Goal: Task Accomplishment & Management: Complete application form

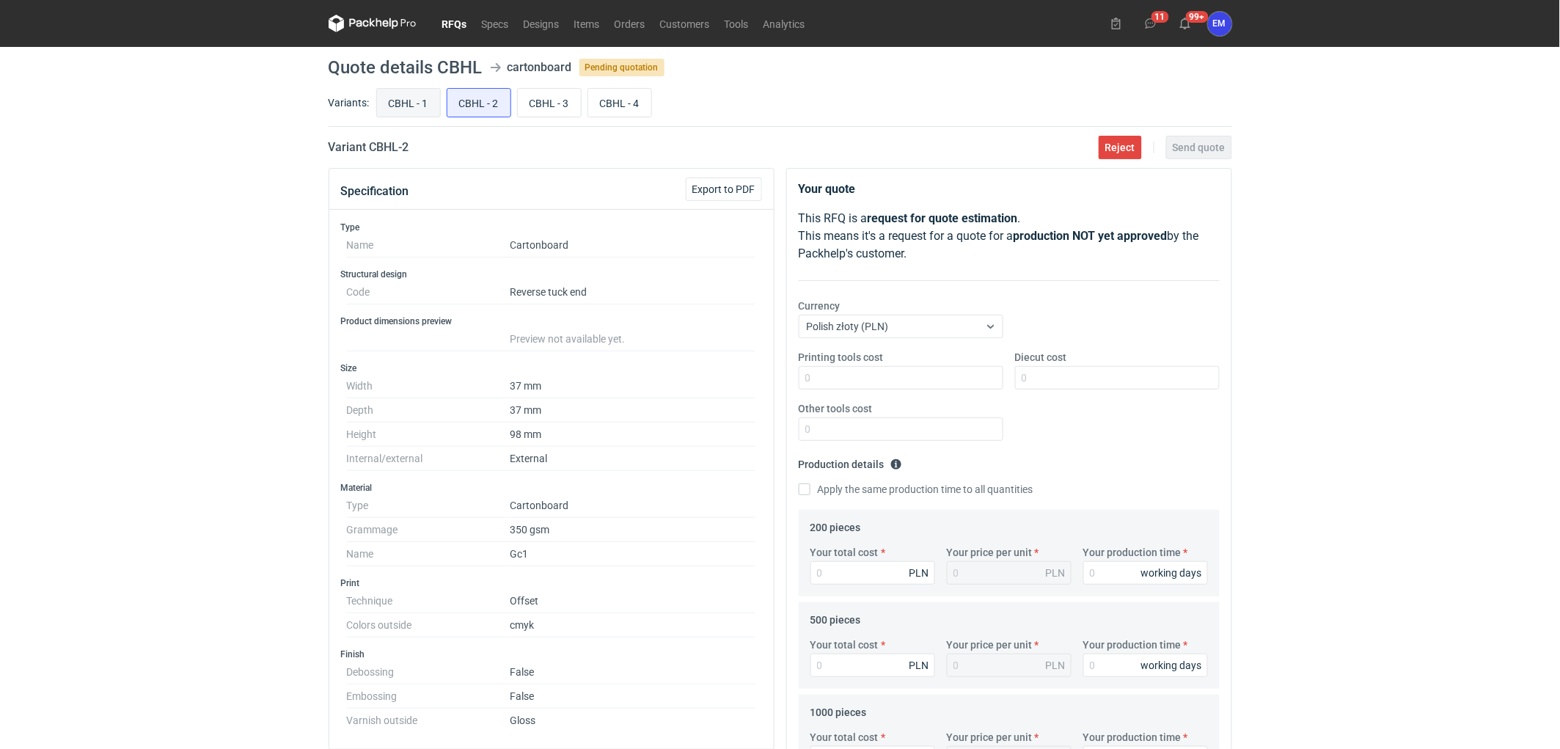
click at [414, 100] on input "CBHL - 1" at bounding box center [408, 103] width 63 height 28
radio input "true"
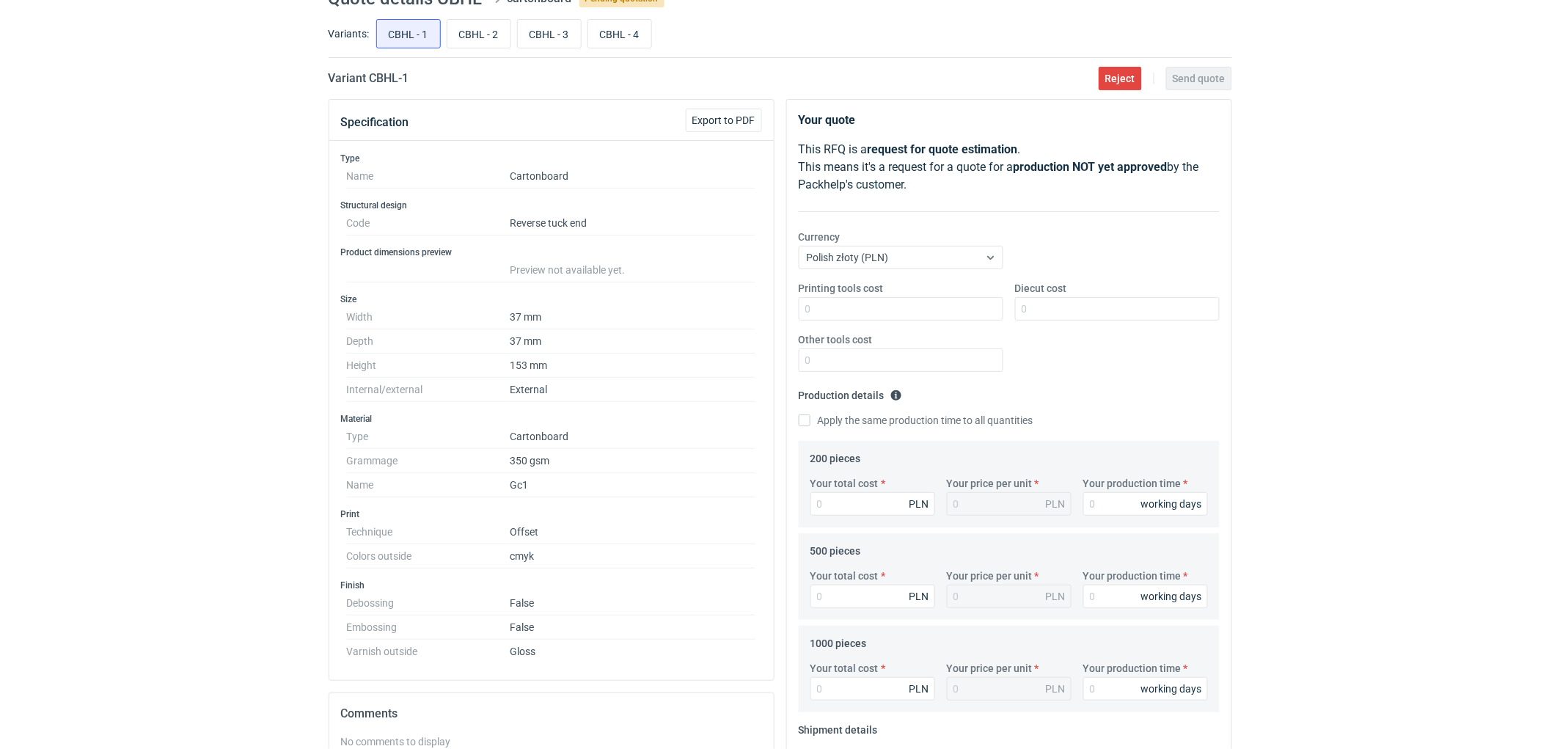
scroll to position [163, 0]
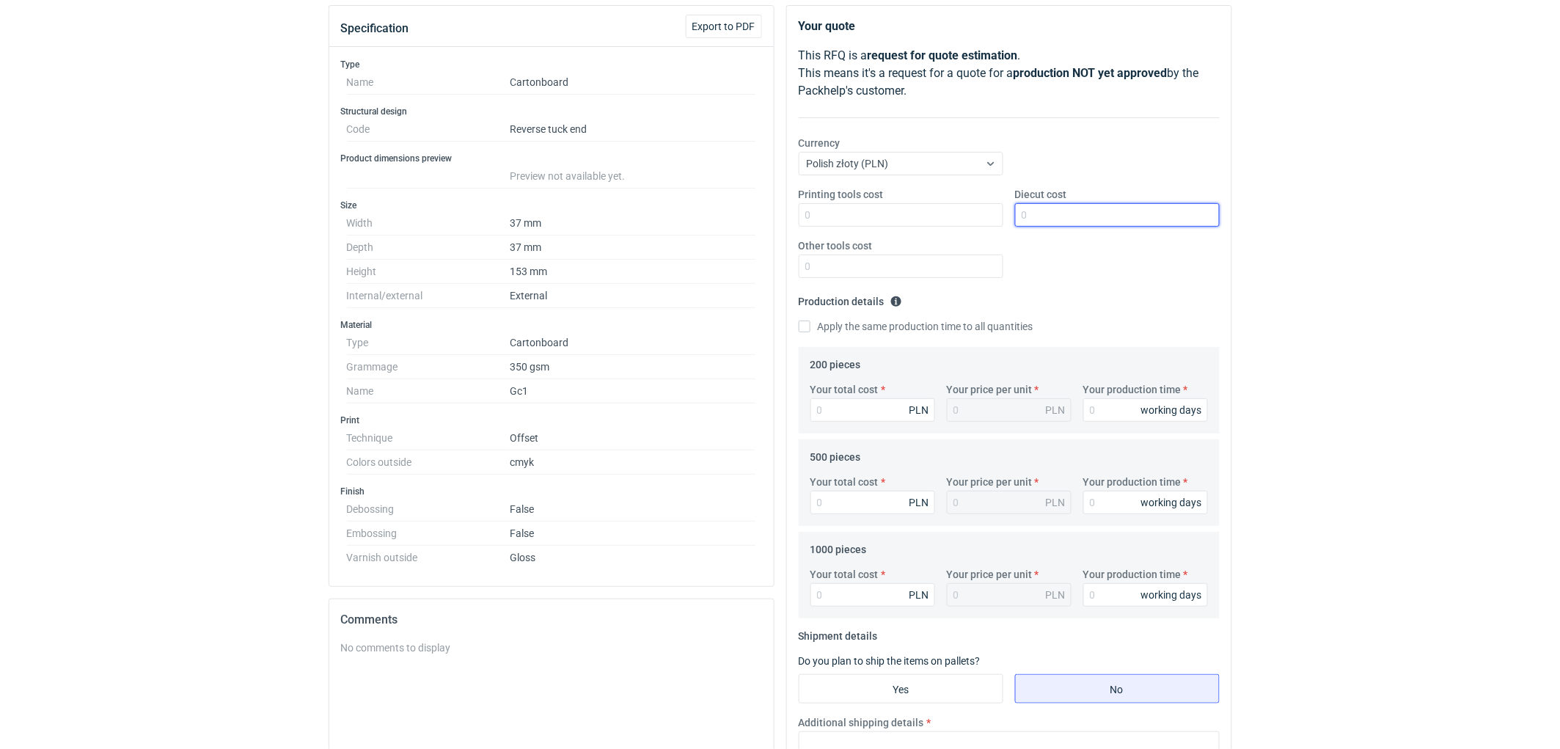
click at [1052, 219] on input "Diecut cost" at bounding box center [1117, 214] width 205 height 23
type input "390"
click at [1331, 319] on div "RFQs Specs Designs Items Orders Customers Tools Analytics 11 99+ EM [PERSON_NAM…" at bounding box center [780, 211] width 1560 height 749
click at [1455, 441] on div "RFQs Specs Designs Items Orders Customers Tools Analytics 11 99+ EM [PERSON_NAM…" at bounding box center [780, 211] width 1560 height 749
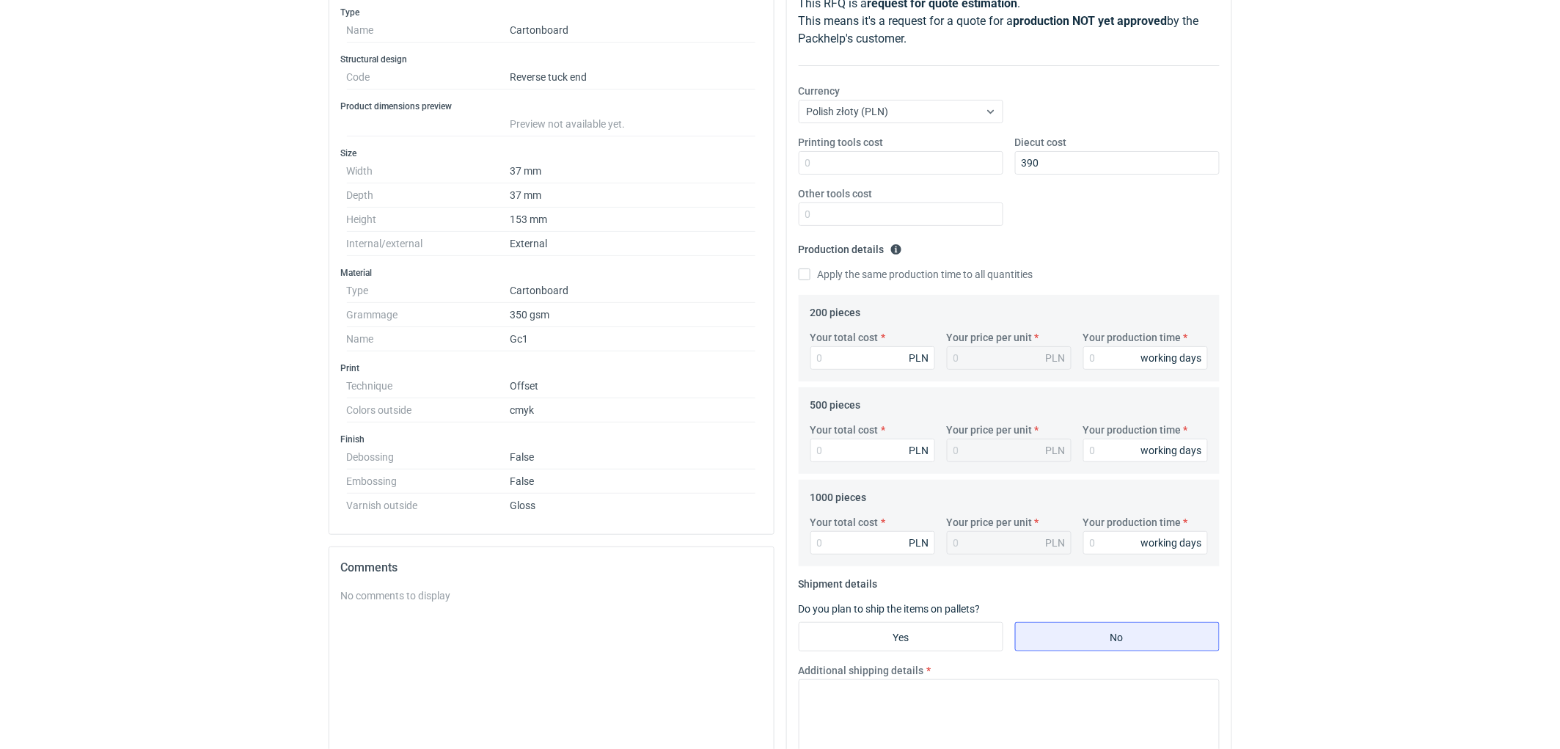
scroll to position [244, 0]
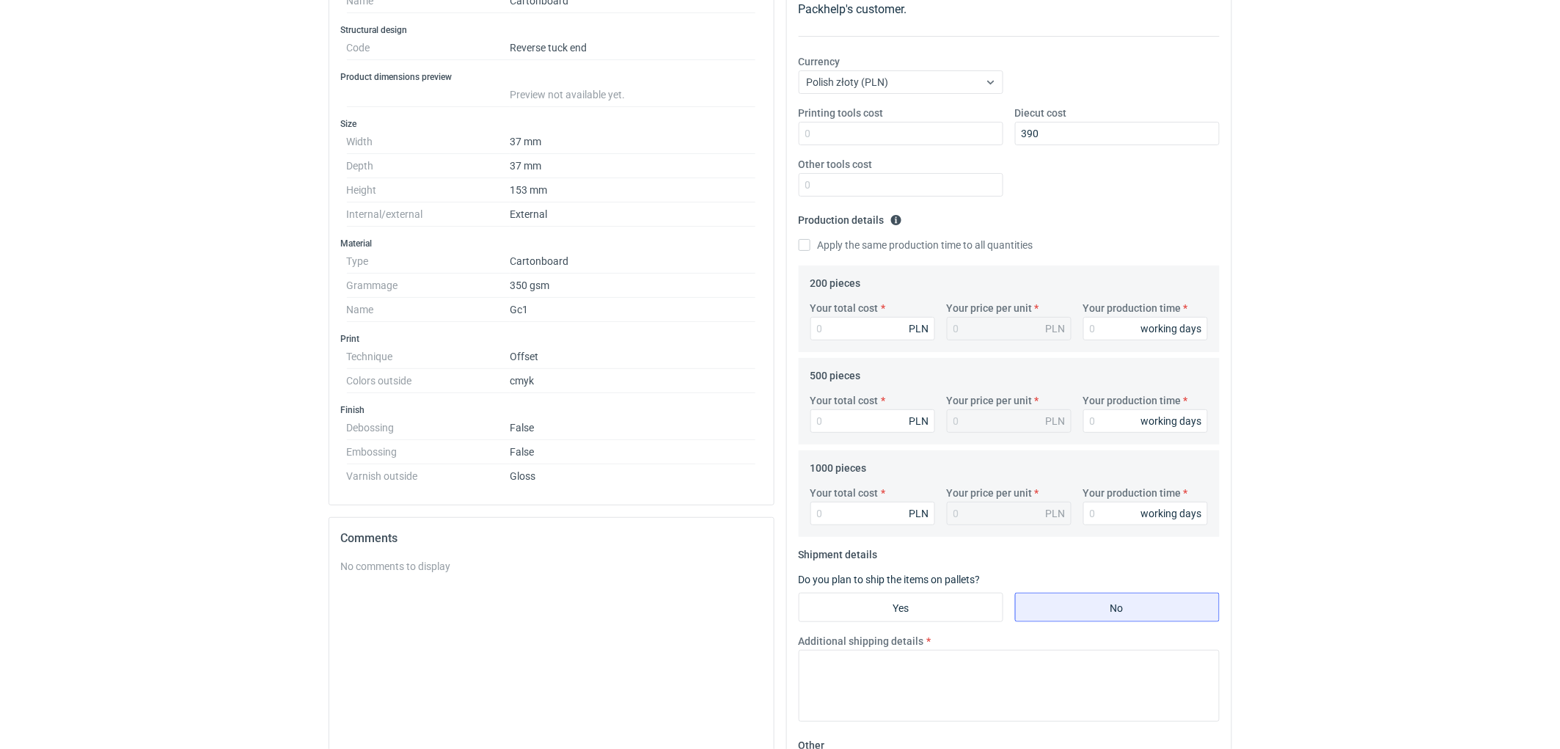
click at [1451, 172] on div "RFQs Specs Designs Items Orders Customers Tools Analytics 11 99+ EM [PERSON_NAM…" at bounding box center [780, 130] width 1560 height 749
click at [1358, 233] on div "RFQs Specs Designs Items Orders Customers Tools Analytics 11 99+ EM [PERSON_NAM…" at bounding box center [780, 130] width 1560 height 749
click at [1333, 318] on div "RFQs Specs Designs Items Orders Customers Tools Analytics 11 99+ EM [PERSON_NAM…" at bounding box center [780, 130] width 1560 height 749
click at [878, 326] on input "Your total cost" at bounding box center [873, 328] width 125 height 23
click at [1377, 298] on div "RFQs Specs Designs Items Orders Customers Tools Analytics 11 99+ EM [PERSON_NAM…" at bounding box center [780, 130] width 1560 height 749
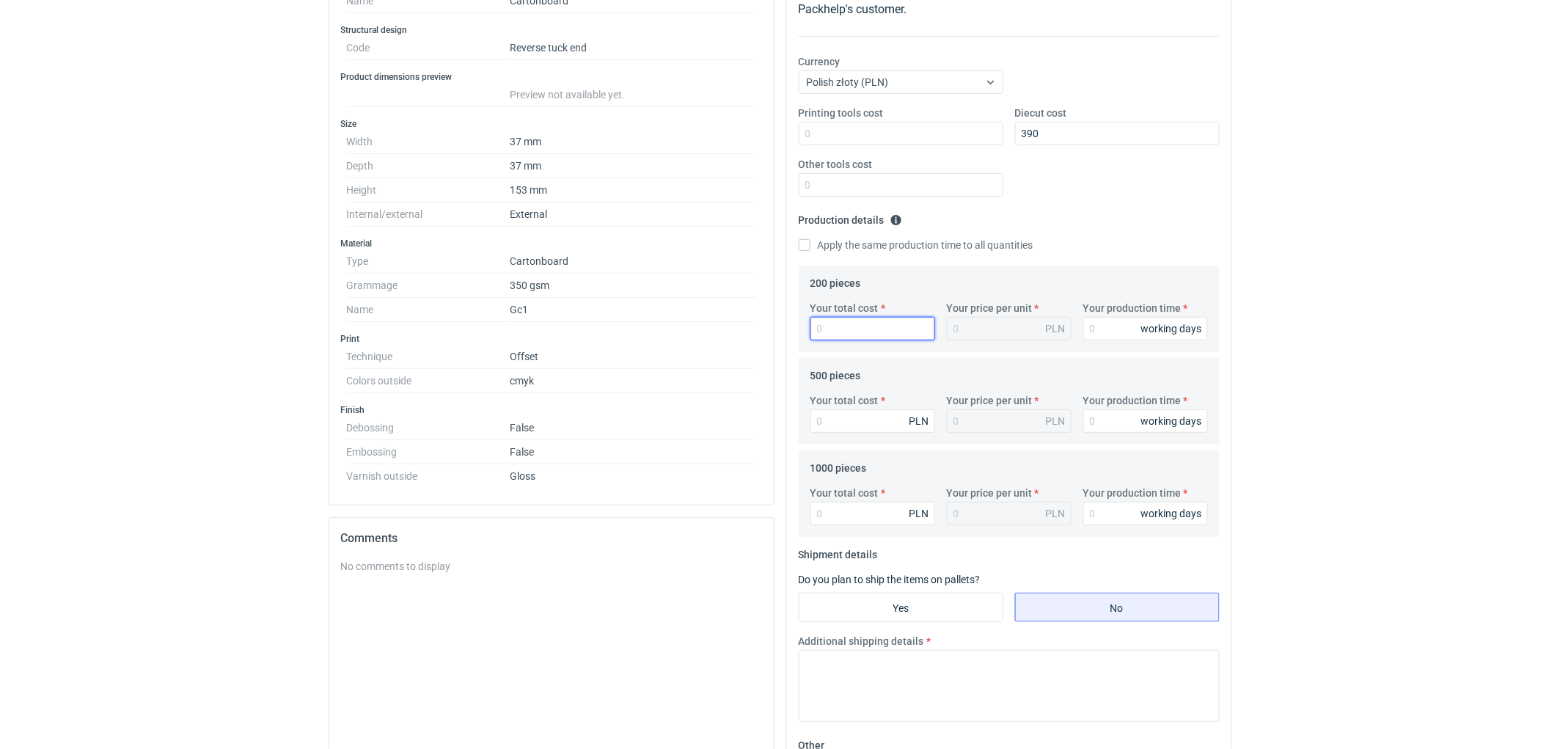
click at [838, 327] on input "Your total cost" at bounding box center [873, 328] width 125 height 23
type input "724"
type input "3.62"
type input "724"
click at [1101, 332] on input "Your production time" at bounding box center [1145, 328] width 125 height 23
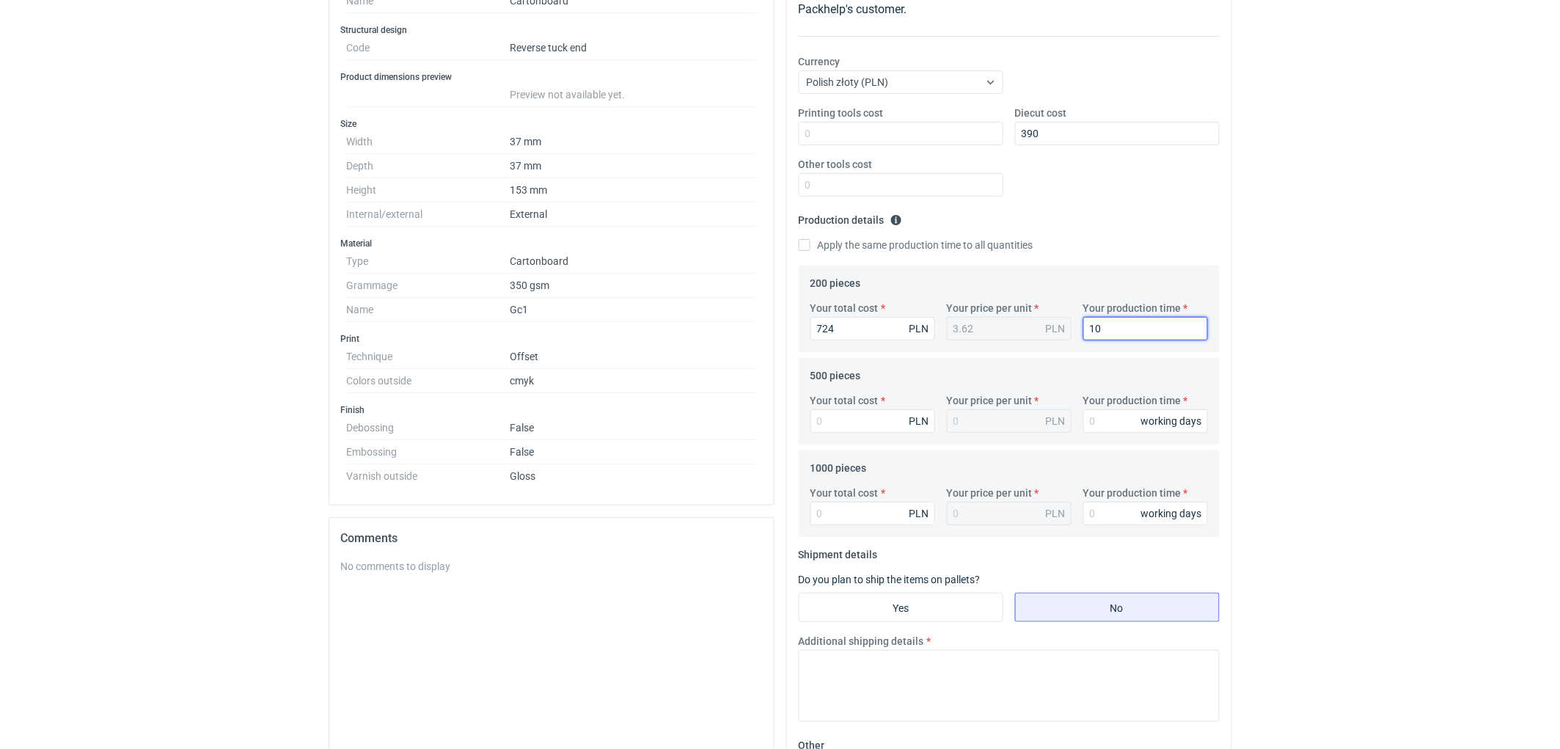
type input "10"
click at [1301, 367] on div "RFQs Specs Designs Items Orders Customers Tools Analytics 11 99+ EM [PERSON_NAM…" at bounding box center [780, 130] width 1560 height 749
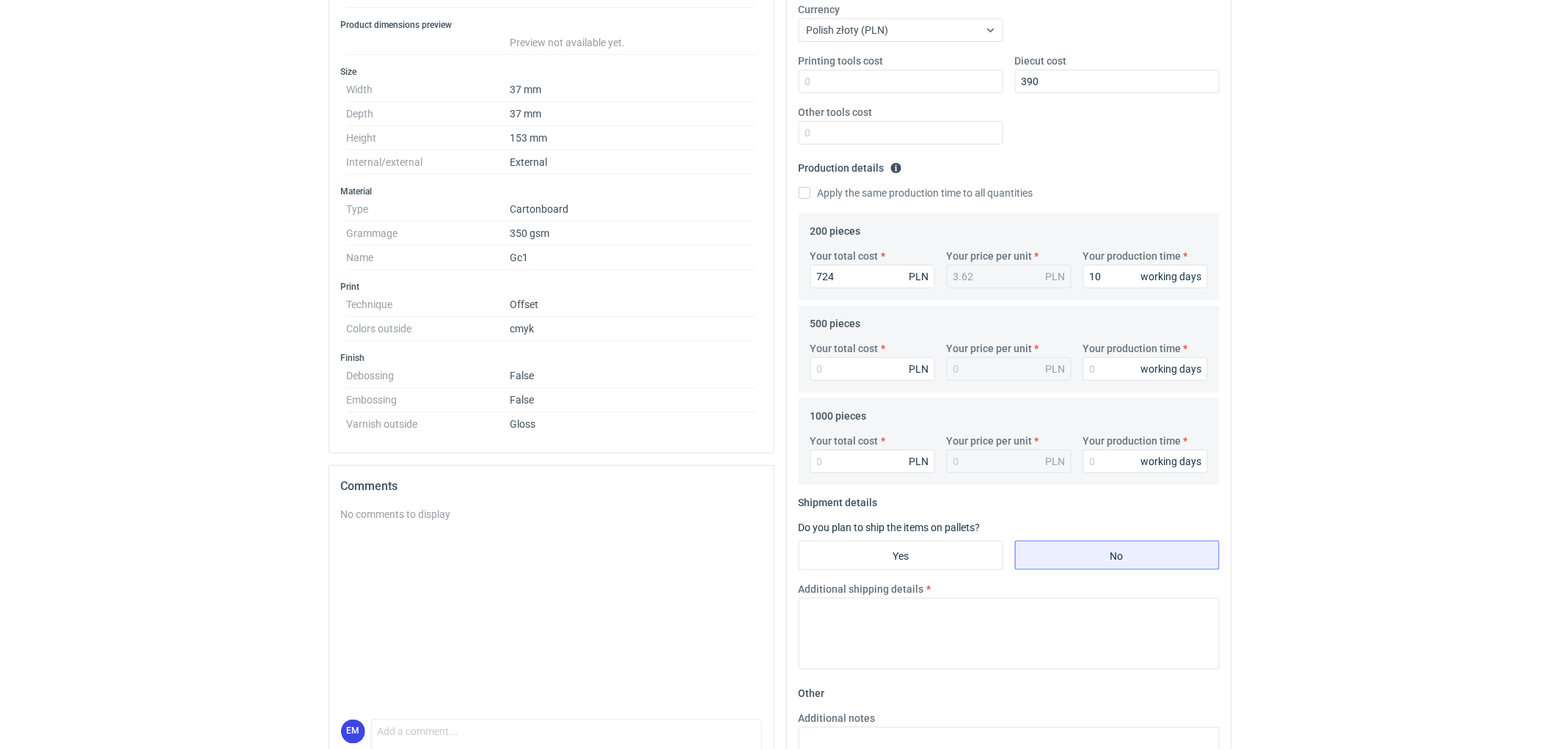
scroll to position [326, 0]
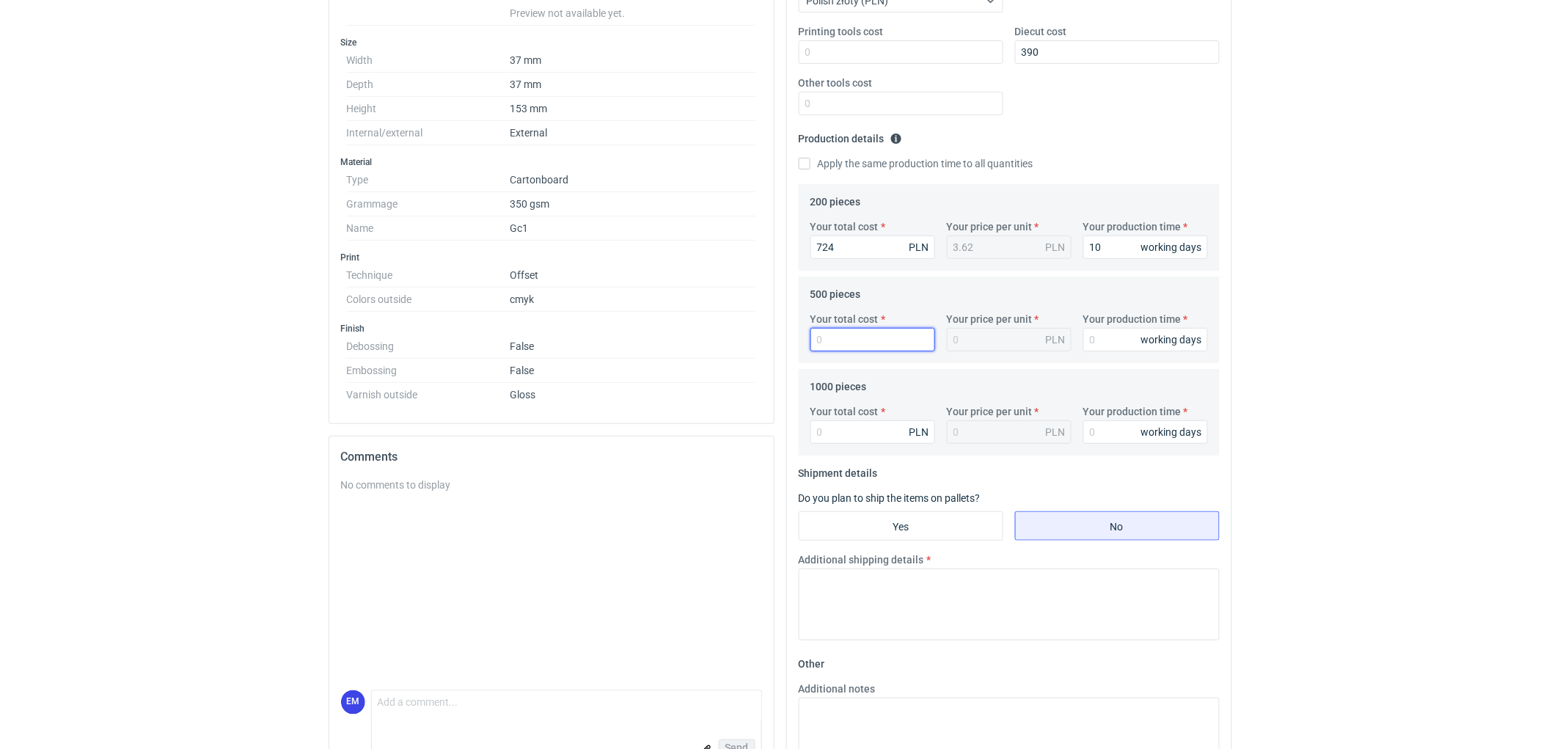
click at [833, 342] on input "Your total cost" at bounding box center [873, 339] width 125 height 23
type input "875"
type input "1.75"
type input "875"
click at [1125, 341] on input "Your production time" at bounding box center [1145, 339] width 125 height 23
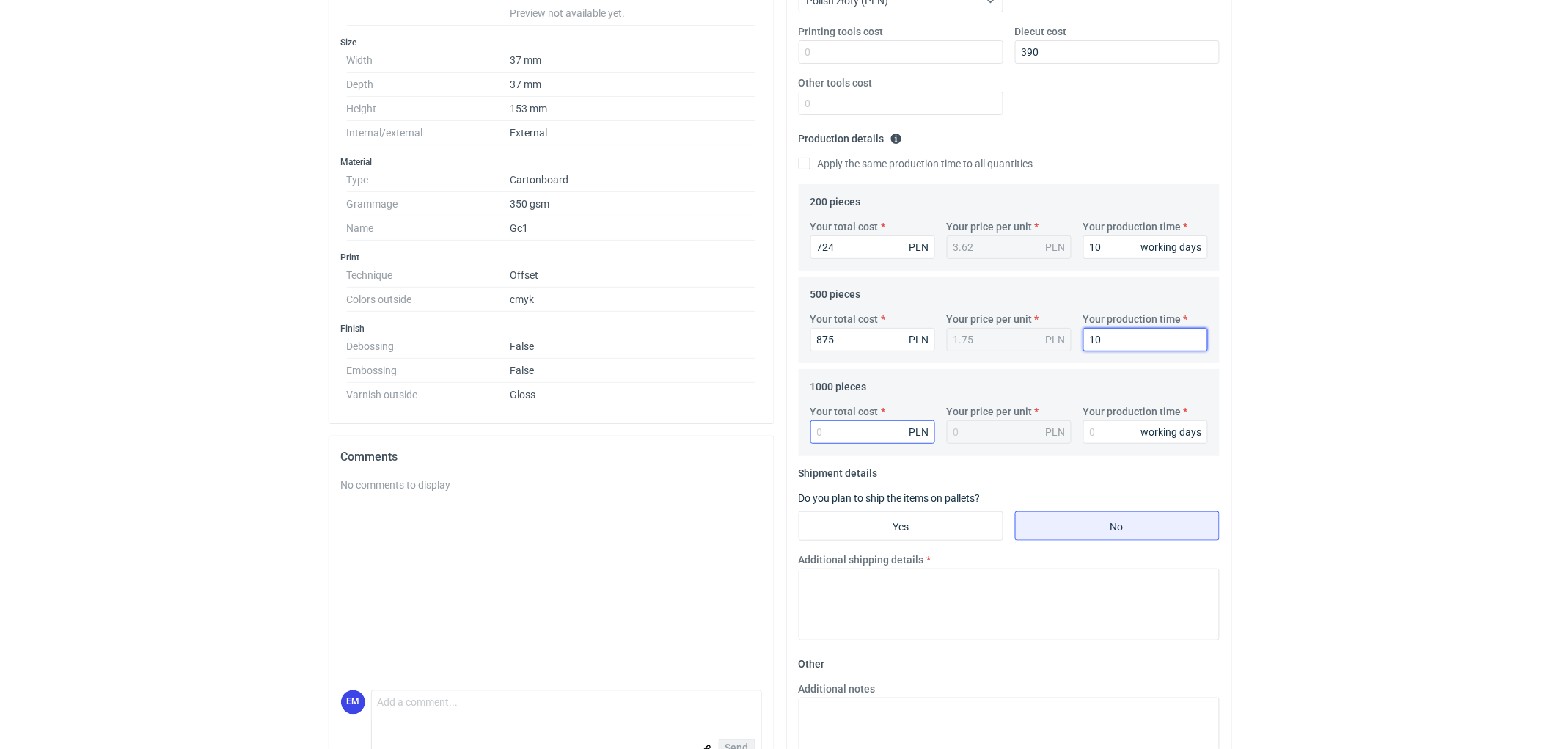
type input "10"
click at [877, 430] on input "Your total cost" at bounding box center [873, 431] width 125 height 23
click at [853, 428] on input "Your total cost" at bounding box center [873, 431] width 125 height 23
type input "1140"
type input "1.14"
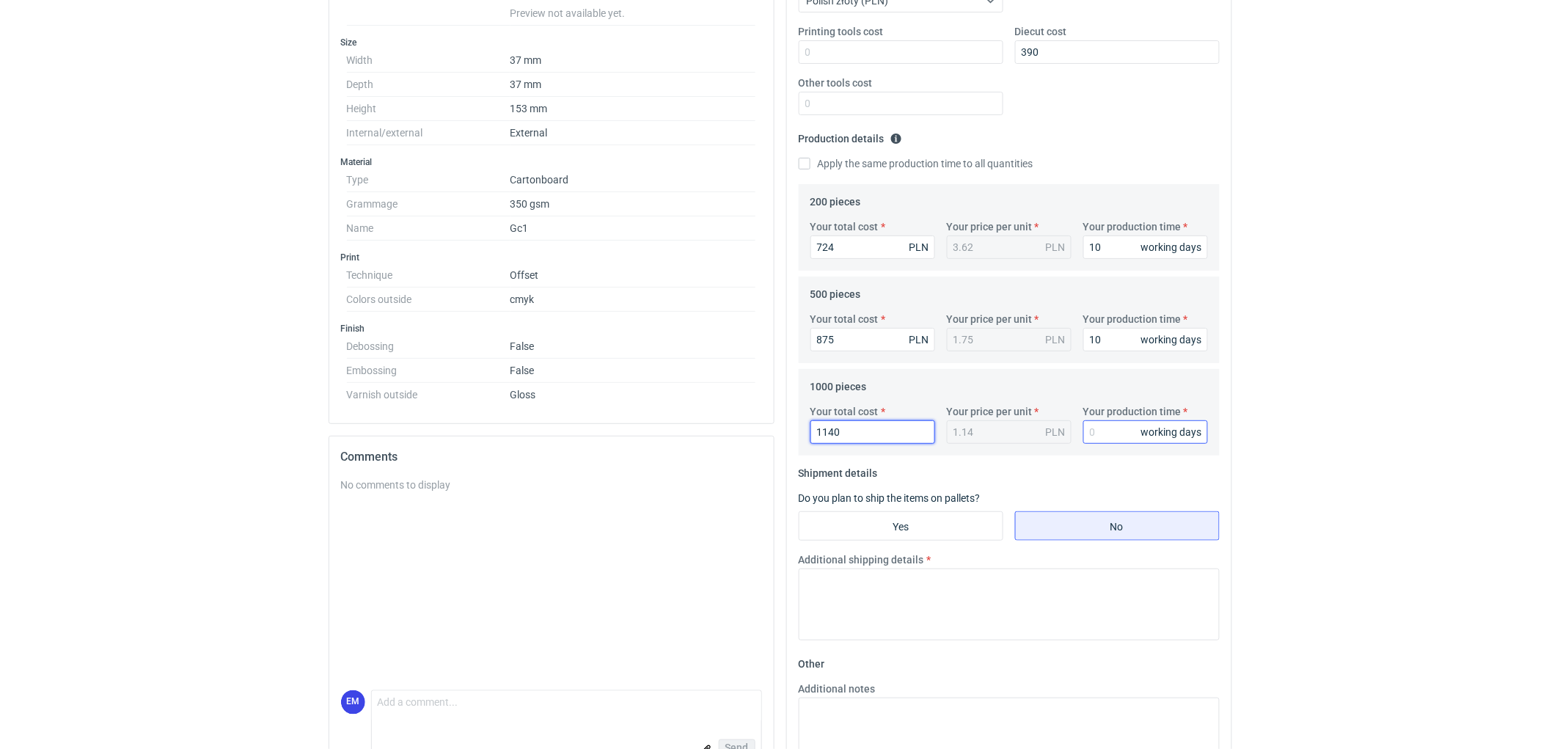
type input "1140"
click at [1133, 424] on input "Your production time" at bounding box center [1145, 431] width 125 height 23
type input "10"
click at [893, 618] on textarea "Additional shipping details" at bounding box center [1009, 605] width 421 height 72
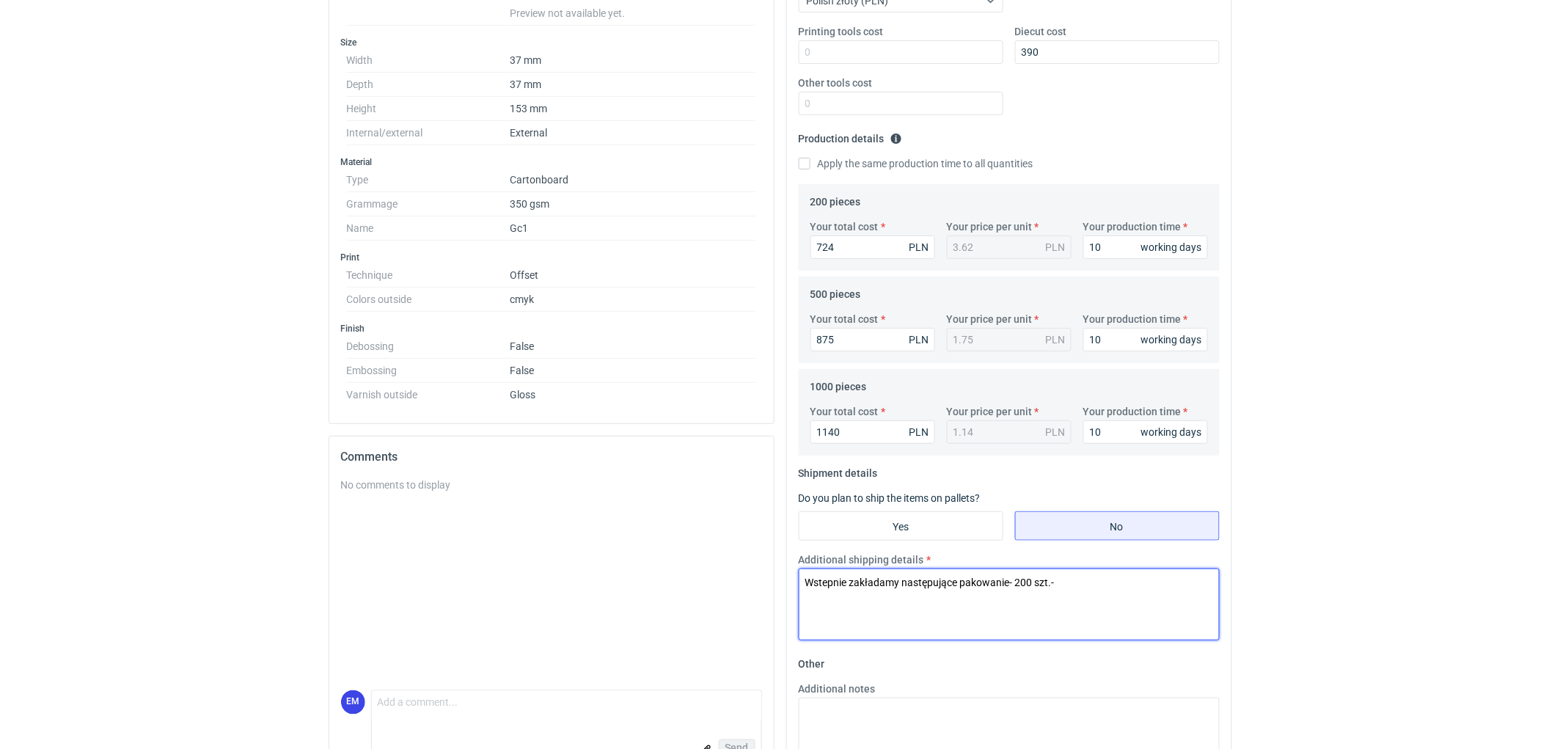
click at [1120, 588] on textarea "Wstepnie zakładamy następujące pakowanie- 200 szt.-" at bounding box center [1009, 605] width 421 height 72
click at [1051, 584] on textarea "Wstepnie zakładamy następujące pakowanie- 200 szt.- 1 karton 310x220x210, 500 s…" at bounding box center [1009, 605] width 421 height 72
click at [811, 597] on textarea "Wstepnie zakładamy następujące pakowanie- 200 szt. i 500 szt.- 1 karton 310x220…" at bounding box center [1009, 605] width 421 height 72
click at [889, 602] on textarea "Wstepnie zakładamy następujące pakowanie- 200 szt. i 500 szt.- 1 karton 310x220…" at bounding box center [1009, 605] width 421 height 72
drag, startPoint x: 1103, startPoint y: 582, endPoint x: 1202, endPoint y: 583, distance: 98.3
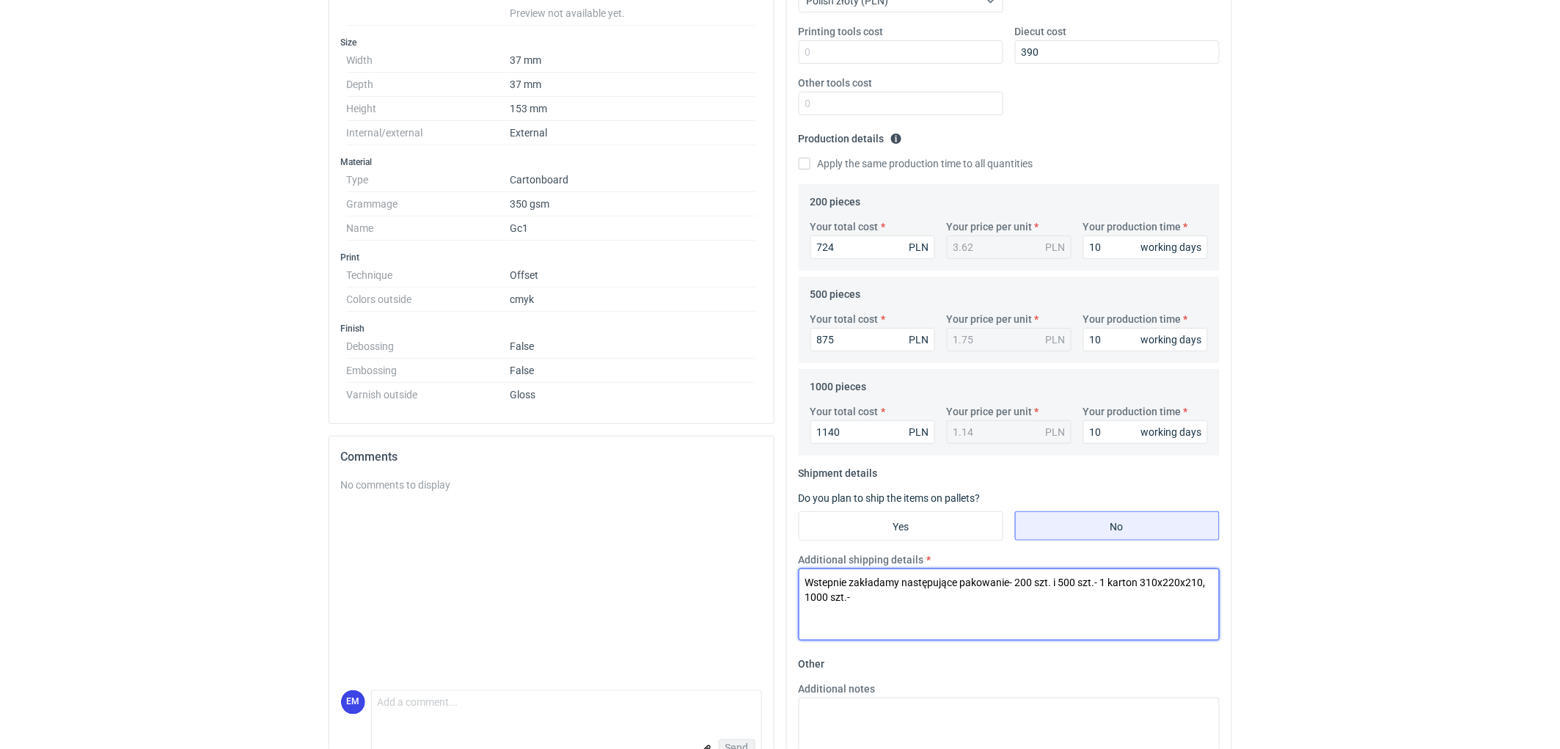
click at [1202, 583] on textarea "Wstepnie zakładamy następujące pakowanie- 200 szt. i 500 szt.- 1 karton 310x220…" at bounding box center [1009, 605] width 421 height 72
click at [889, 598] on textarea "Wstepnie zakładamy następujące pakowanie- 200 szt. i 500 szt.- 1 karton 310x220…" at bounding box center [1009, 605] width 421 height 72
paste textarea "1 karton 310x220x210"
click at [860, 597] on textarea "Wstepnie zakładamy następujące pakowanie- 200 szt. i 500 szt.- 1 karton 310x220…" at bounding box center [1009, 605] width 421 height 72
type textarea "Wstepnie zakładamy następujące pakowanie- 200 szt. i 500 szt.- 1 karton 310x220…"
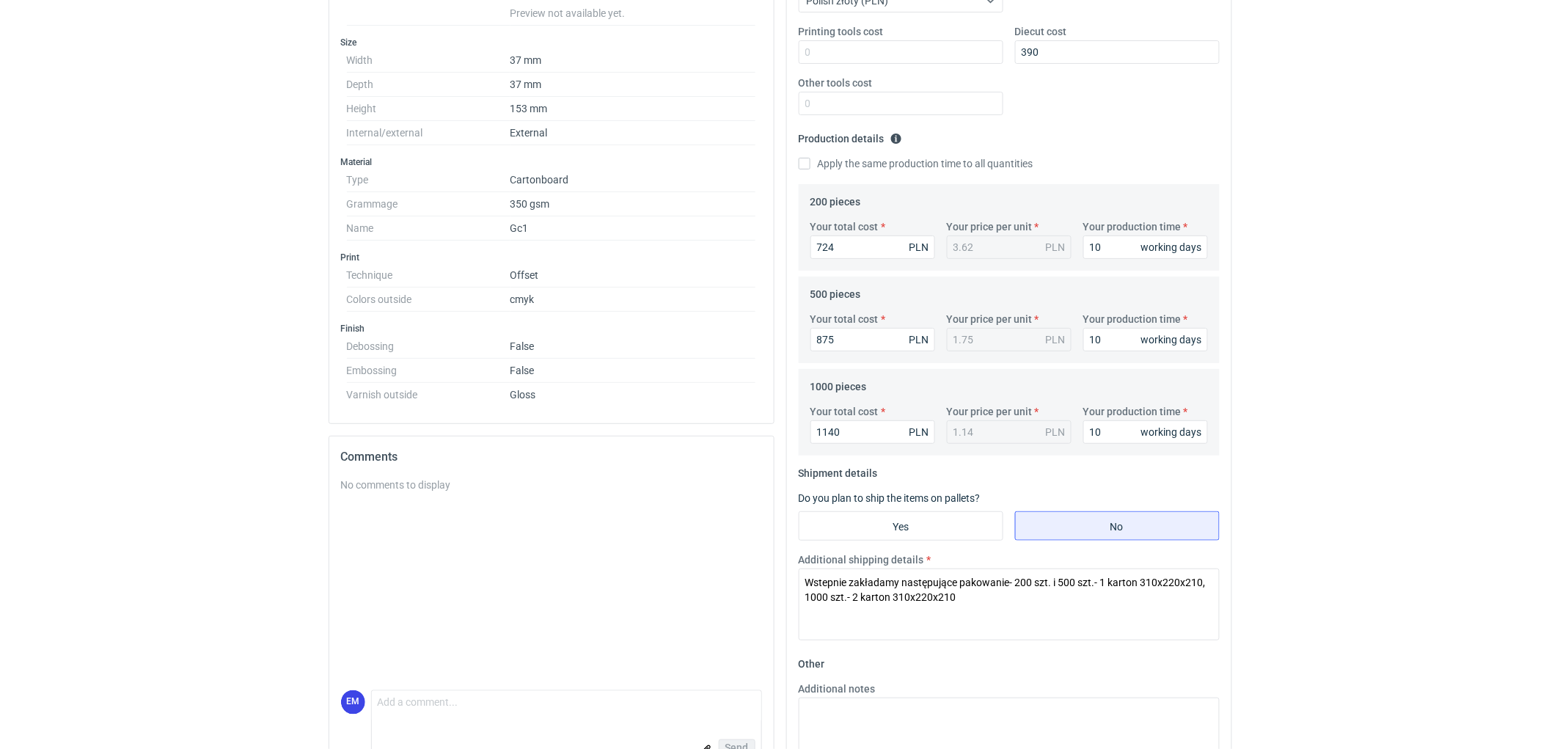
click at [1441, 423] on html "RFQs Specs Designs Items Orders Customers Tools Analytics 11 99+ EM [PERSON_NAM…" at bounding box center [780, 48] width 1560 height 749
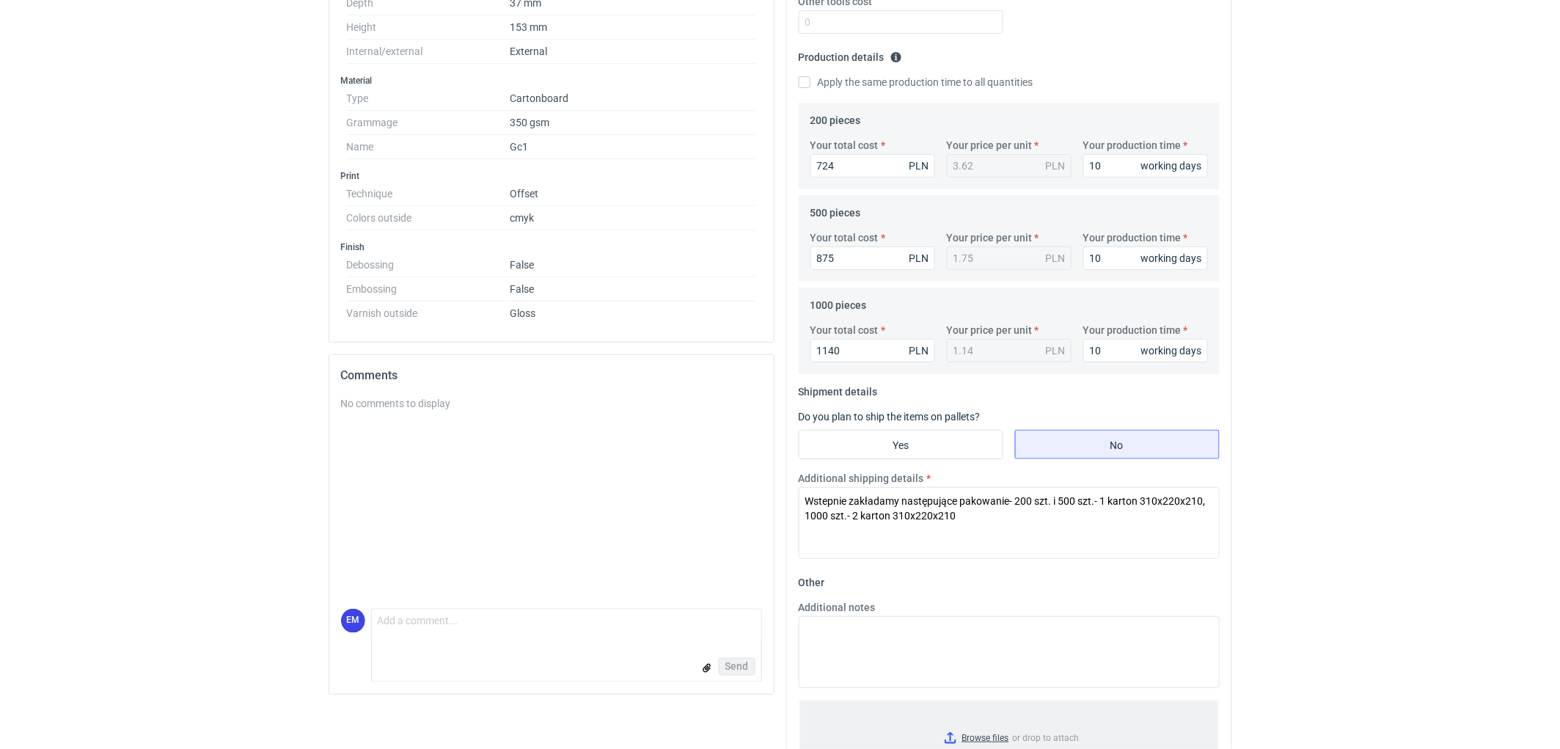
scroll to position [471, 0]
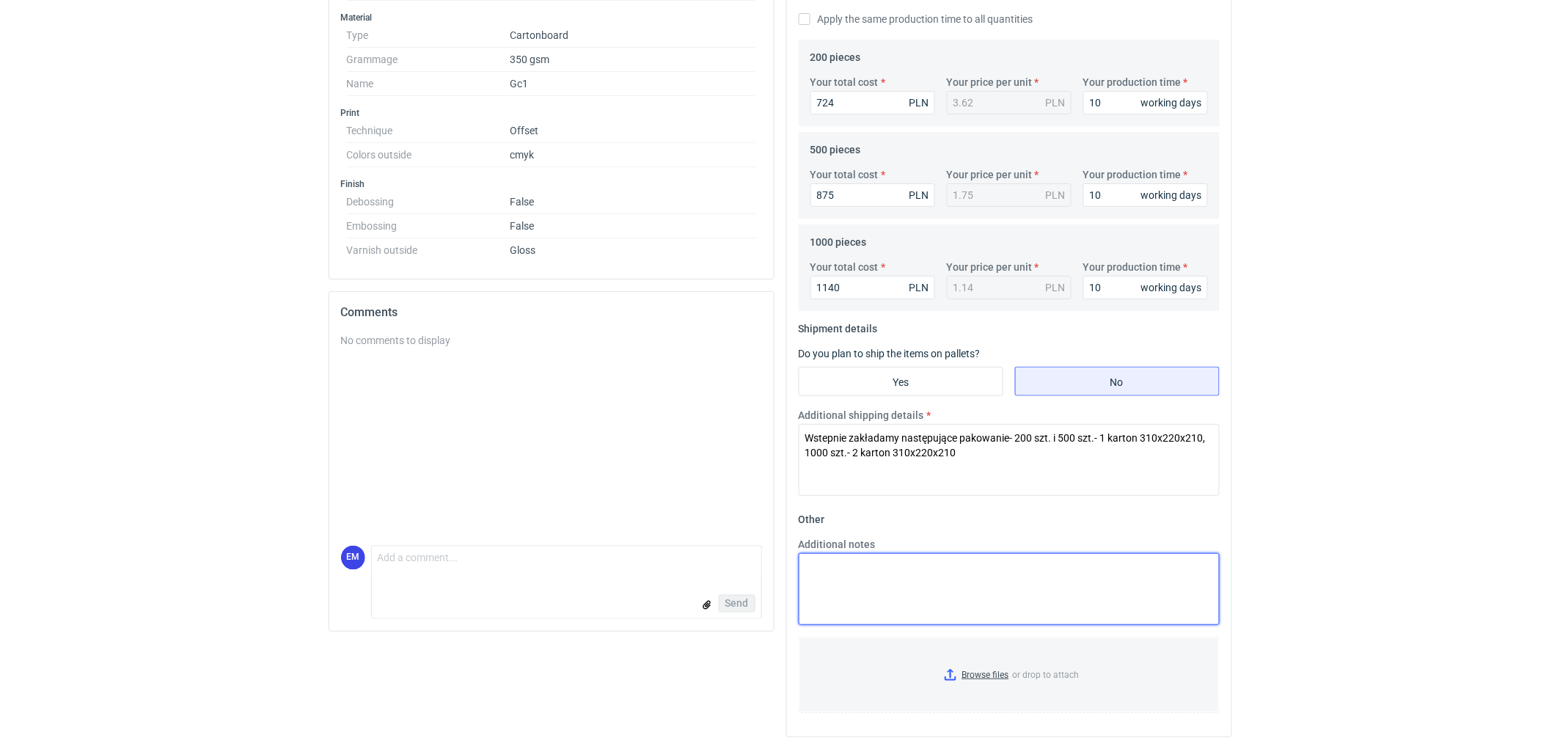
click at [904, 573] on textarea "Additional notes" at bounding box center [1009, 589] width 421 height 72
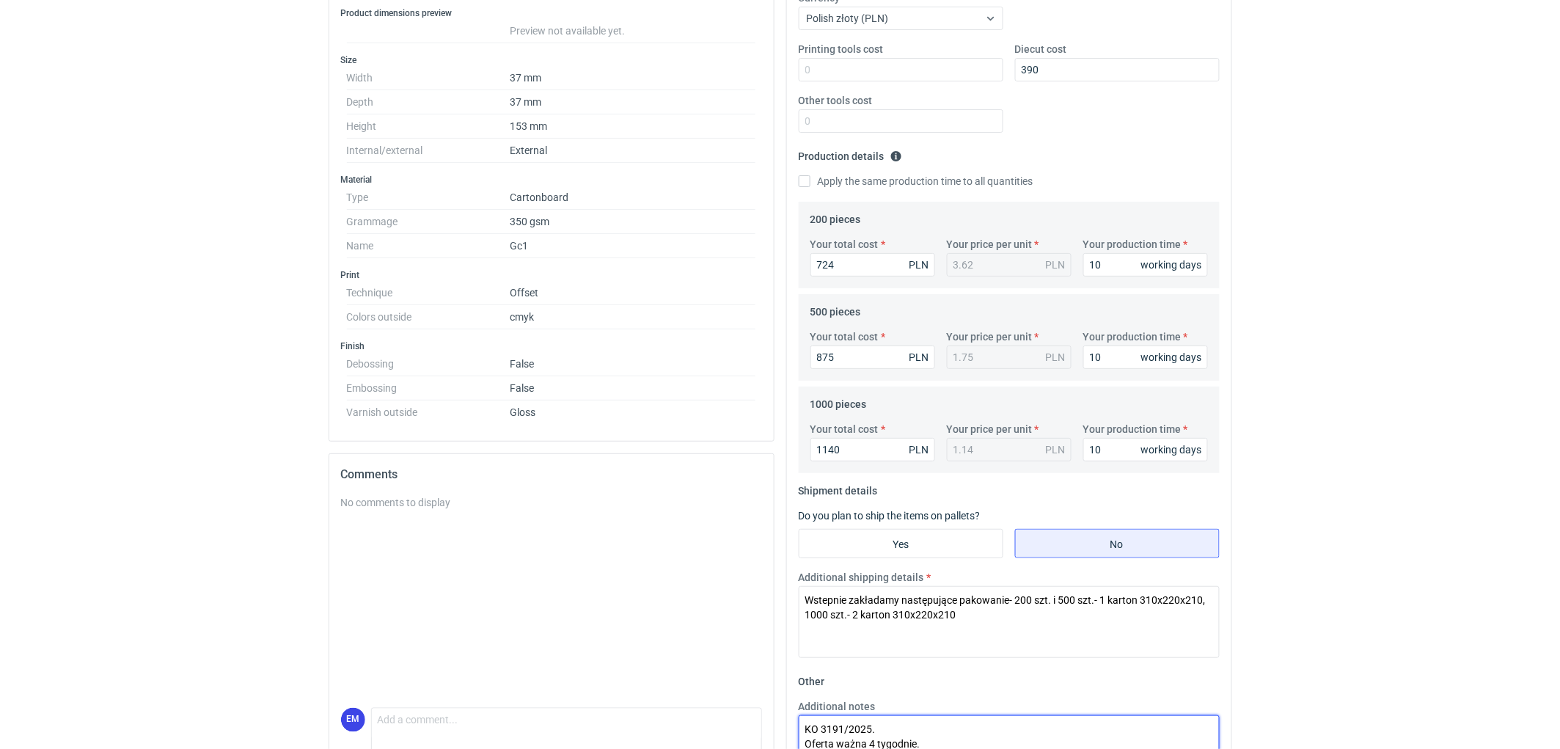
type textarea "KO 3191/2025. Oferta ważna 4 tygodnie."
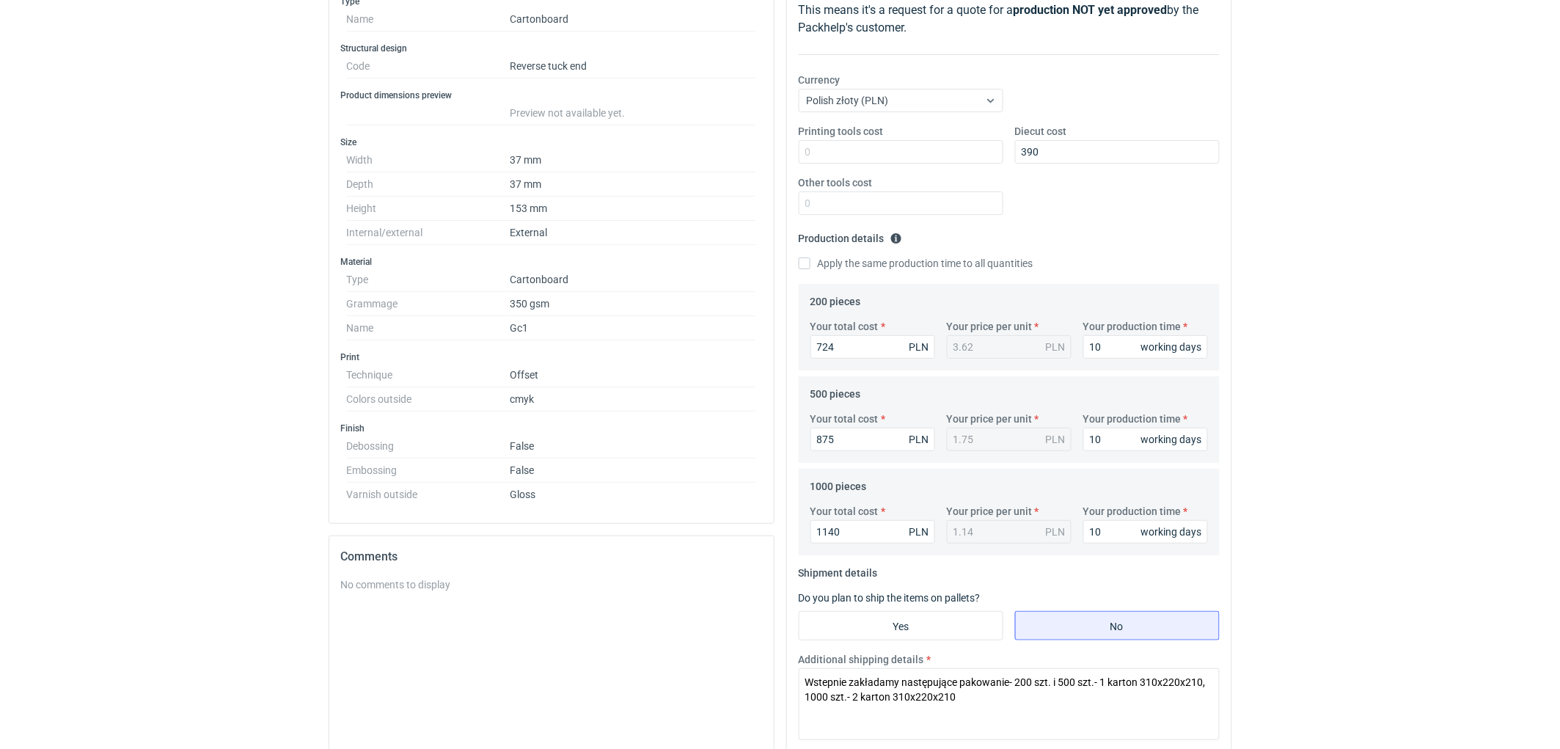
click at [1505, 299] on div "RFQs Specs Designs Items Orders Customers Tools Analytics 11 99+ EM [PERSON_NAM…" at bounding box center [780, 148] width 1560 height 749
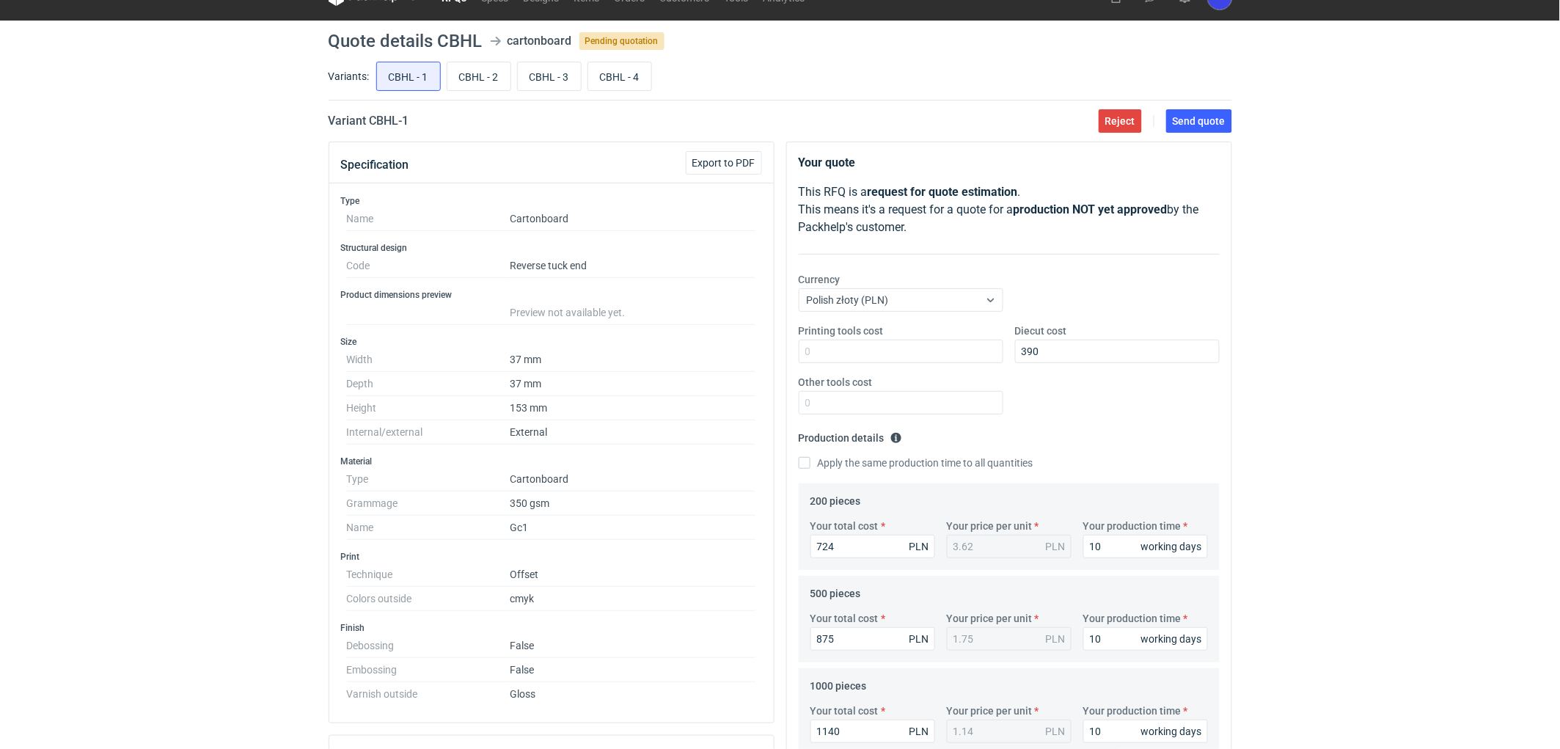
scroll to position [0, 0]
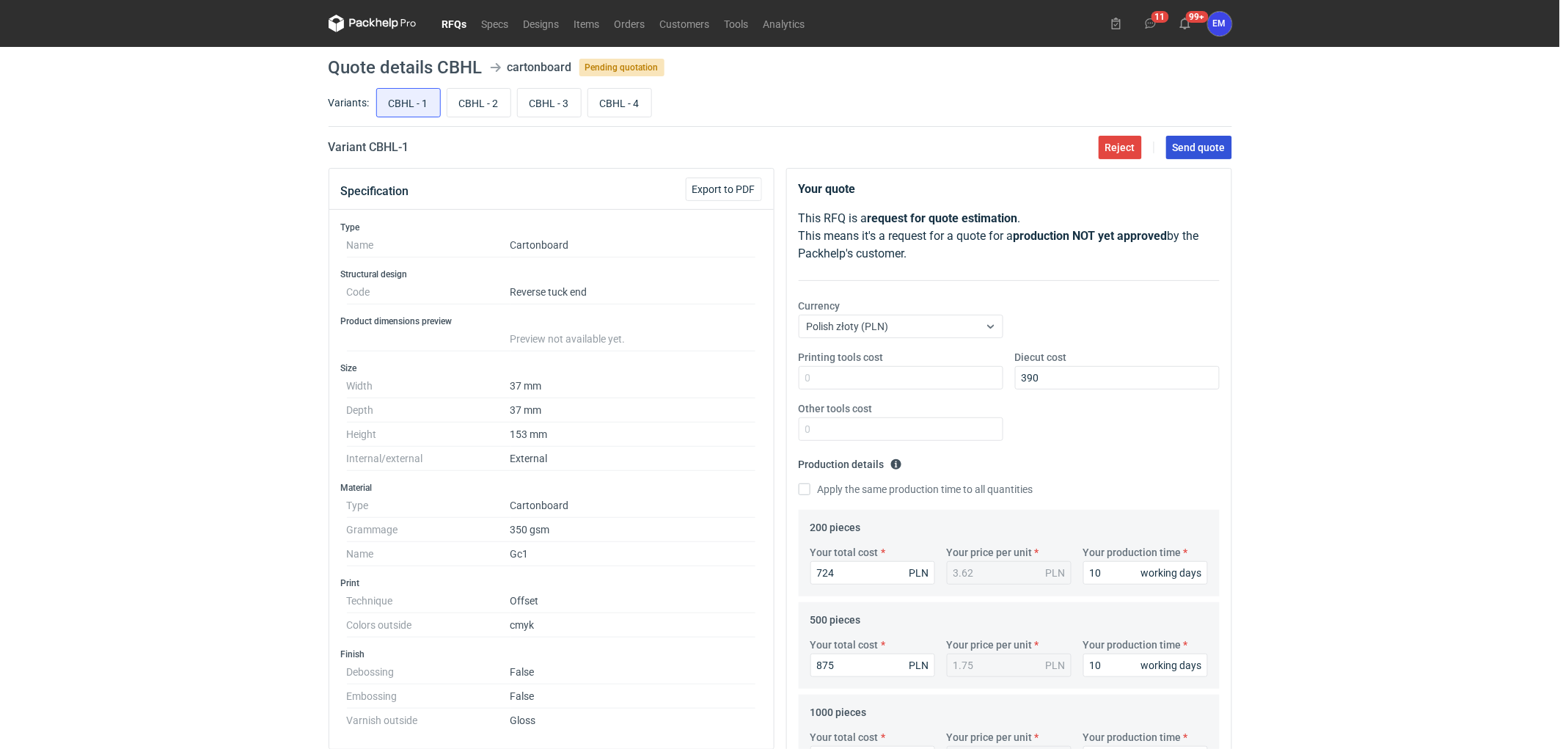
click at [1218, 148] on span "Send quote" at bounding box center [1199, 147] width 53 height 10
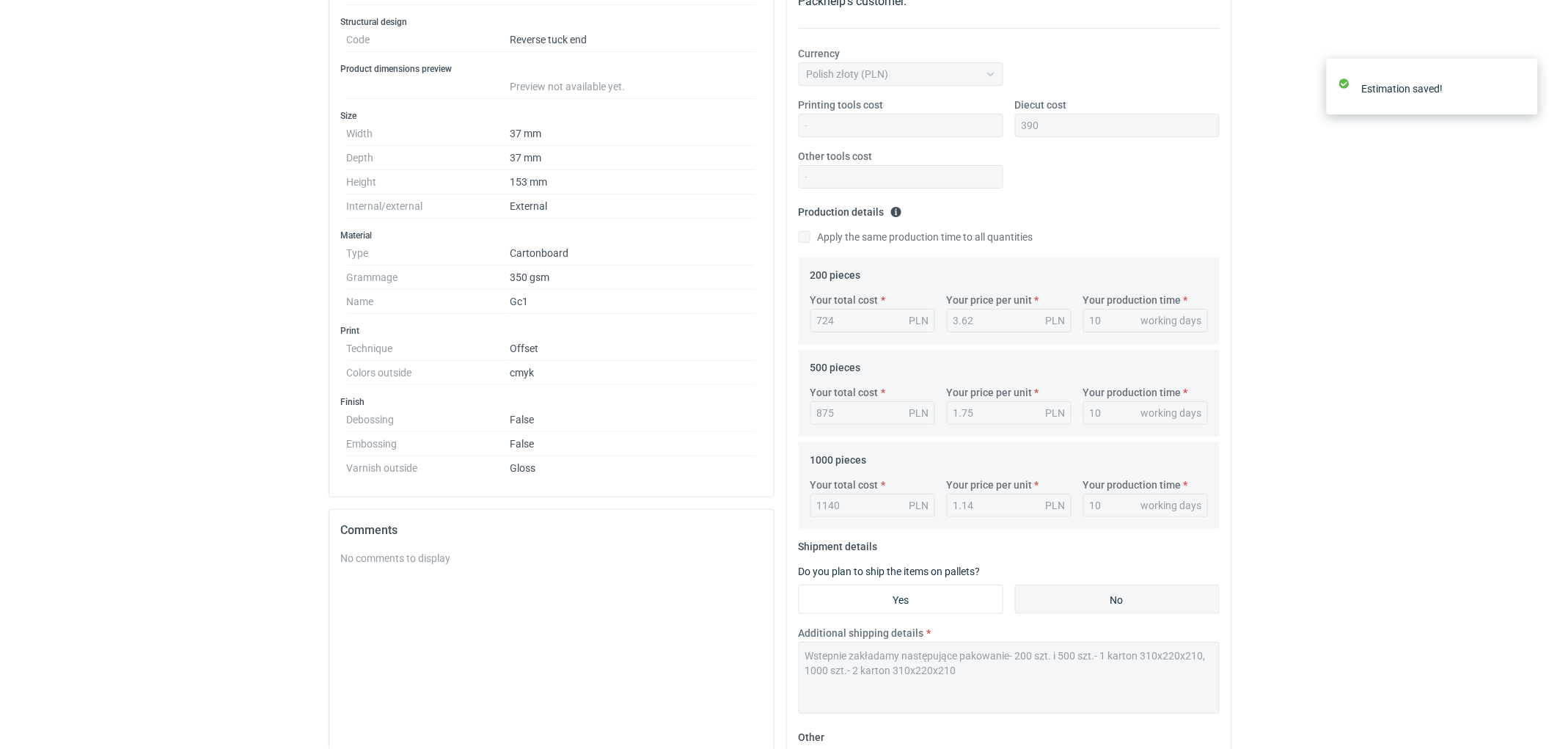
scroll to position [383, 0]
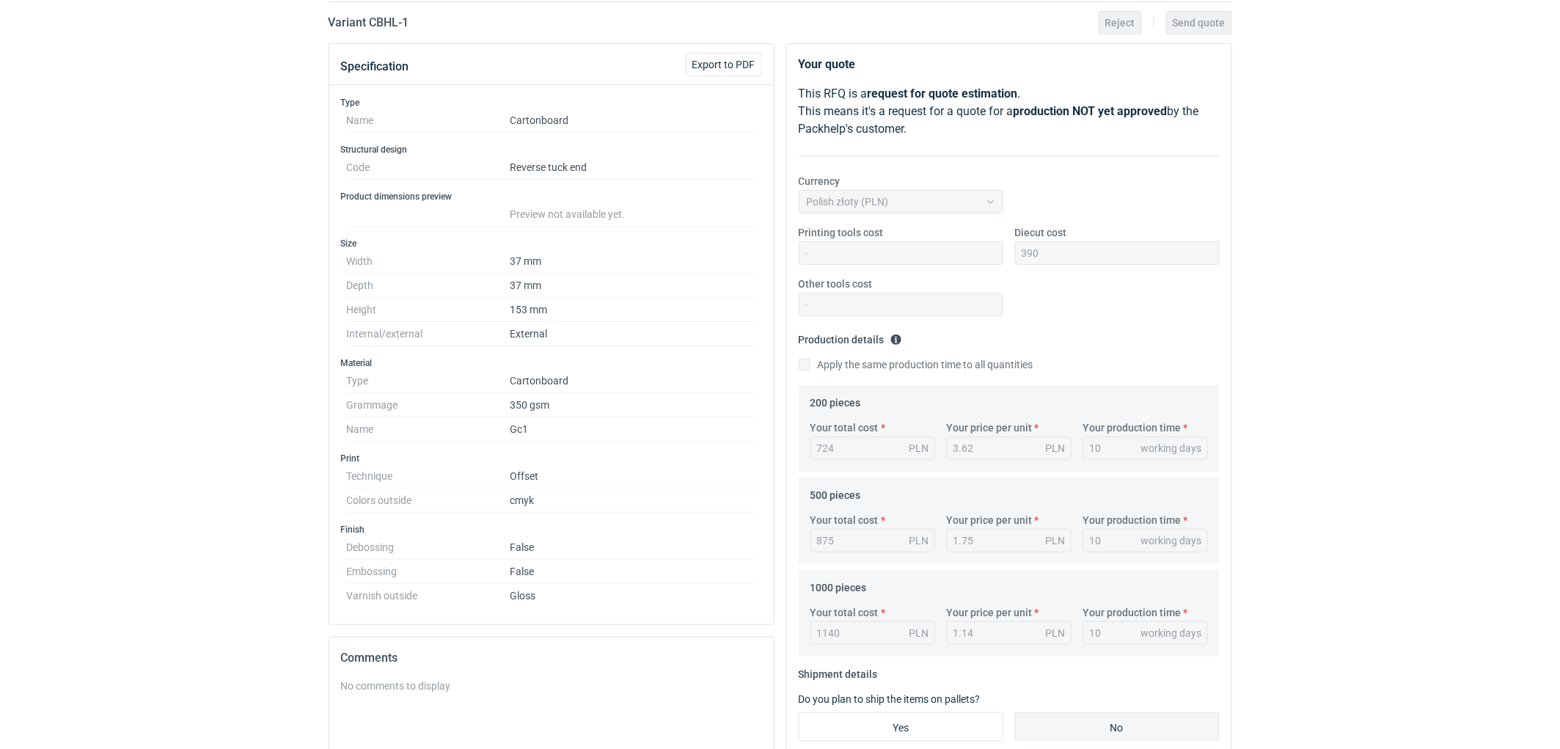
scroll to position [0, 0]
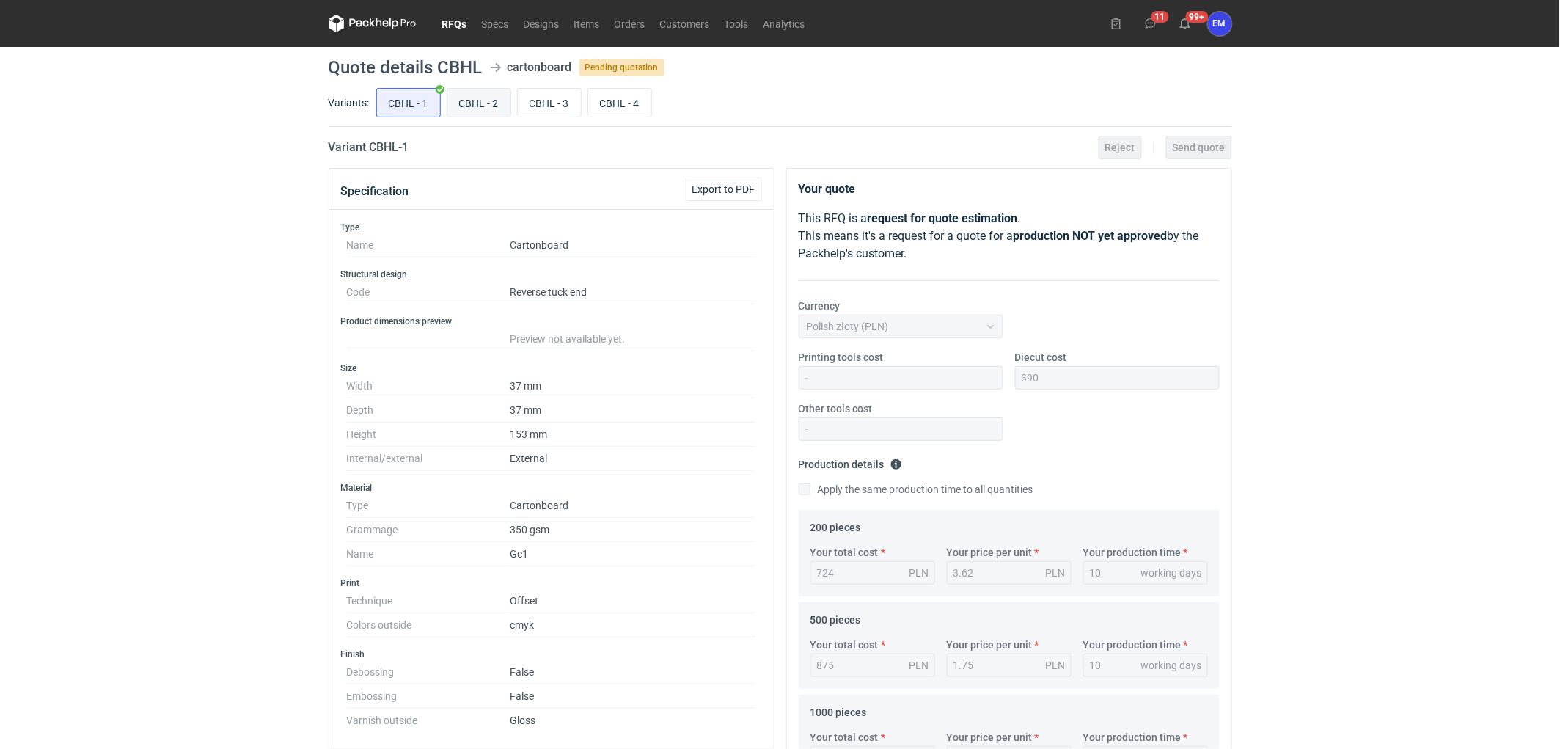
click at [496, 94] on input "CBHL - 2" at bounding box center [478, 103] width 63 height 28
radio input "true"
click at [1148, 380] on input "Diecut cost" at bounding box center [1117, 377] width 205 height 23
type input "320"
drag, startPoint x: 1489, startPoint y: 332, endPoint x: 1282, endPoint y: 334, distance: 206.9
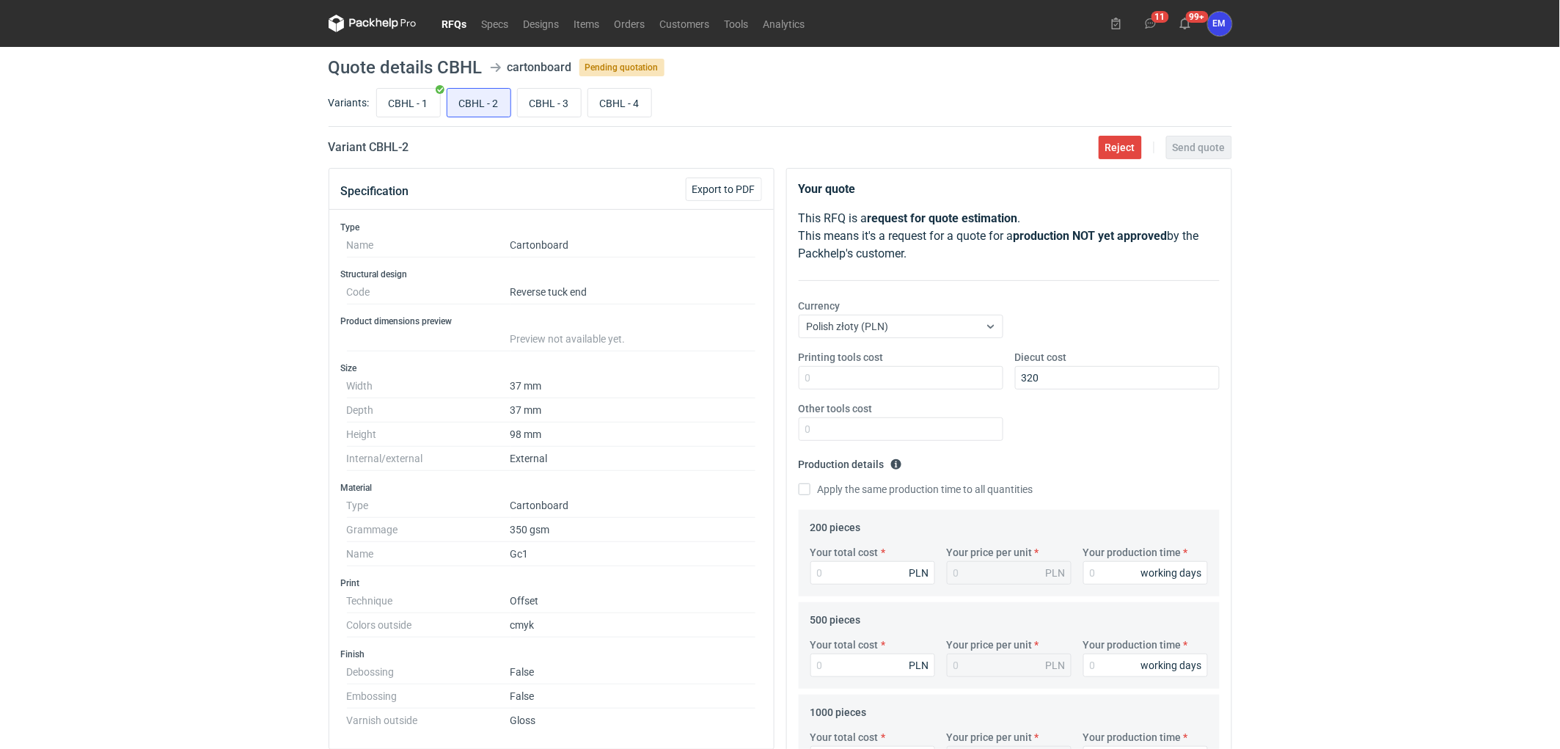
click at [1479, 333] on div "RFQs Specs Designs Items Orders Customers Tools Analytics 11 99+ EM [PERSON_NAM…" at bounding box center [780, 374] width 1560 height 749
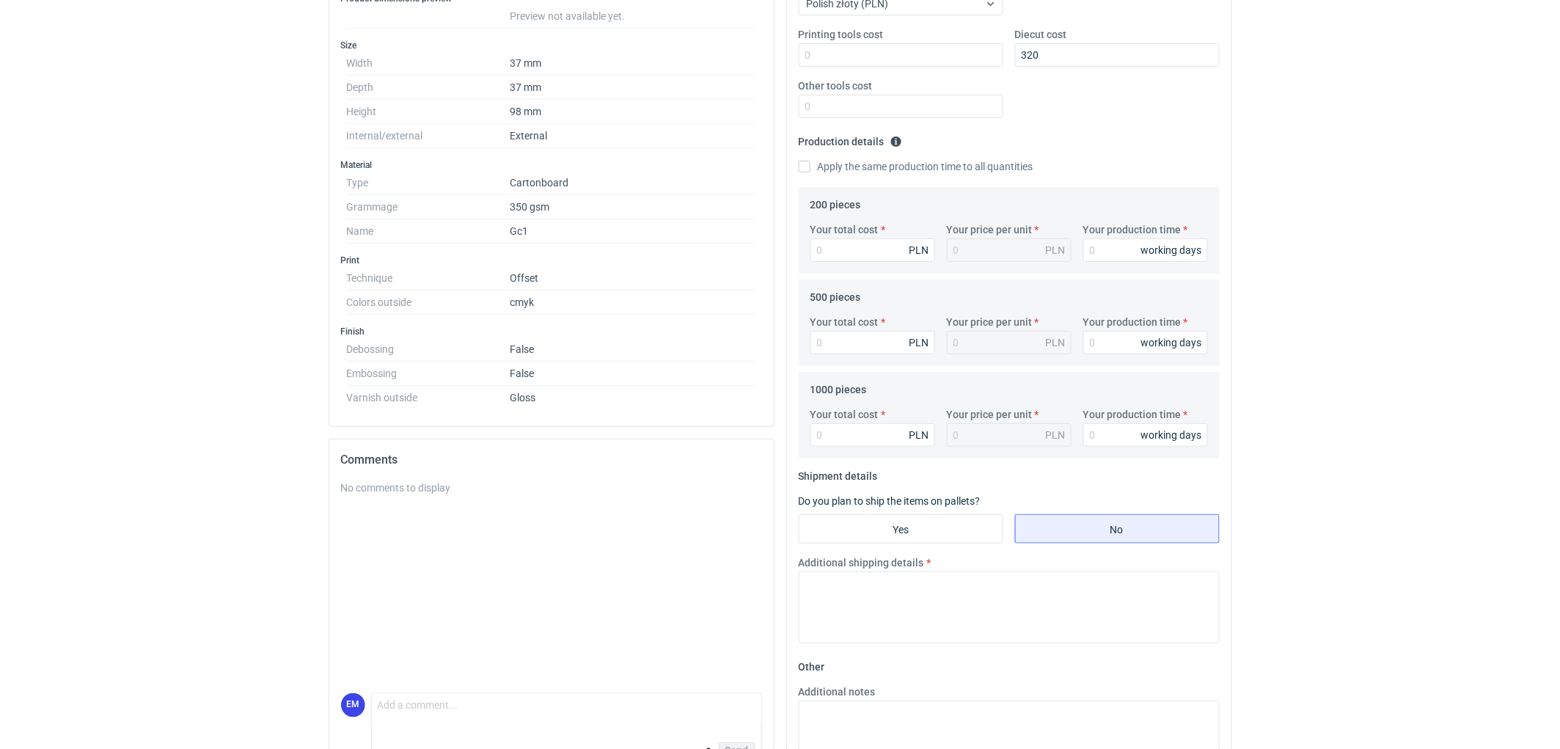
scroll to position [326, 0]
click at [869, 250] on input "Your total cost" at bounding box center [873, 246] width 125 height 23
type input "734"
type input "3.67"
type input "734"
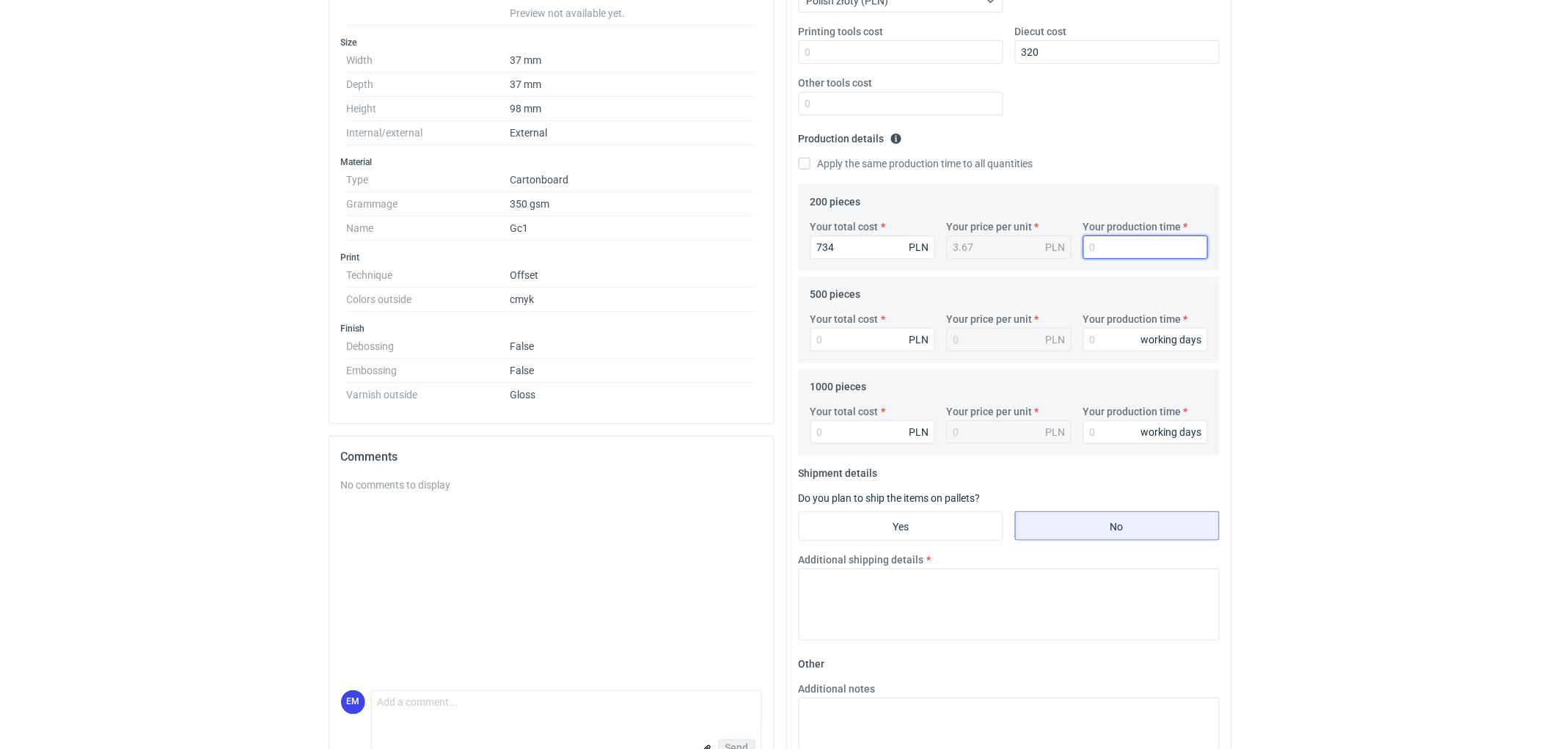
click at [1109, 240] on input "Your production time" at bounding box center [1145, 246] width 125 height 23
type input "10"
click at [852, 333] on input "Your total cost" at bounding box center [873, 339] width 125 height 23
type input "885"
type input "1.77"
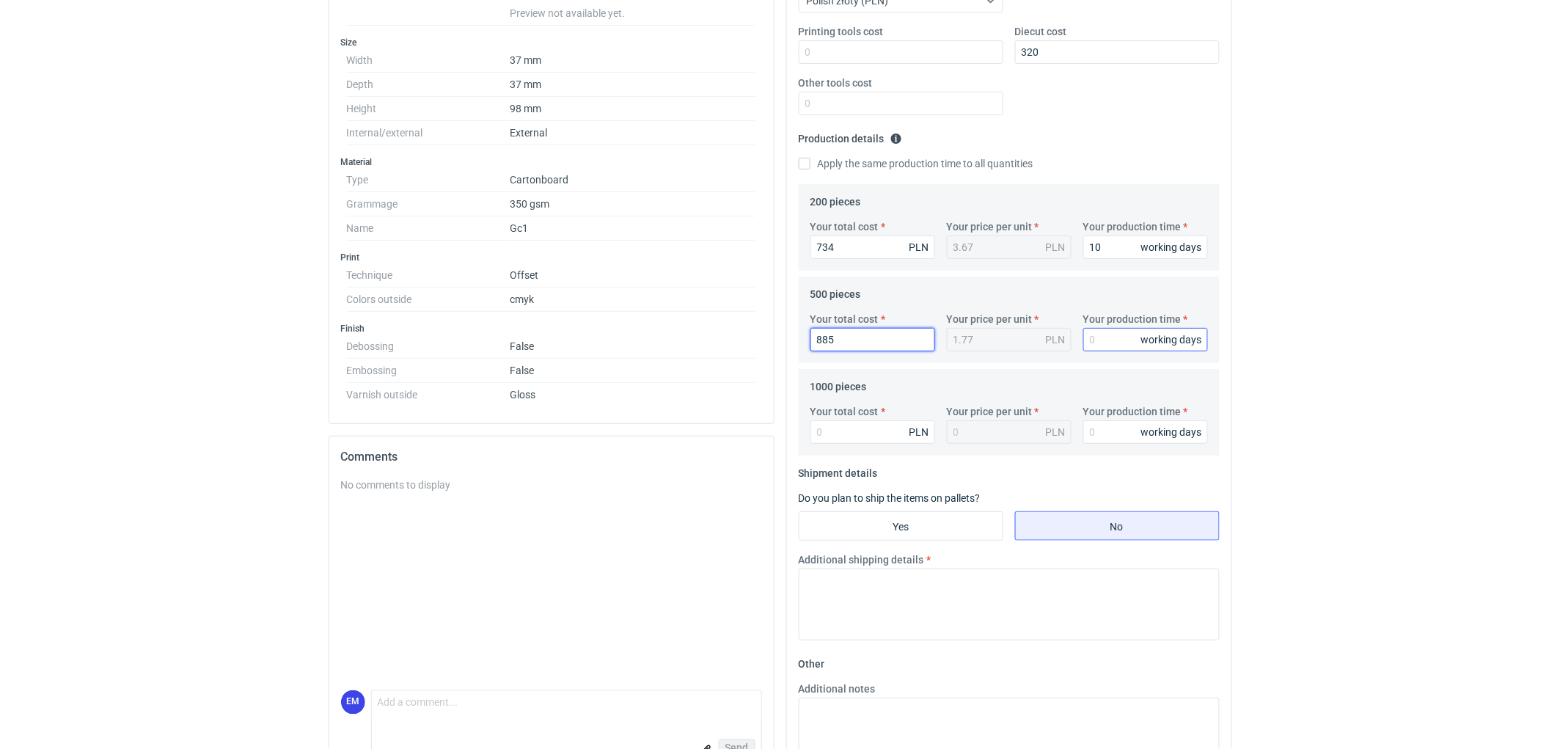
type input "885"
click at [1113, 340] on input "Your production time" at bounding box center [1145, 339] width 125 height 23
type input "10"
click at [838, 439] on input "Your total cost" at bounding box center [873, 431] width 125 height 23
type input "1140"
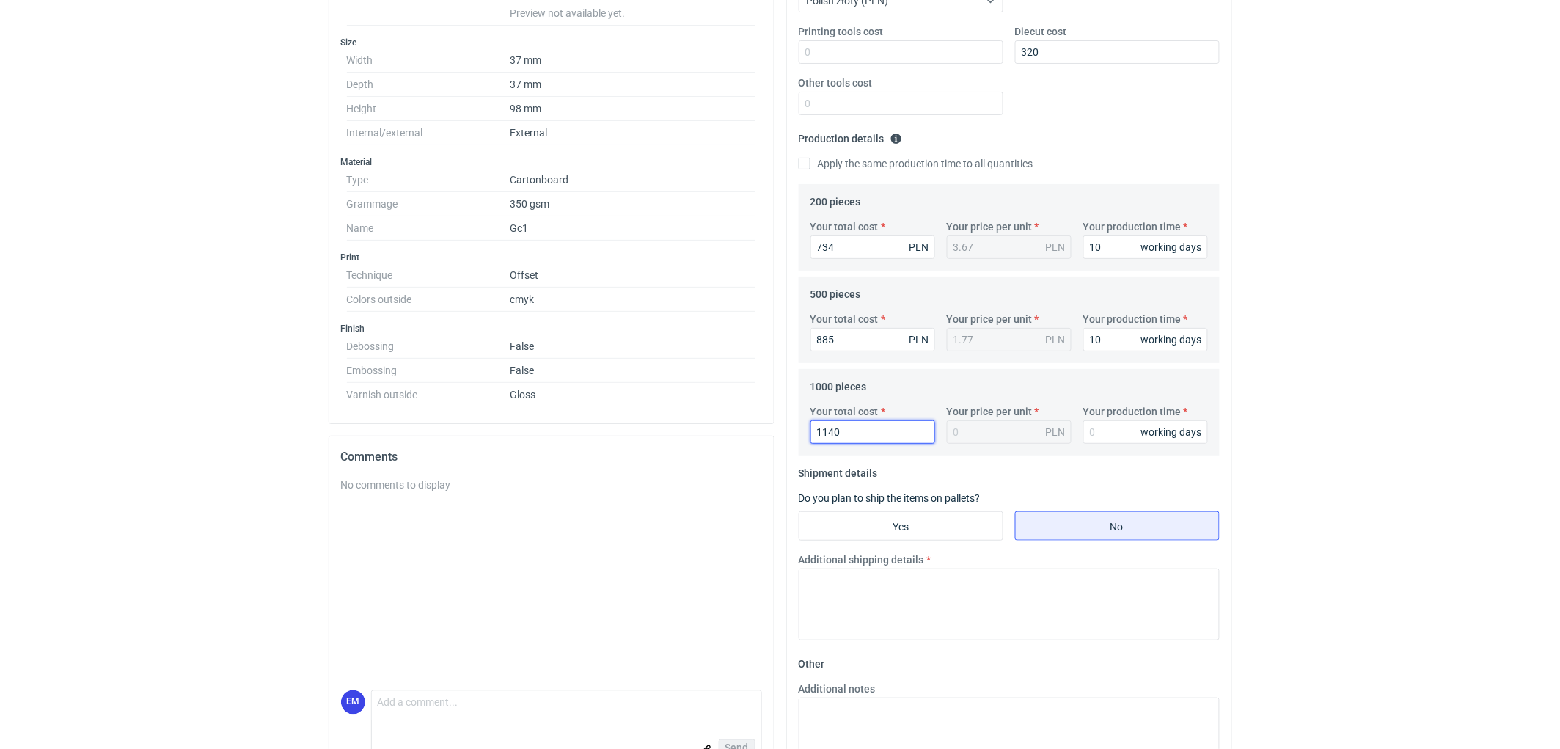
type input "1.14"
type input "1140"
click at [1108, 433] on input "Your production time" at bounding box center [1145, 431] width 125 height 23
type input "10"
click at [901, 580] on textarea "Additional shipping details" at bounding box center [1009, 605] width 421 height 72
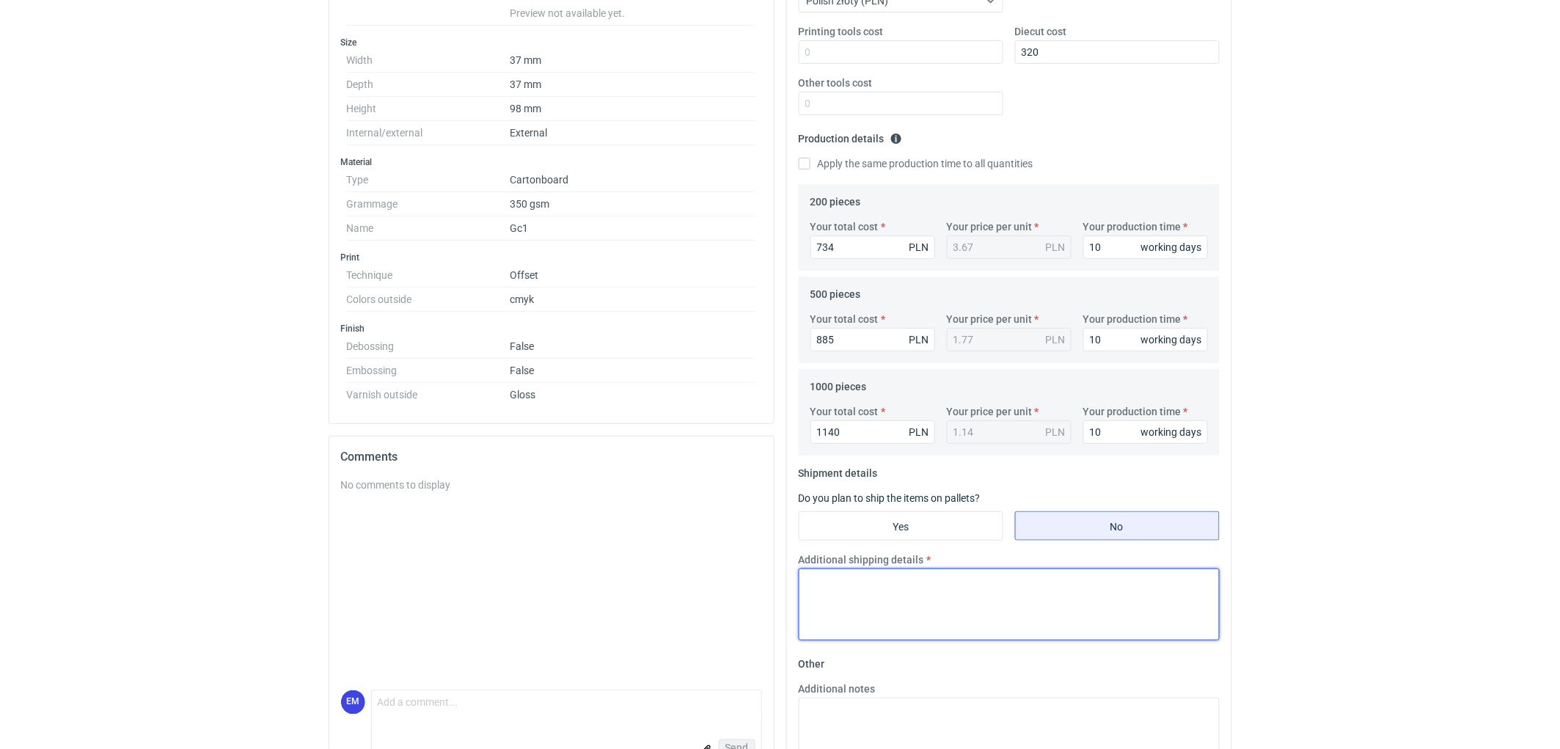
paste textarea "Wstepnie zakładamy następujące pakowanie- 200 szt. i 500 szt.- 1 karton 310x220…"
click at [1060, 581] on textarea "Wstepnie zakładamy następujące pakowanie- 200 szt. i 500 szt.- 1 karton 310x220…" at bounding box center [1009, 605] width 421 height 72
click at [1089, 582] on textarea "Wstepnie zakładamy następujące pakowanie- 200 szt.,500 szt.- 1 karton 310x220x2…" at bounding box center [1009, 605] width 421 height 72
drag, startPoint x: 873, startPoint y: 602, endPoint x: 1039, endPoint y: 604, distance: 166.5
click at [1039, 604] on textarea "Wstepnie zakładamy następujące pakowanie- 200 szt.,500 szt.,1000szt.- 1 karton …" at bounding box center [1009, 605] width 421 height 72
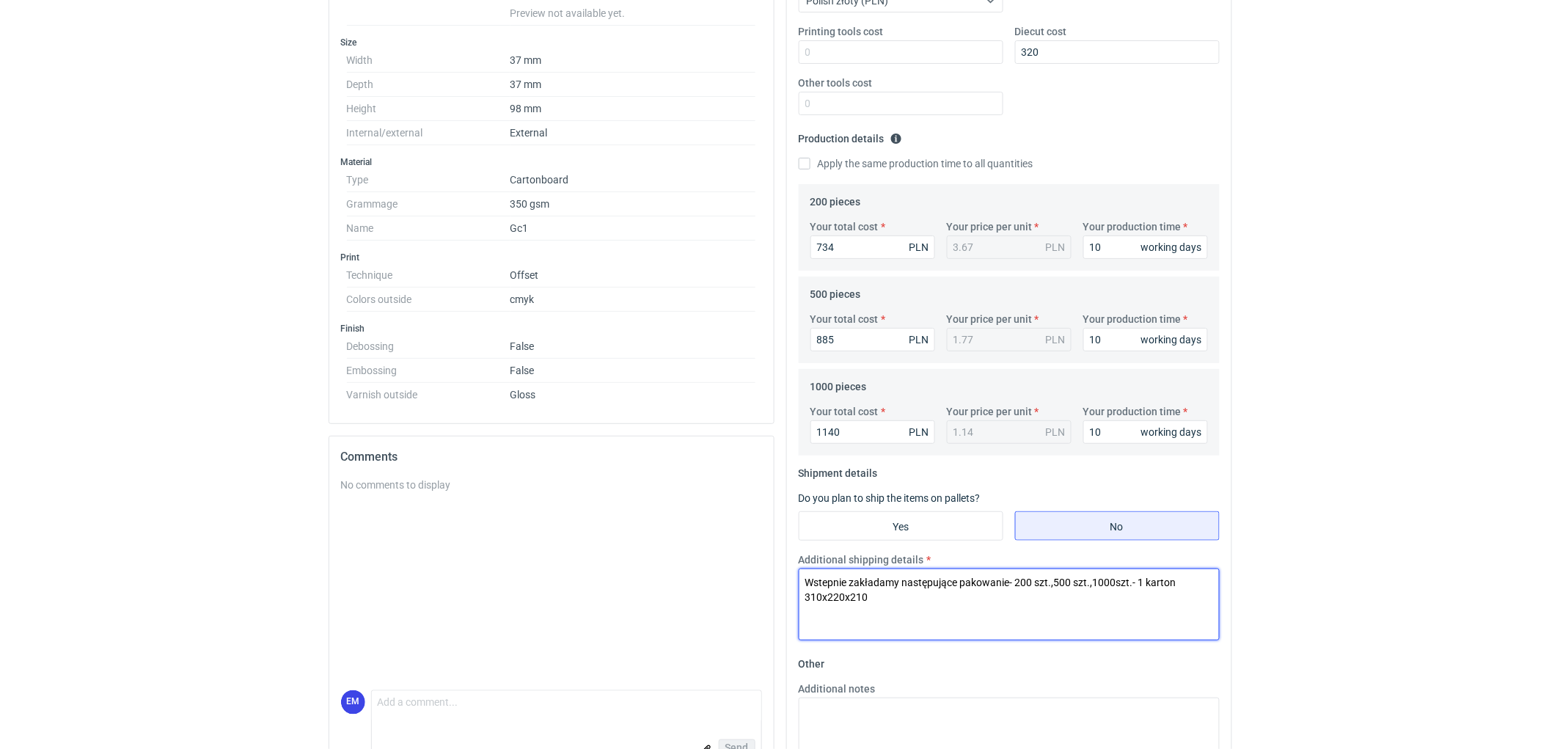
type textarea "Wstepnie zakładamy następujące pakowanie- 200 szt.,500 szt.,1000szt.- 1 karton …"
click at [1370, 423] on html "RFQs Specs Designs Items Orders Customers Tools Analytics 11 99+ EM [PERSON_NAM…" at bounding box center [780, 48] width 1560 height 749
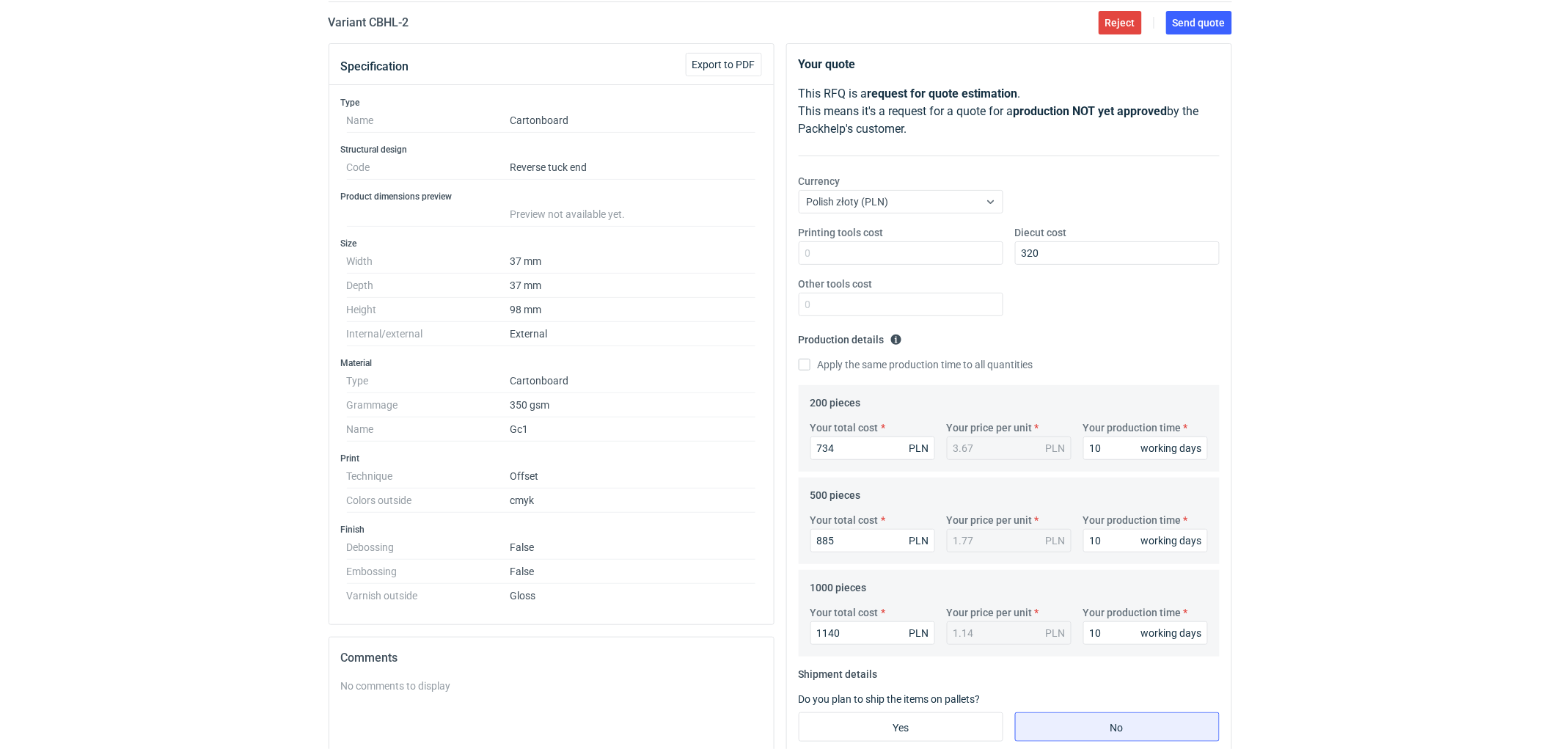
scroll to position [0, 0]
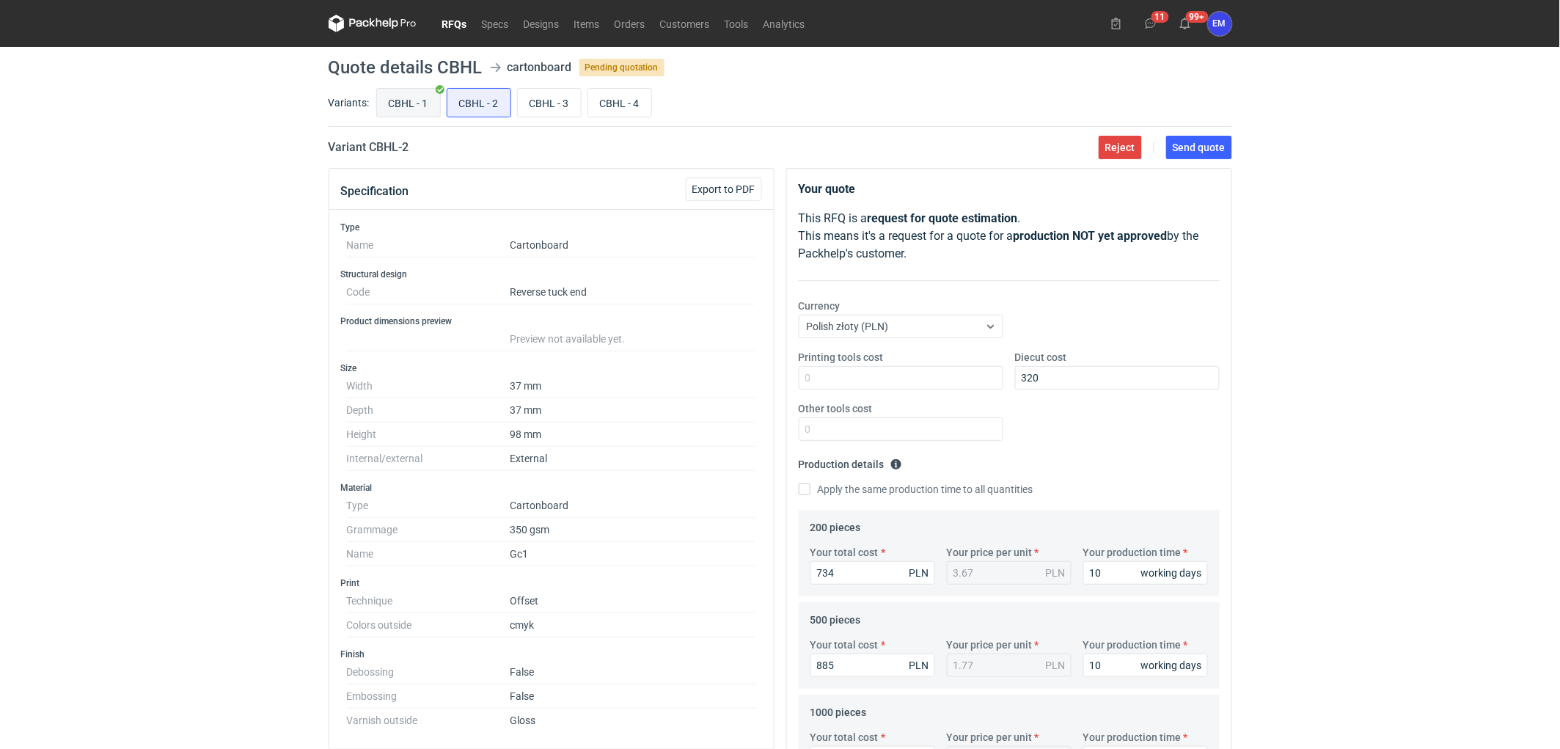
click at [406, 104] on input "CBHL - 1" at bounding box center [408, 103] width 63 height 28
radio input "true"
click at [466, 101] on input "CBHL - 2" at bounding box center [478, 103] width 63 height 28
radio input "true"
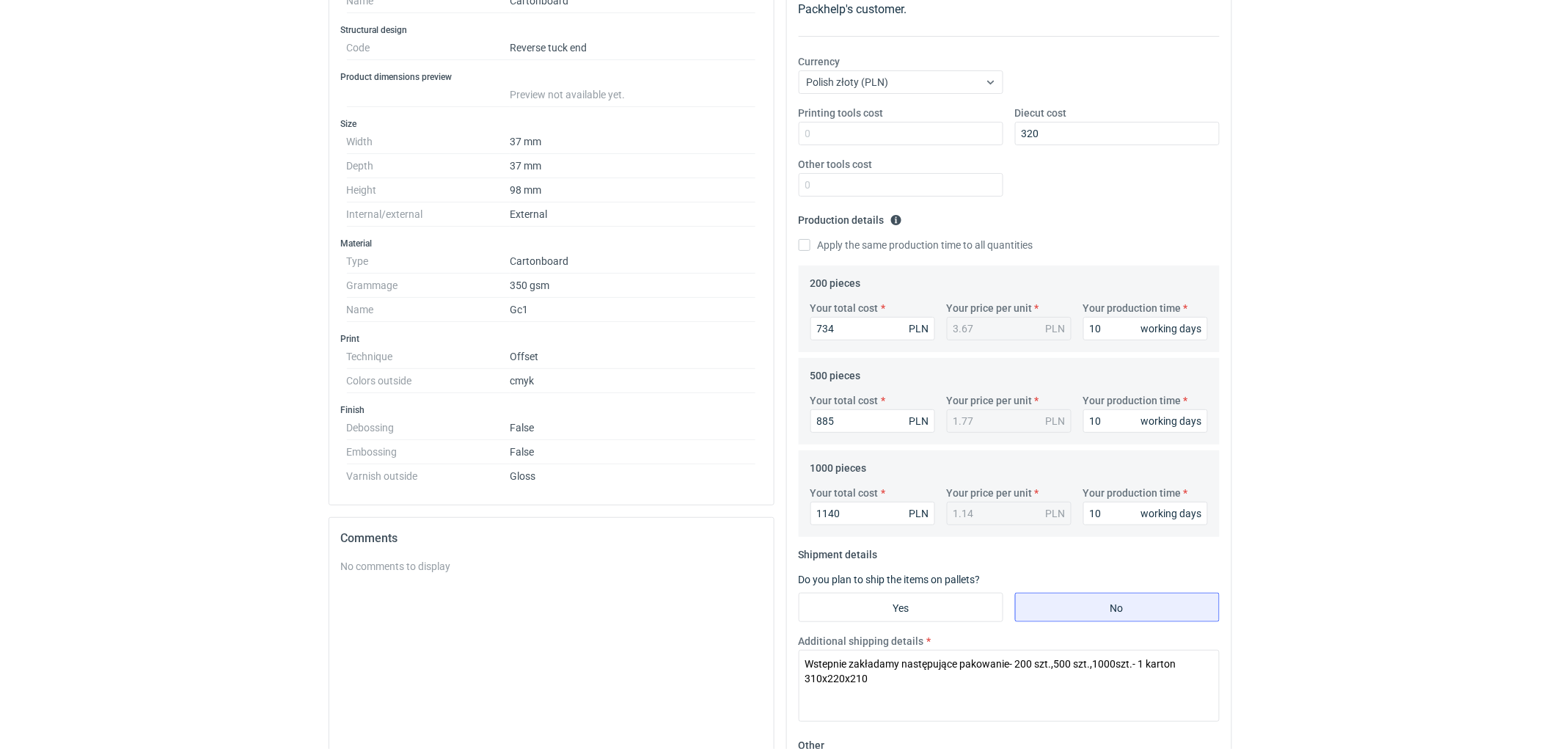
click at [1467, 283] on div "RFQs Specs Designs Items Orders Customers Tools Analytics 11 99+ EM [PERSON_NAM…" at bounding box center [780, 130] width 1560 height 749
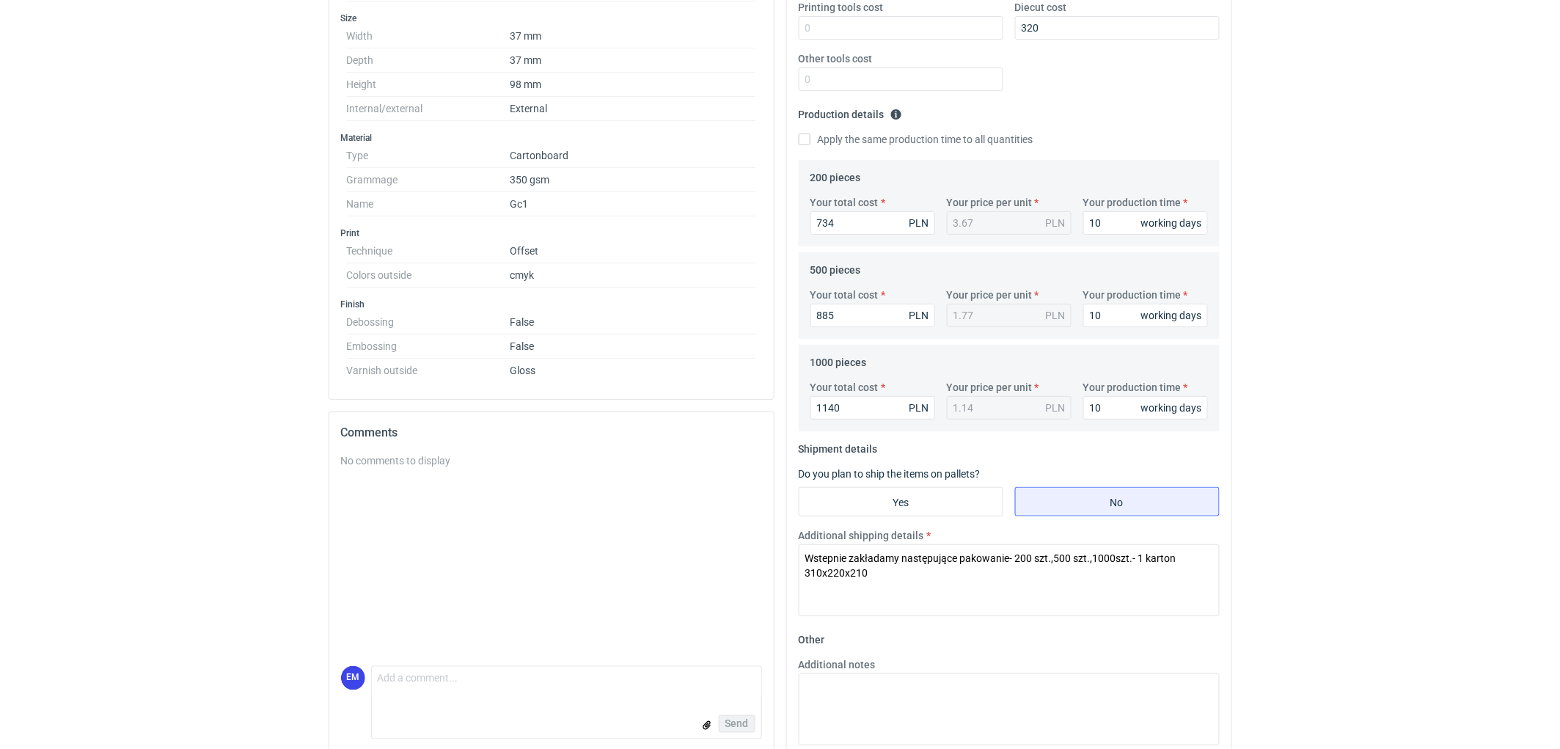
scroll to position [471, 0]
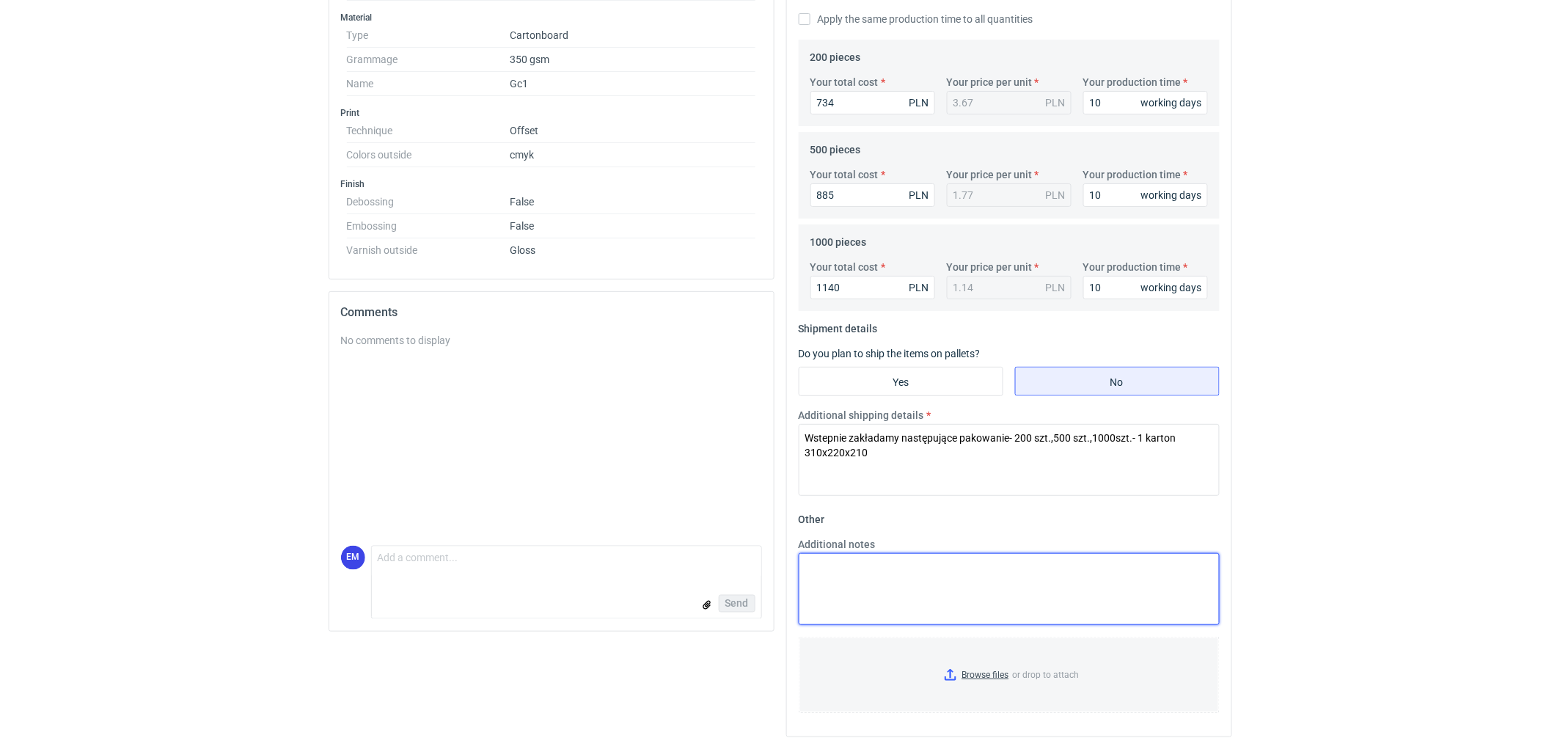
click at [910, 594] on textarea "Additional notes" at bounding box center [1009, 589] width 421 height 72
type textarea "KO 3189/2025. Oferta ważna 4 tygodnie."
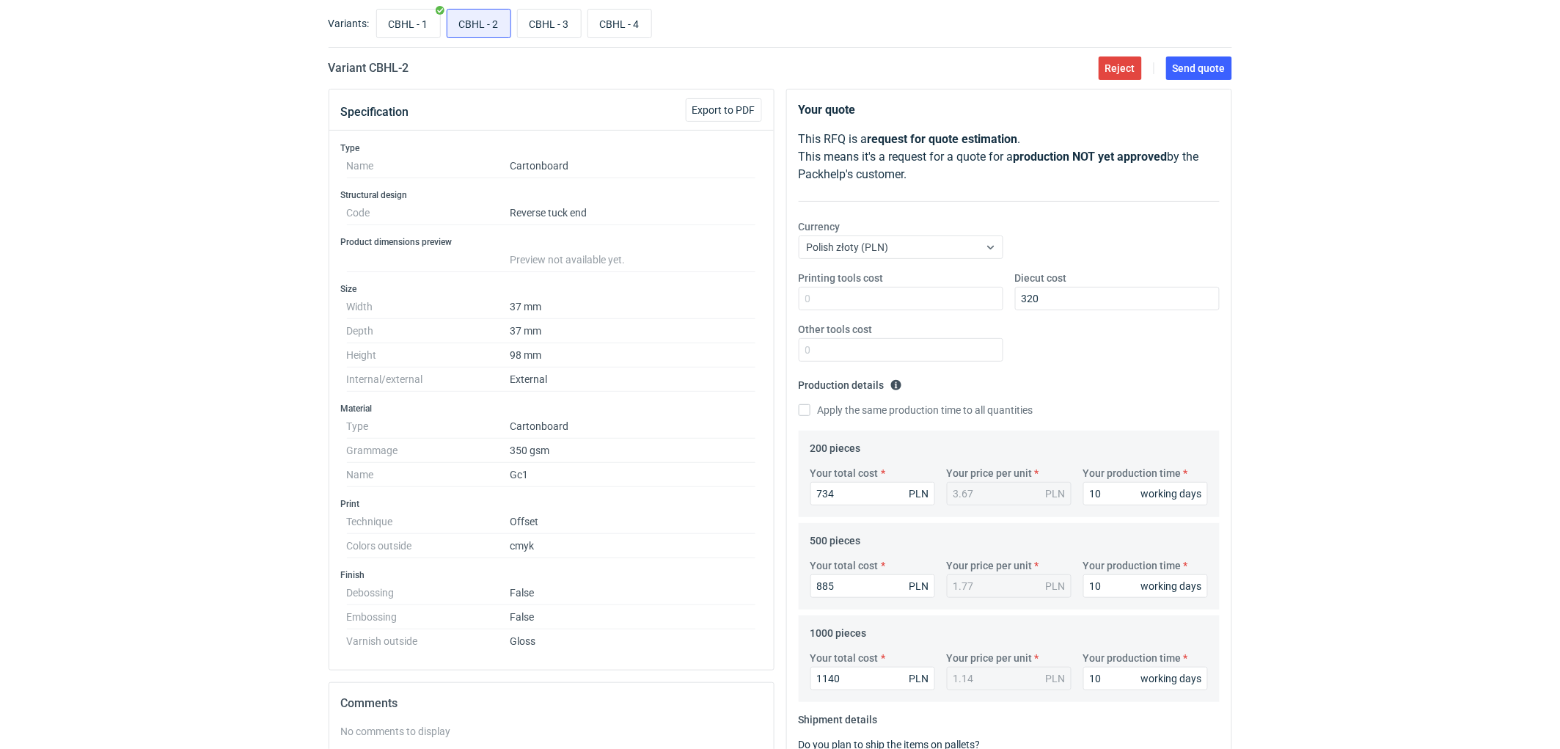
scroll to position [0, 0]
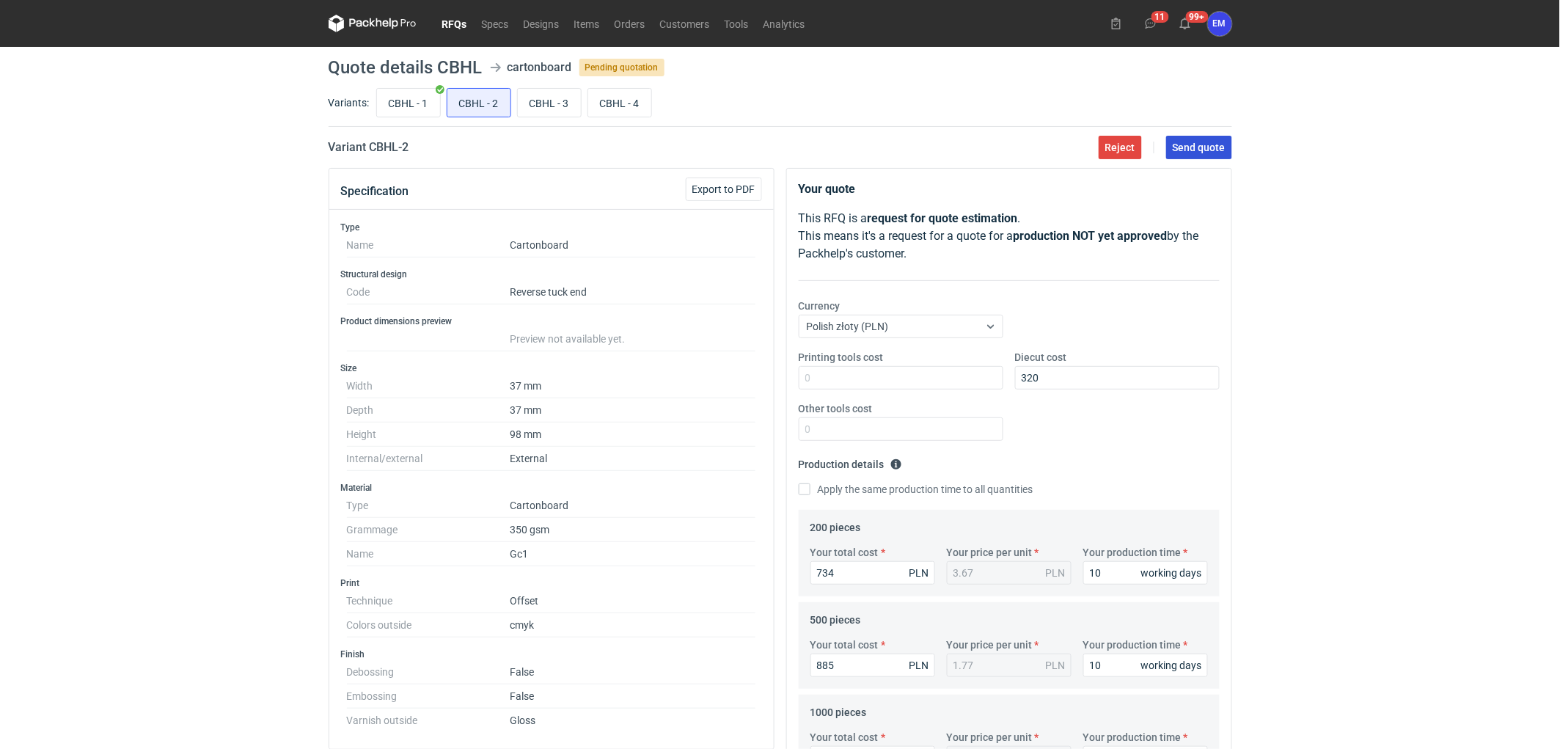
click at [1199, 145] on span "Send quote" at bounding box center [1199, 147] width 53 height 10
click at [555, 103] on input "CBHL - 3" at bounding box center [549, 103] width 63 height 28
radio input "true"
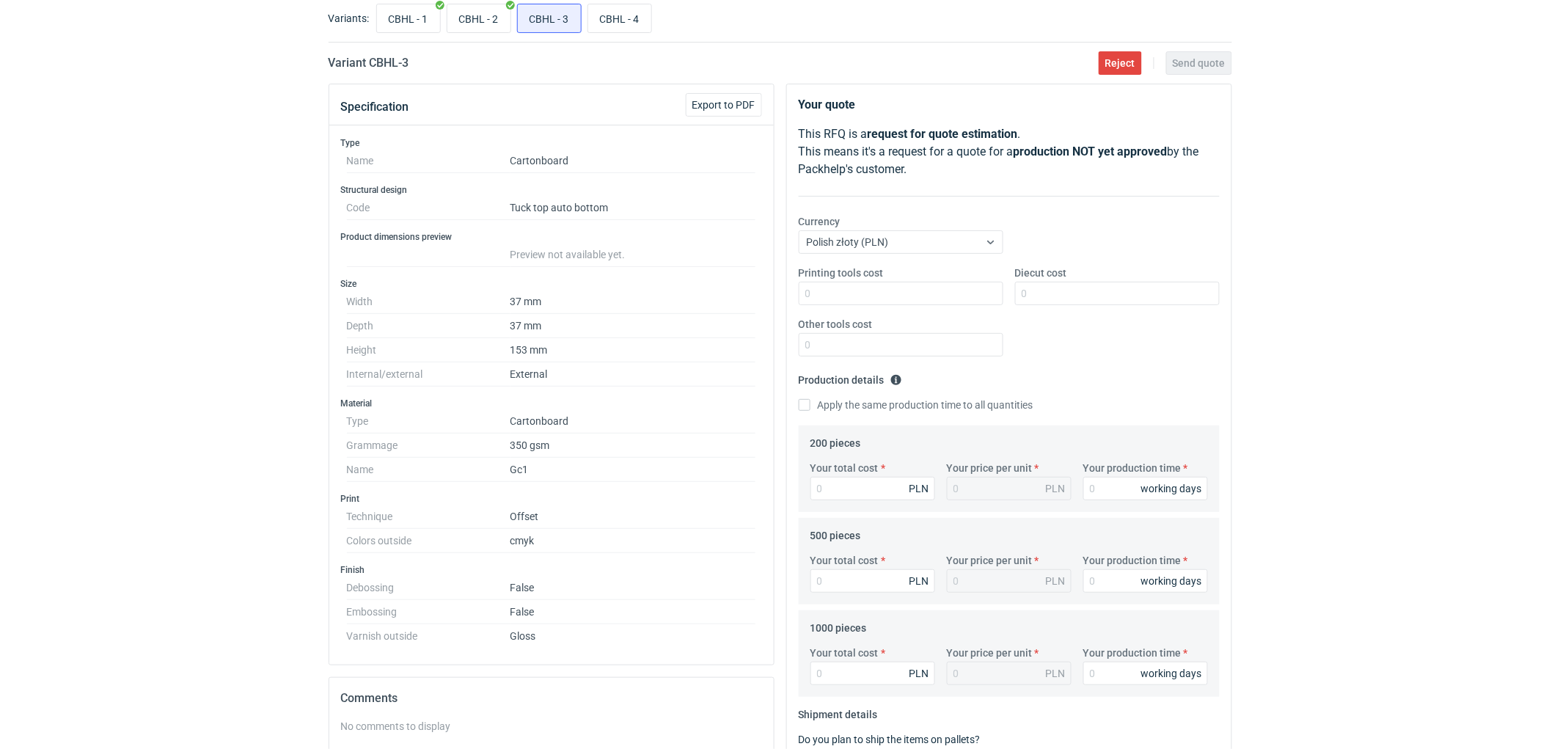
scroll to position [163, 0]
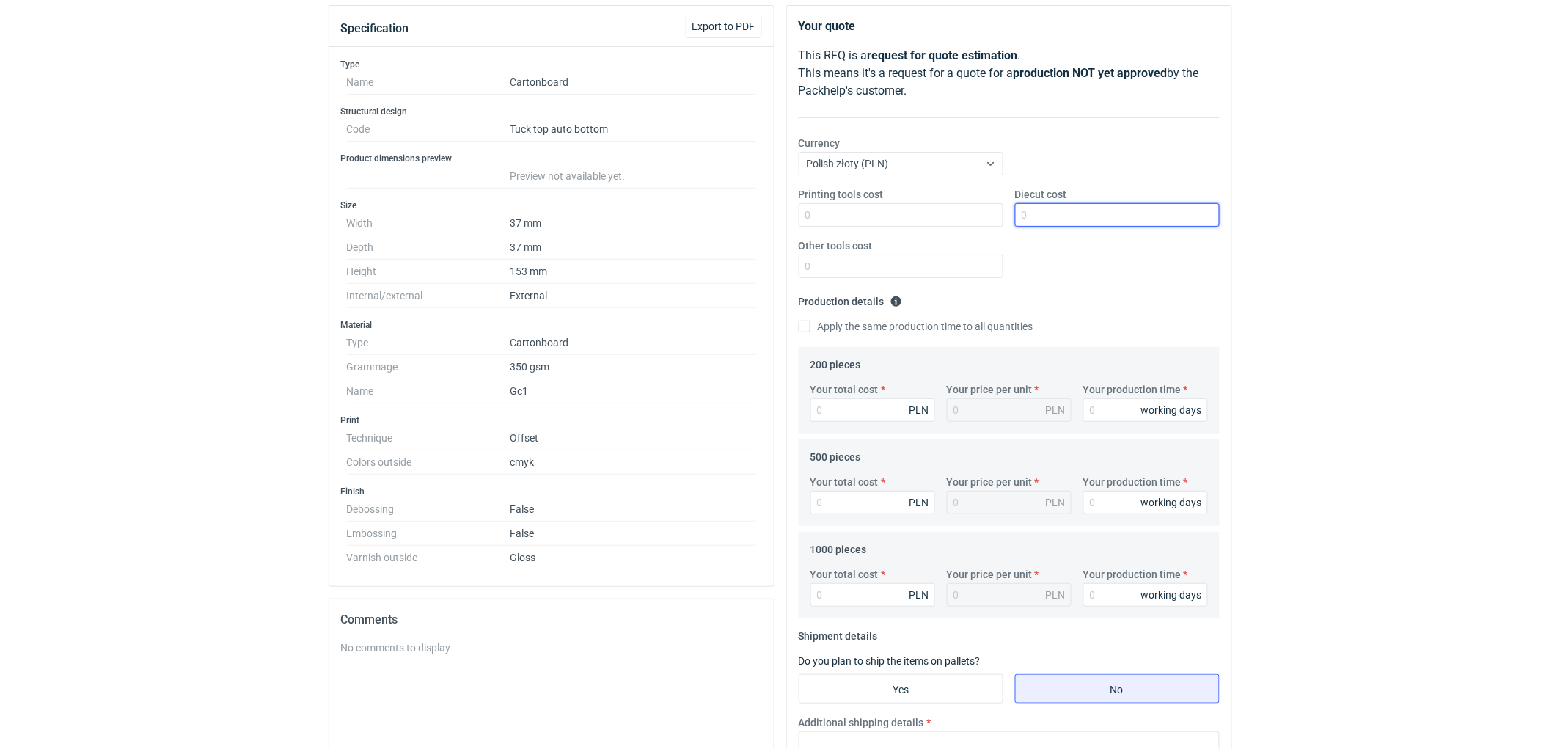
click at [1070, 226] on input "Diecut cost" at bounding box center [1117, 214] width 205 height 23
type input "415"
click at [1461, 331] on div "RFQs Specs Designs Items Orders Customers Tools Analytics 11 99+ EM [PERSON_NAM…" at bounding box center [780, 211] width 1560 height 749
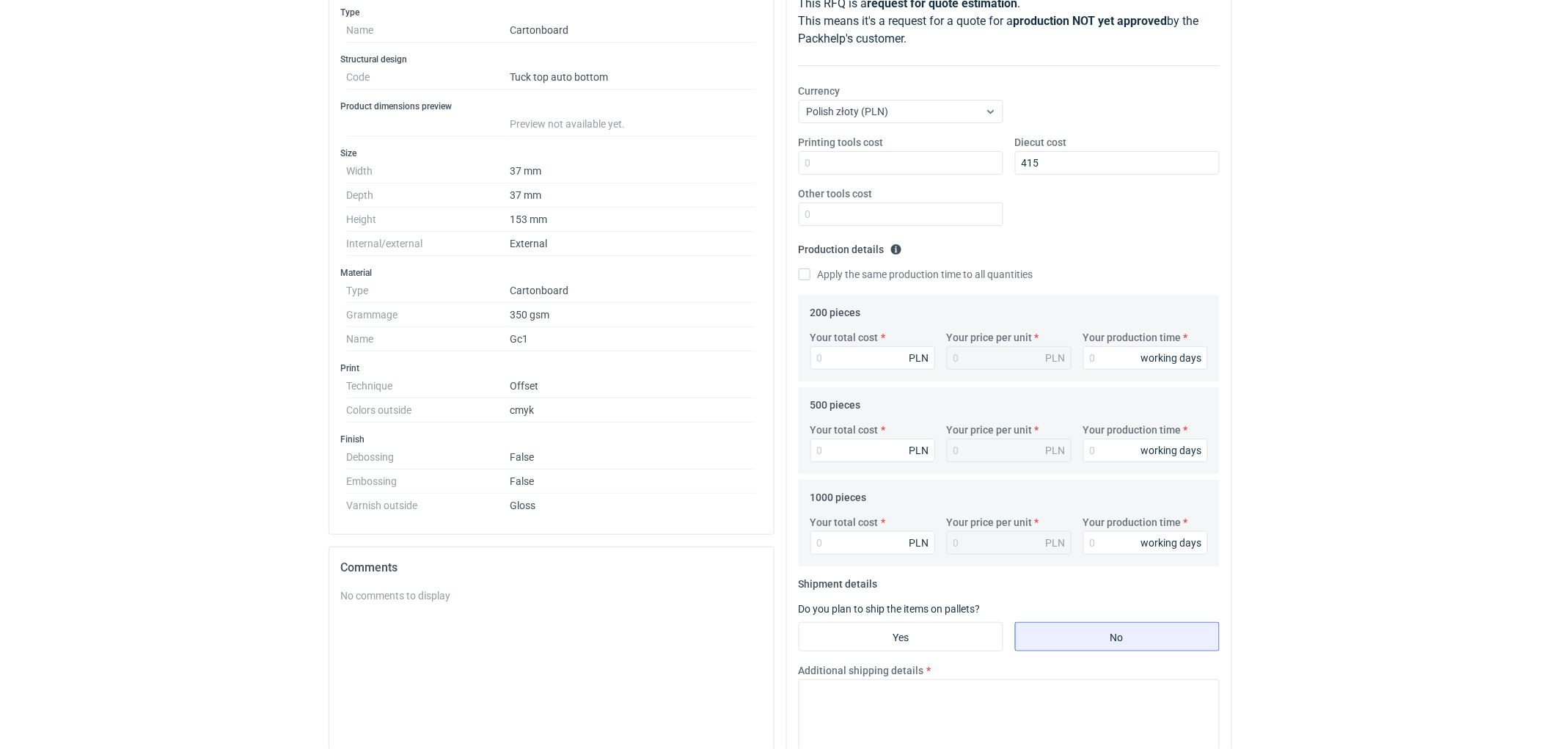
scroll to position [244, 0]
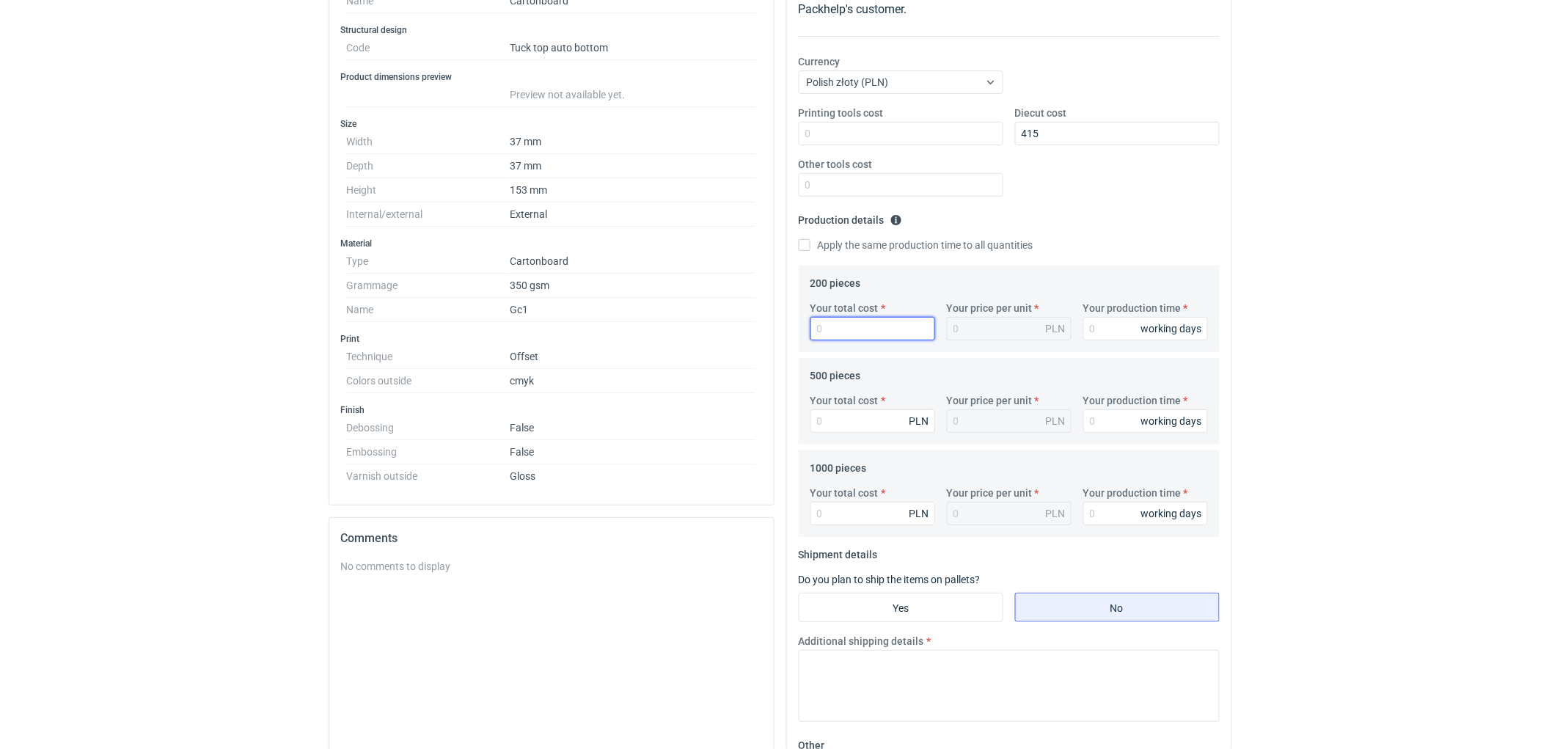
click at [849, 335] on input "Your total cost" at bounding box center [873, 328] width 125 height 23
type input "1076"
type input "5.38"
type input "1076"
click at [1141, 328] on div "working days" at bounding box center [1171, 328] width 61 height 15
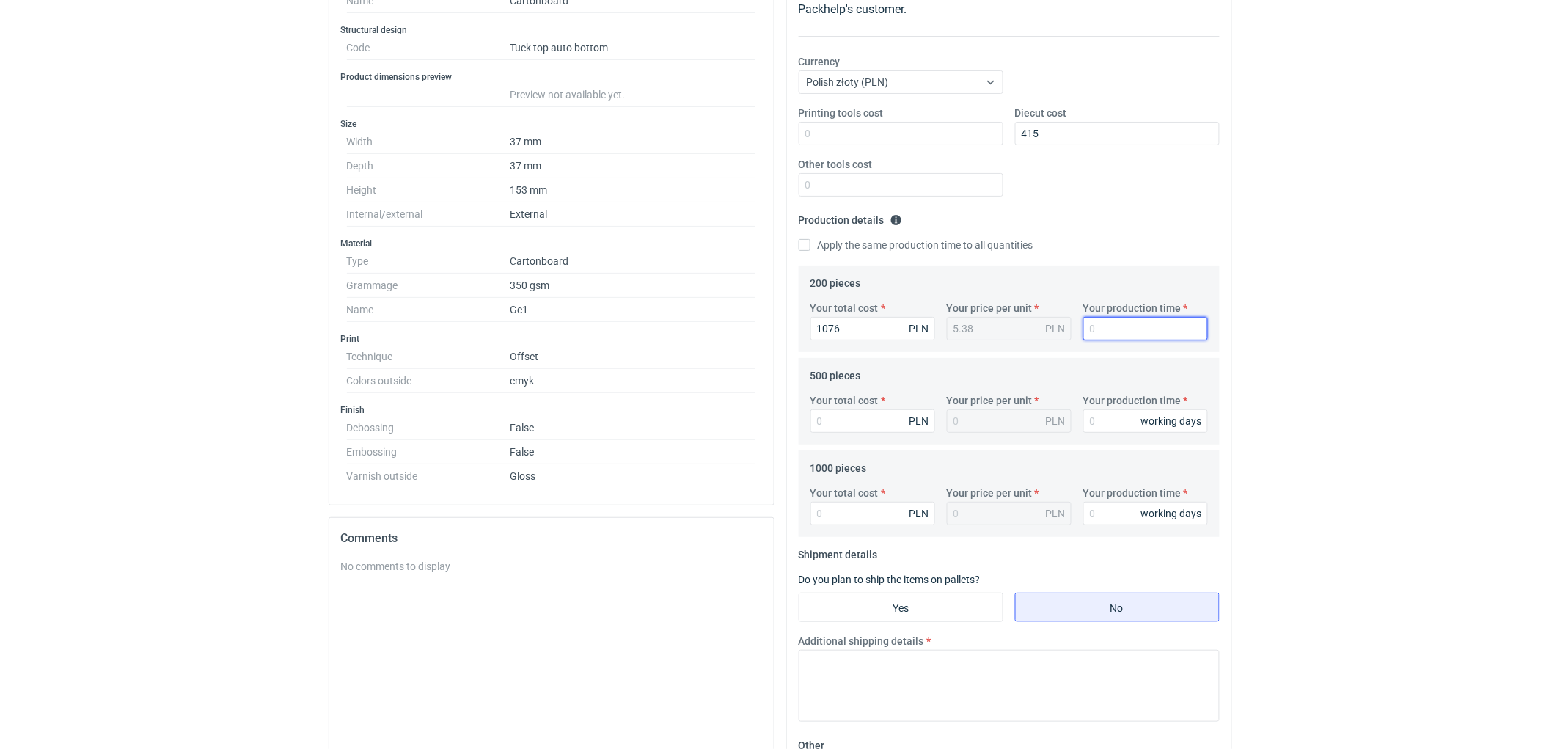
click at [1100, 327] on input "Your production time" at bounding box center [1145, 328] width 125 height 23
type input "10"
click at [857, 411] on input "Your total cost" at bounding box center [873, 420] width 125 height 23
type input "1240"
type input "2.48"
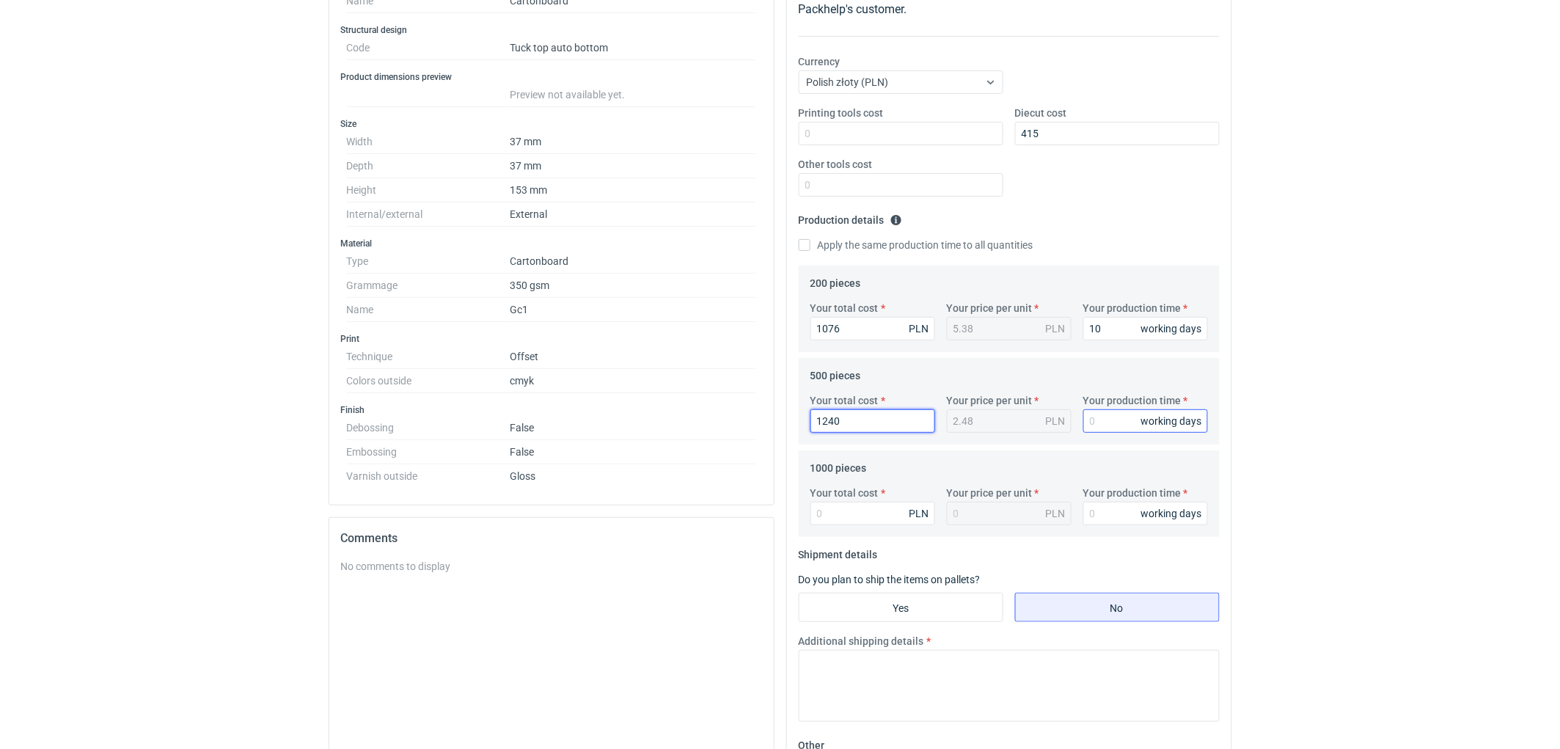
type input "1240"
drag, startPoint x: 1127, startPoint y: 412, endPoint x: 1116, endPoint y: 421, distance: 14.1
click at [1120, 419] on input "Your production time" at bounding box center [1145, 420] width 125 height 23
type input "10"
click at [858, 517] on input "Your total cost" at bounding box center [873, 513] width 125 height 23
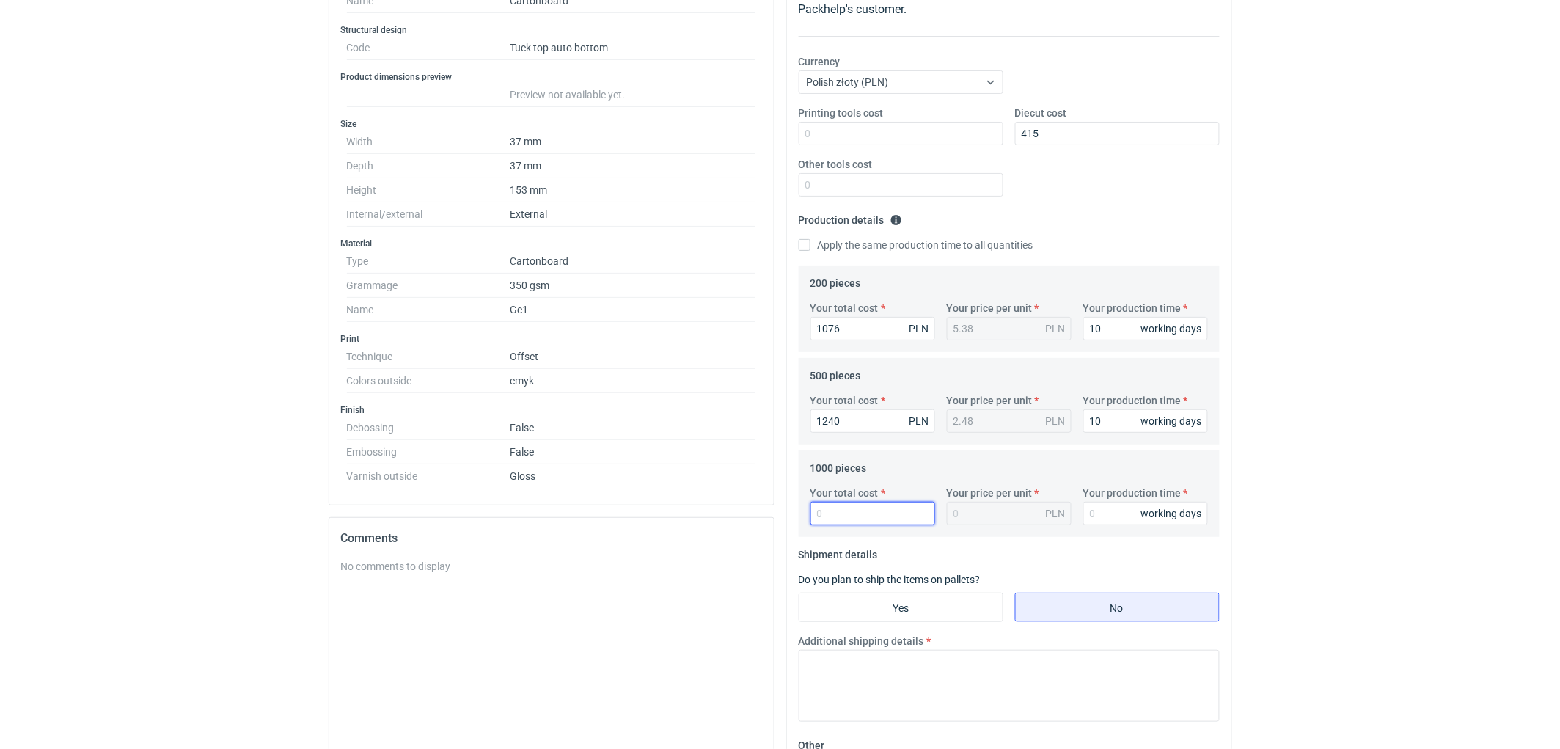
click at [833, 519] on input "Your total cost" at bounding box center [873, 513] width 125 height 23
type input "1520"
type input "1.52"
type input "1520"
click at [1105, 511] on input "Your production time" at bounding box center [1145, 513] width 125 height 23
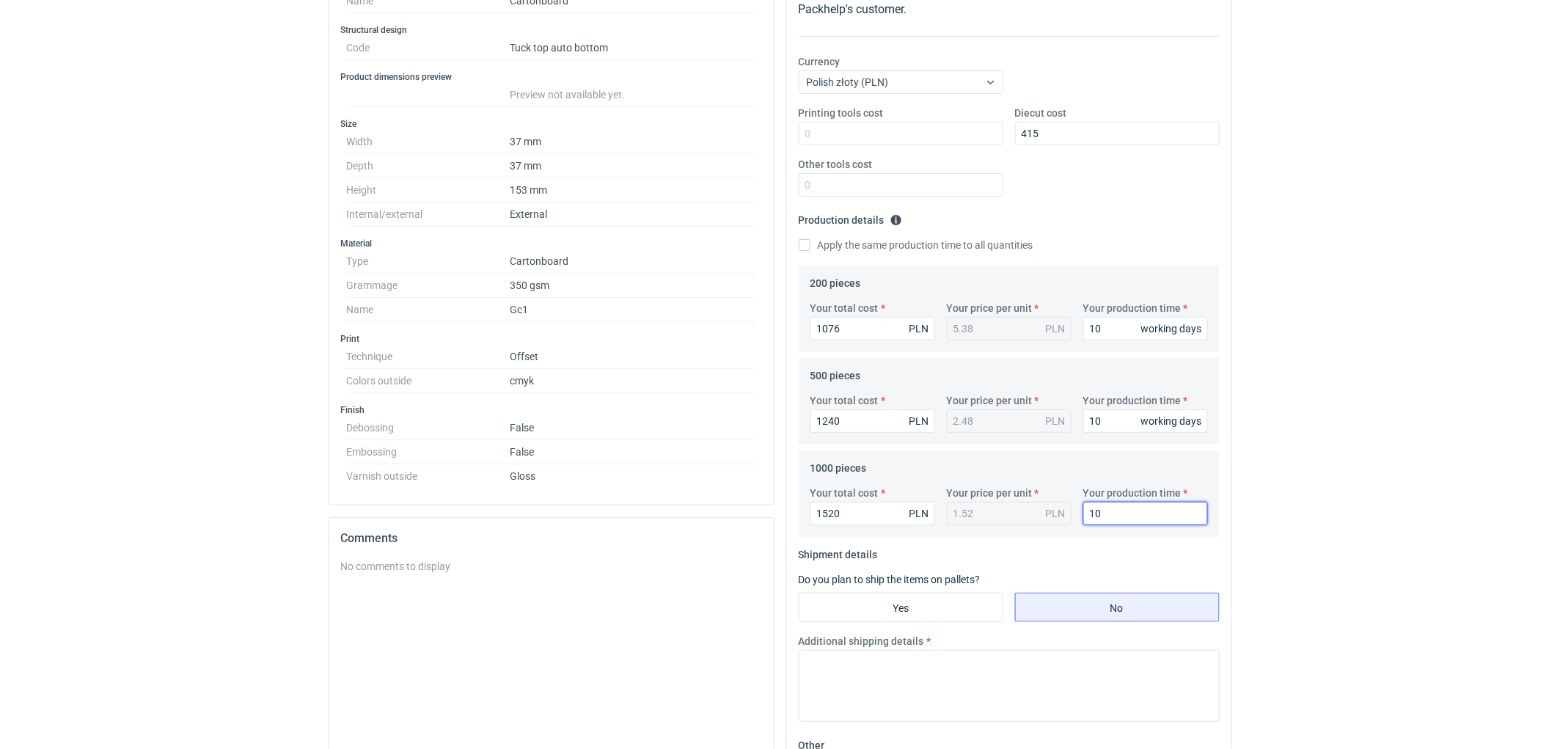
type input "10"
click at [1295, 503] on div "RFQs Specs Designs Items Orders Customers Tools Analytics 11 99+ EM [PERSON_NAM…" at bounding box center [780, 130] width 1560 height 749
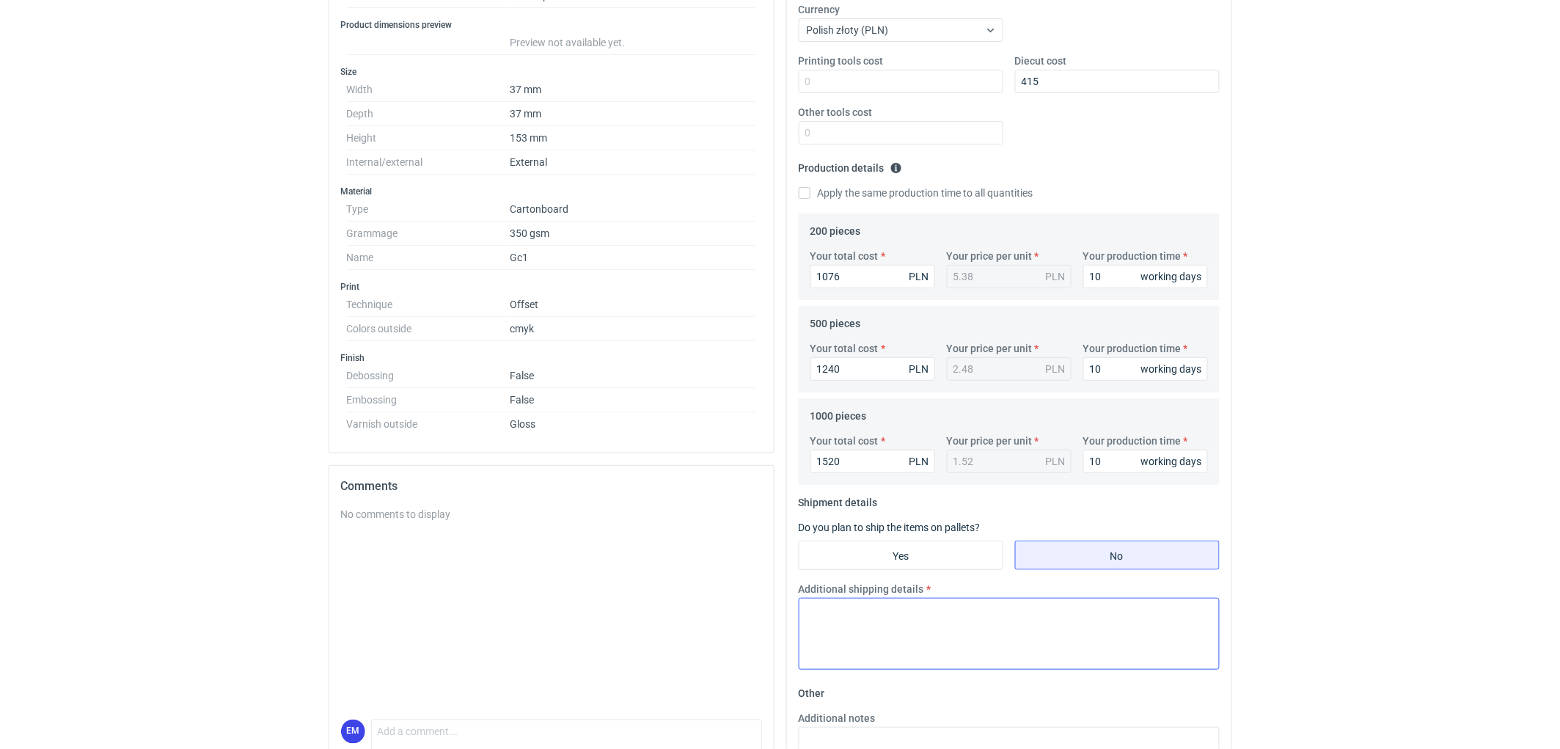
scroll to position [326, 0]
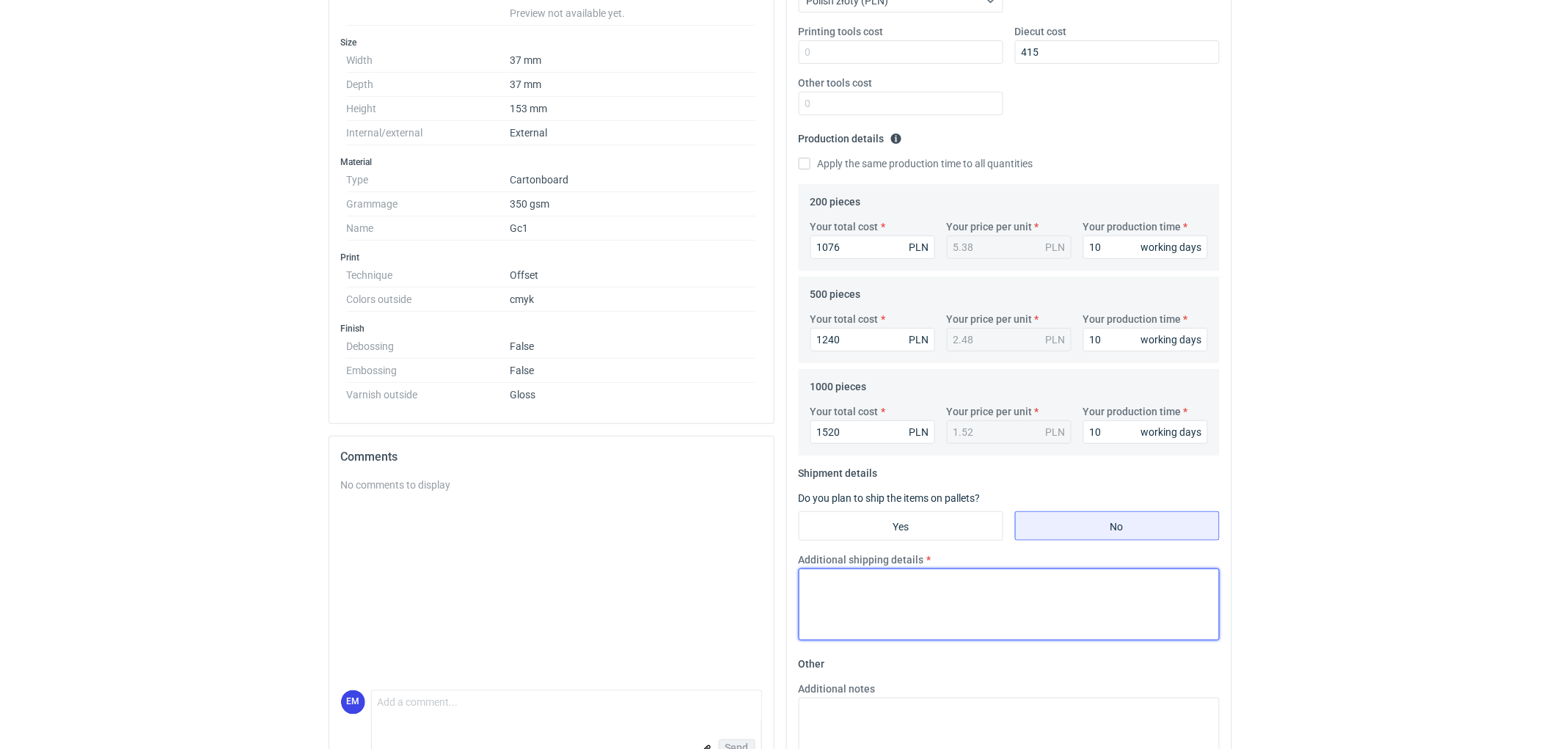
click at [877, 590] on textarea "Additional shipping details" at bounding box center [1009, 605] width 421 height 72
paste textarea "Wstepnie zakładamy następujące pakowanie- 200 szt. i 500 szt.- 1 karton 310x220…"
click at [857, 598] on textarea "Wstepnie zakładamy następujące pakowanie- 200 szt. i 500 szt.- 1 karton 310x220…" at bounding box center [1009, 605] width 421 height 72
click at [889, 599] on textarea "Wstepnie zakładamy następujące pakowanie- 200 szt. i 500 szt.- 1 karton 310x220…" at bounding box center [1009, 605] width 421 height 72
click at [1106, 577] on textarea "Wstepnie zakładamy następujące pakowanie- 200 szt. i 500 szt.- 1 karton 310x220…" at bounding box center [1009, 605] width 421 height 72
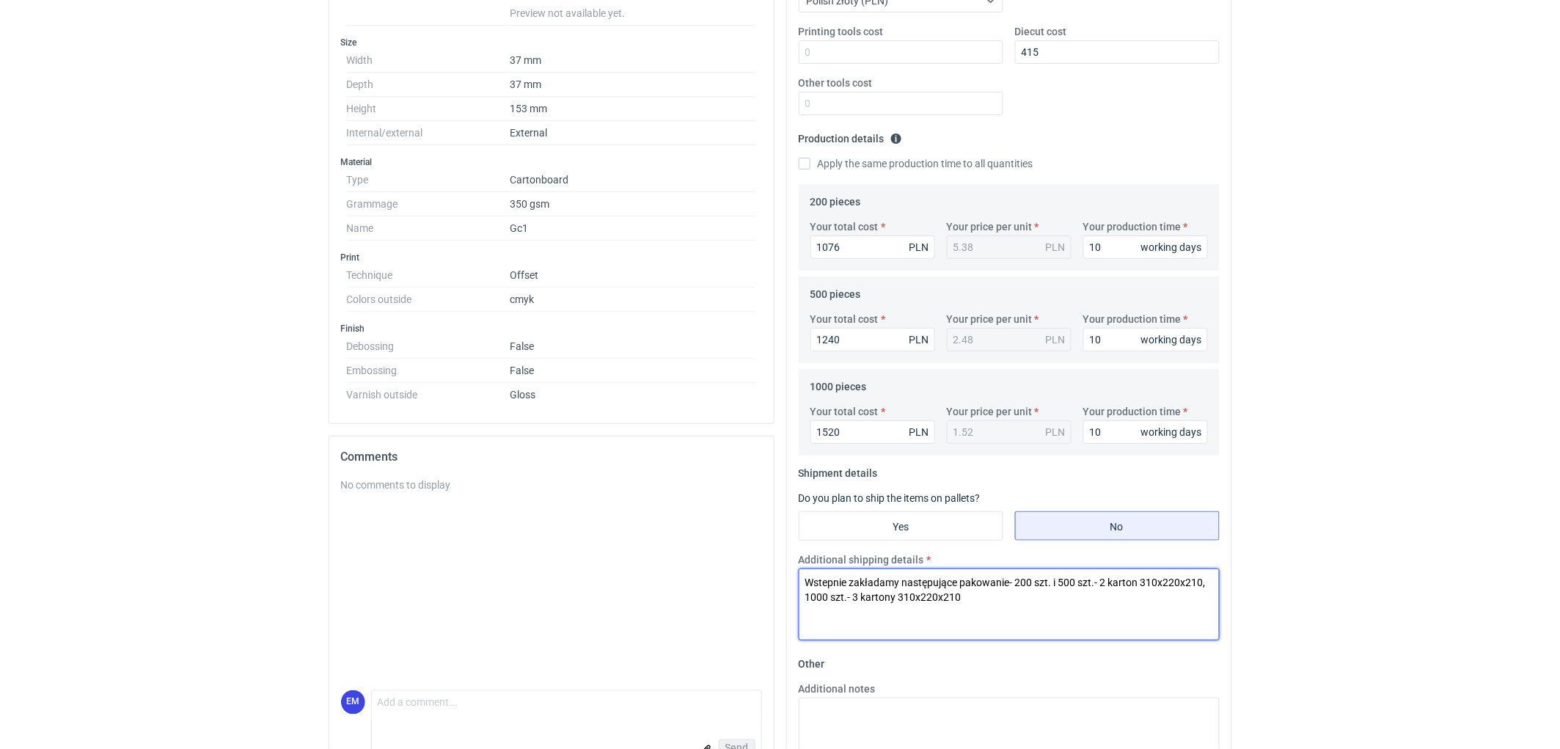
click at [1138, 582] on textarea "Wstepnie zakładamy następujące pakowanie- 200 szt. i 500 szt.- 2 karton 310x220…" at bounding box center [1009, 605] width 421 height 72
click at [1062, 581] on textarea "Wstepnie zakładamy następujące pakowanie- 200 szt. i 500 szt.- 2 kartony 310x22…" at bounding box center [1009, 605] width 421 height 72
drag, startPoint x: 1099, startPoint y: 582, endPoint x: 1206, endPoint y: 580, distance: 107.1
click at [1206, 580] on textarea "Wstepnie zakładamy następujące pakowanie- 200 szt.- 500 szt.- 2 kartony 310x220…" at bounding box center [1009, 605] width 421 height 72
click at [1053, 580] on textarea "Wstepnie zakładamy następujące pakowanie- 200 szt.- 500 szt.- 2 kartony 310x220…" at bounding box center [1009, 605] width 421 height 72
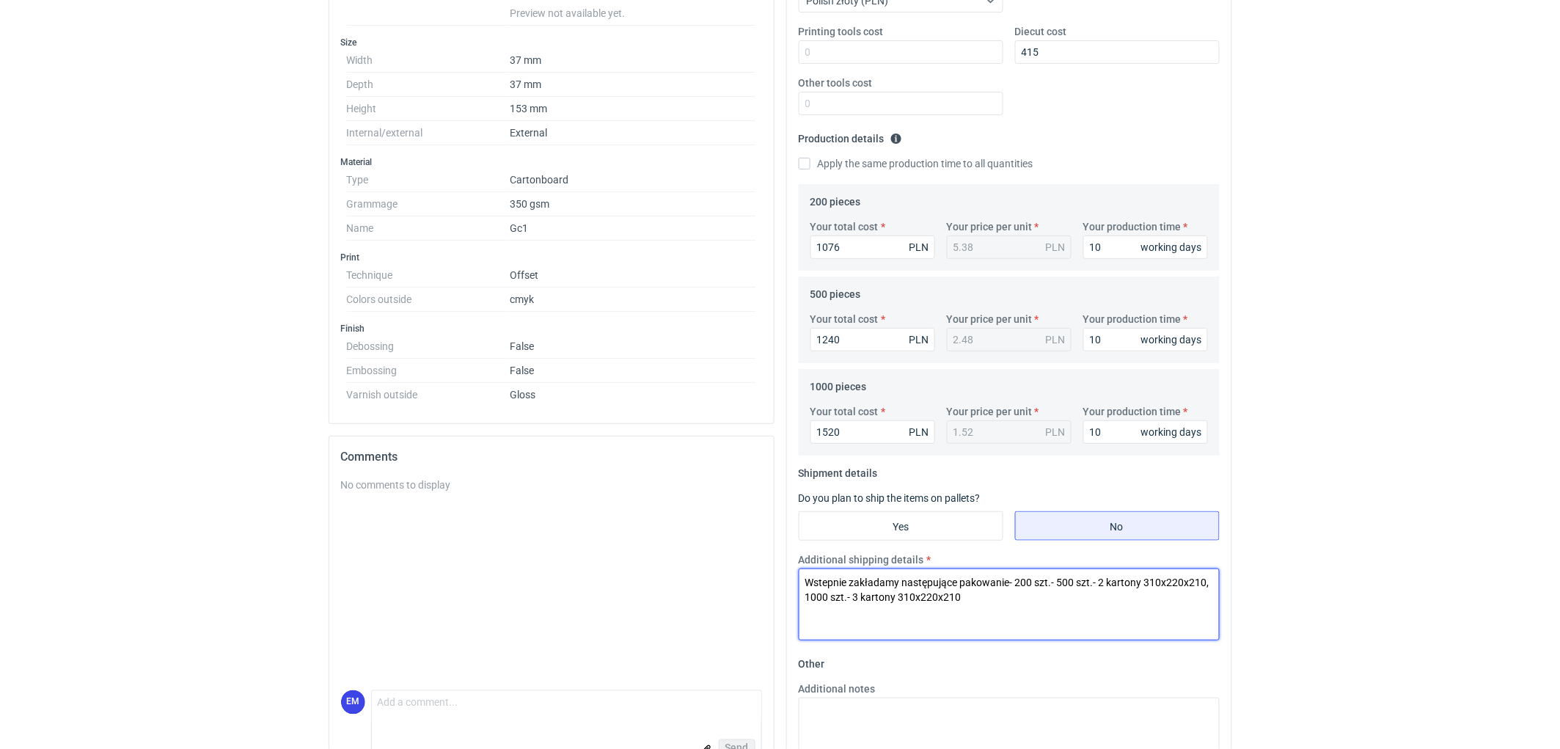
paste textarea "2 kartony 310x220x210"
click at [1059, 582] on textarea "Wstepnie zakładamy następujące pakowanie- 200 szt.-2 kartony 310x220x210 500 sz…" at bounding box center [1009, 605] width 421 height 72
click at [1098, 582] on textarea "Wstepnie zakładamy następujące pakowanie- 200 szt.- 1 kartony 310x220x210 500 s…" at bounding box center [1009, 605] width 421 height 72
click at [1159, 580] on textarea "Wstepnie zakładamy następujące pakowanie- 200 szt.- 1 karton 310x220x210 500 sz…" at bounding box center [1009, 605] width 421 height 72
type textarea "Wstepnie zakładamy następujące pakowanie- 200 szt.- 1 karton 310x220x210, 500 s…"
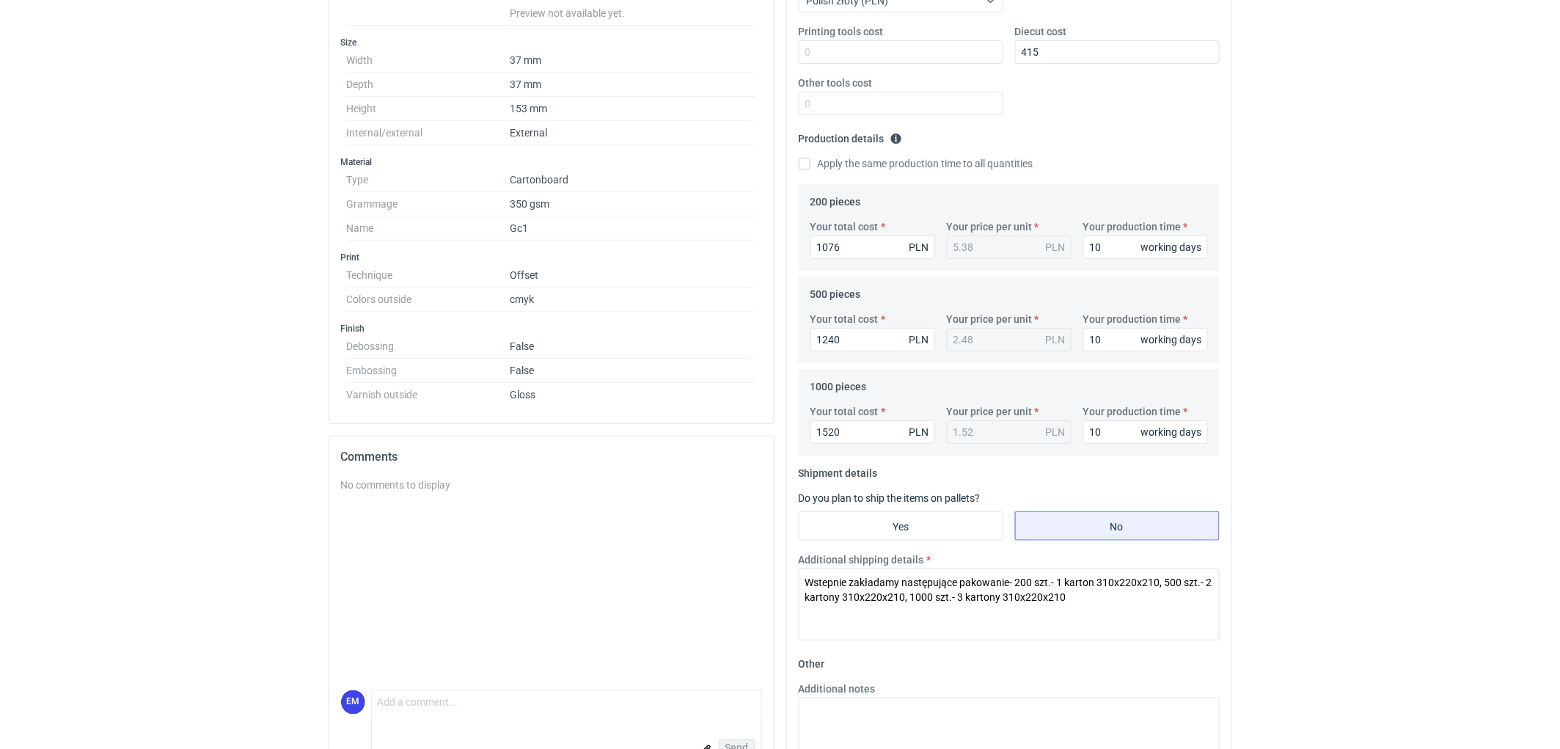
click at [1354, 423] on html "RFQs Specs Designs Items Orders Customers Tools Analytics 11 99+ EM [PERSON_NAM…" at bounding box center [780, 48] width 1560 height 749
click at [1356, 423] on html "RFQs Specs Designs Items Orders Customers Tools Analytics 11 99+ EM [PERSON_NAM…" at bounding box center [780, 48] width 1560 height 749
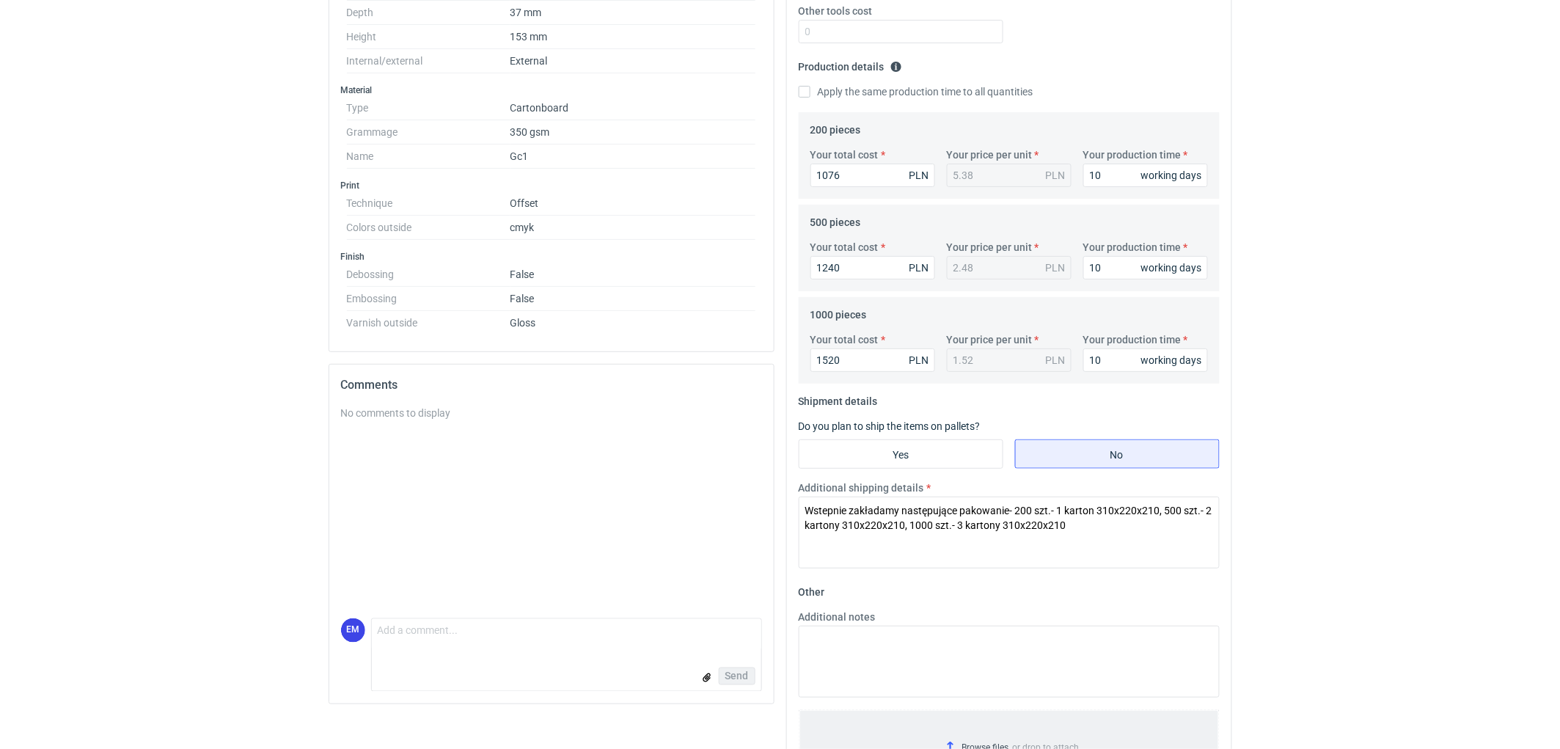
scroll to position [471, 0]
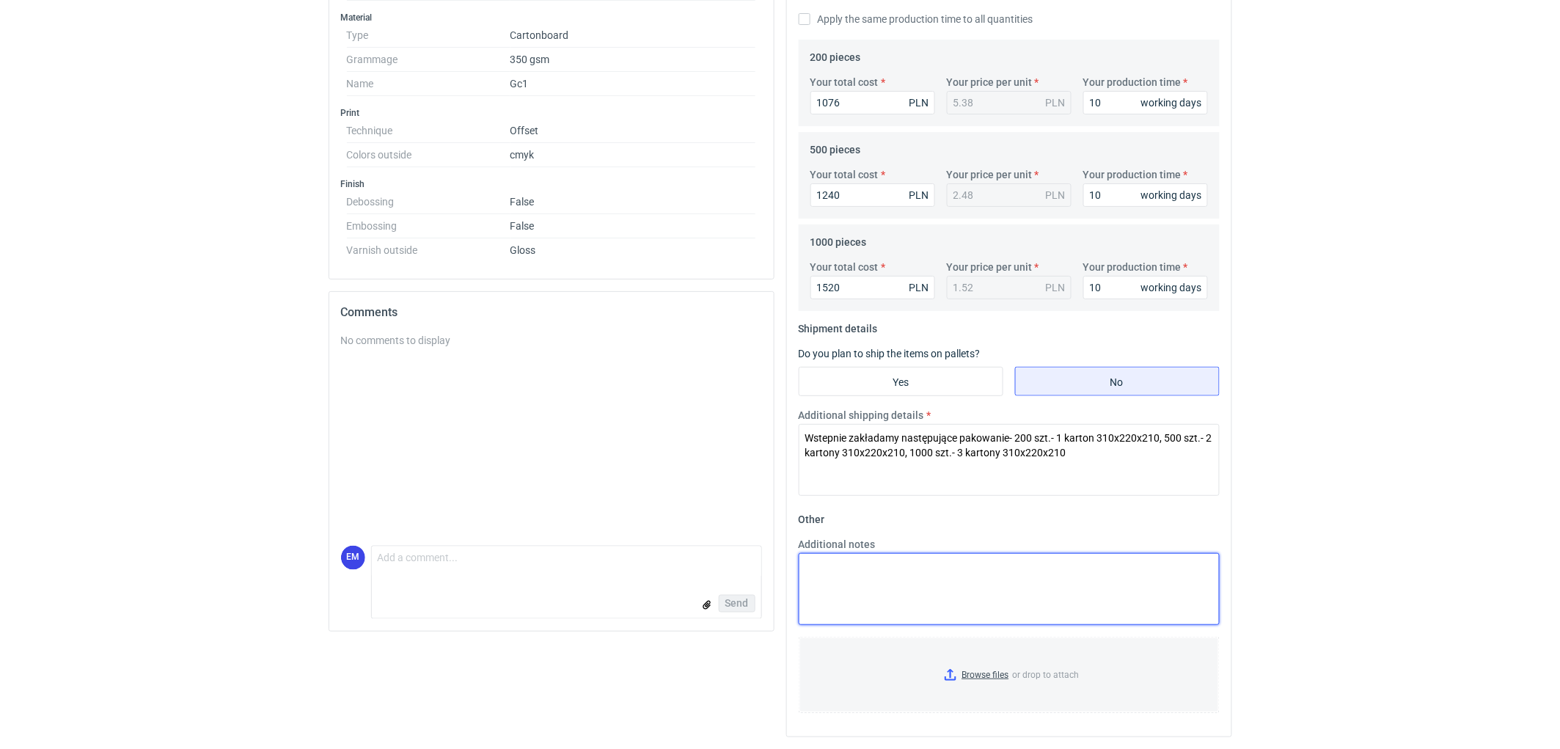
click at [965, 574] on textarea "Additional notes" at bounding box center [1009, 589] width 421 height 72
click at [912, 570] on textarea "KO 3194/2025. Oferta ważna 4 tygodnie." at bounding box center [1009, 589] width 421 height 72
click at [812, 580] on textarea "KO 3194/2025. druk cyfrowy. Oferta ważna 4 tygodnie." at bounding box center [1009, 589] width 421 height 72
type textarea "KO 3194/2025. Druk cyfrowy. Oferta ważna 4 tygodnie."
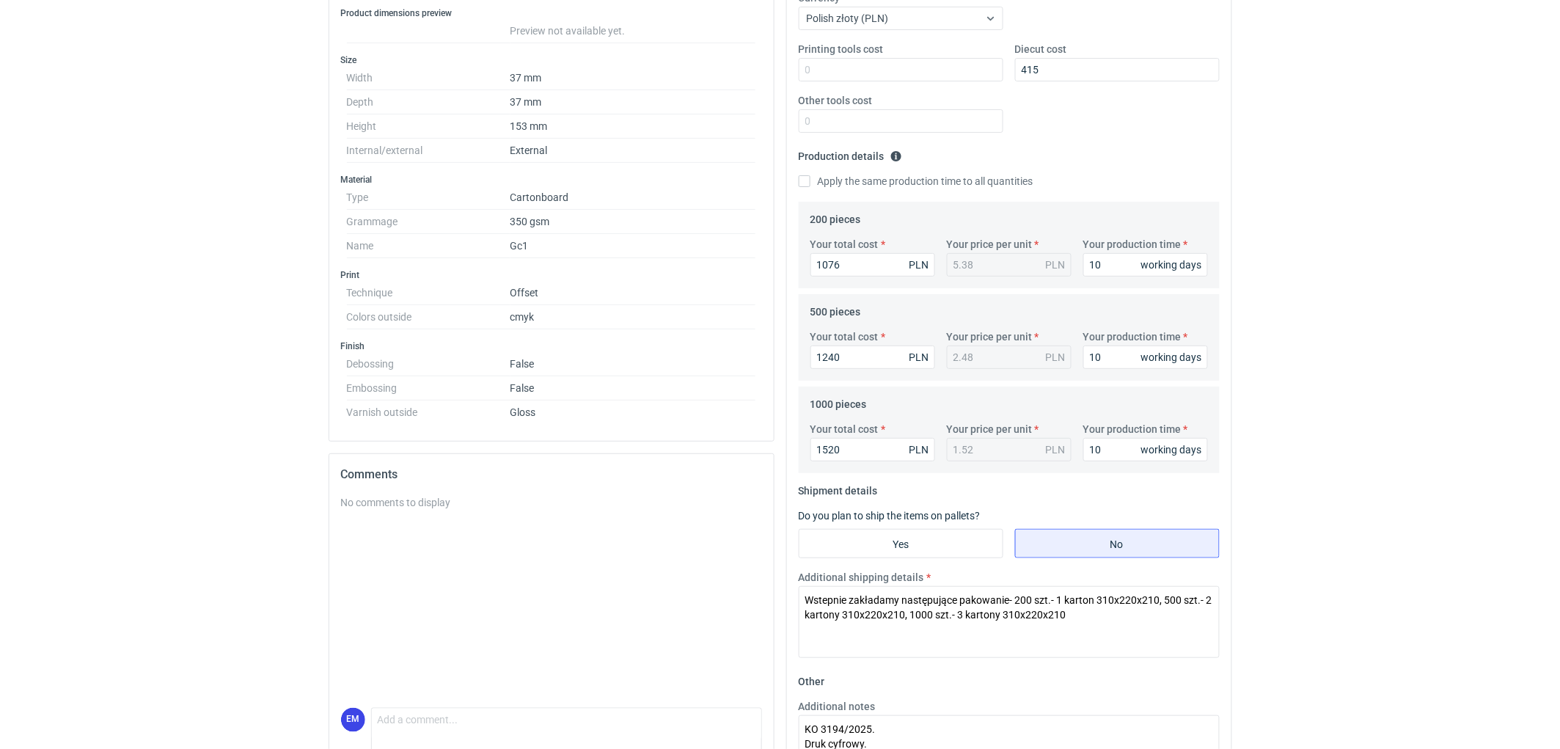
scroll to position [63, 0]
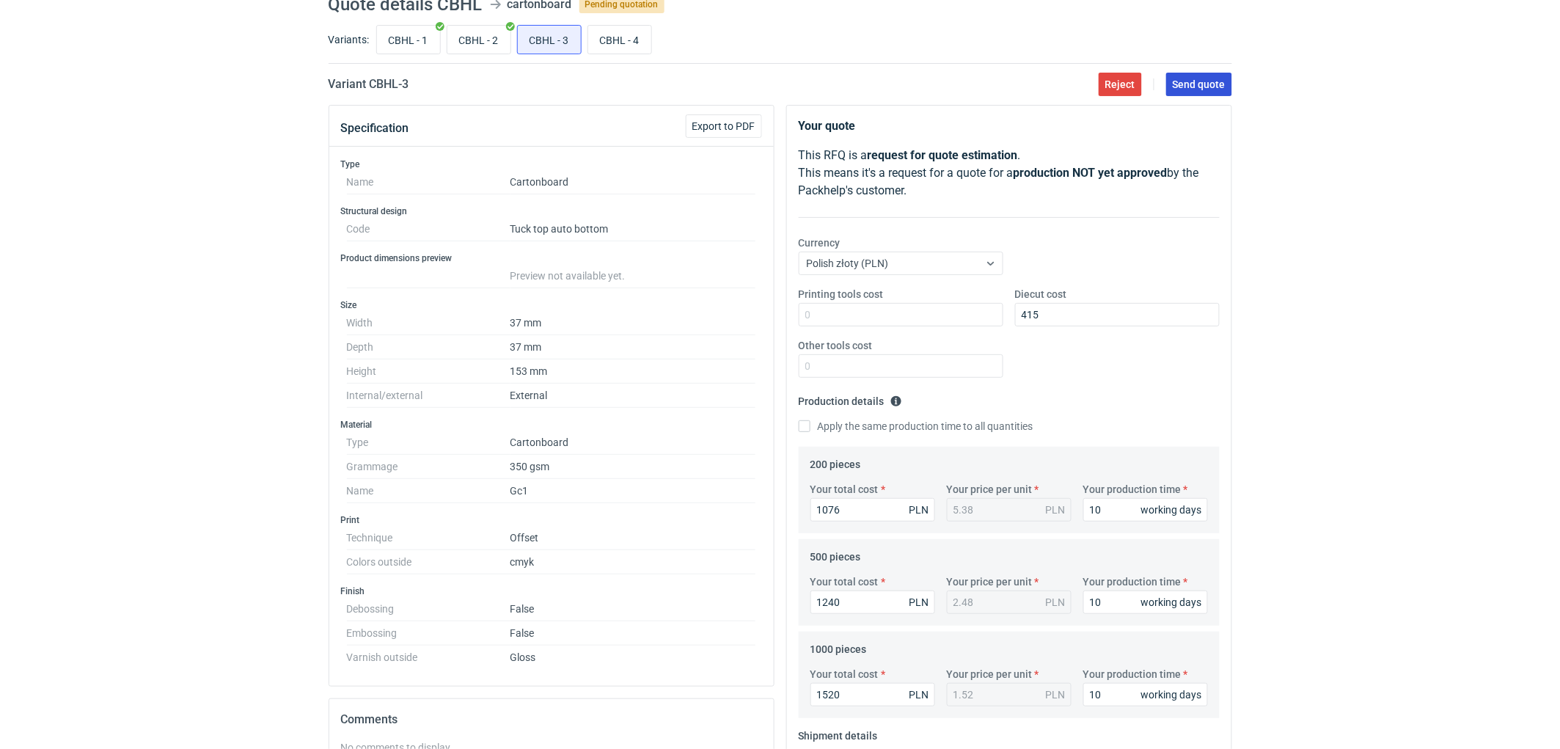
click at [1186, 79] on span "Send quote" at bounding box center [1199, 84] width 53 height 10
drag, startPoint x: 640, startPoint y: 37, endPoint x: 727, endPoint y: 68, distance: 92.6
click at [640, 37] on input "CBHL - 4" at bounding box center [619, 40] width 63 height 28
radio input "true"
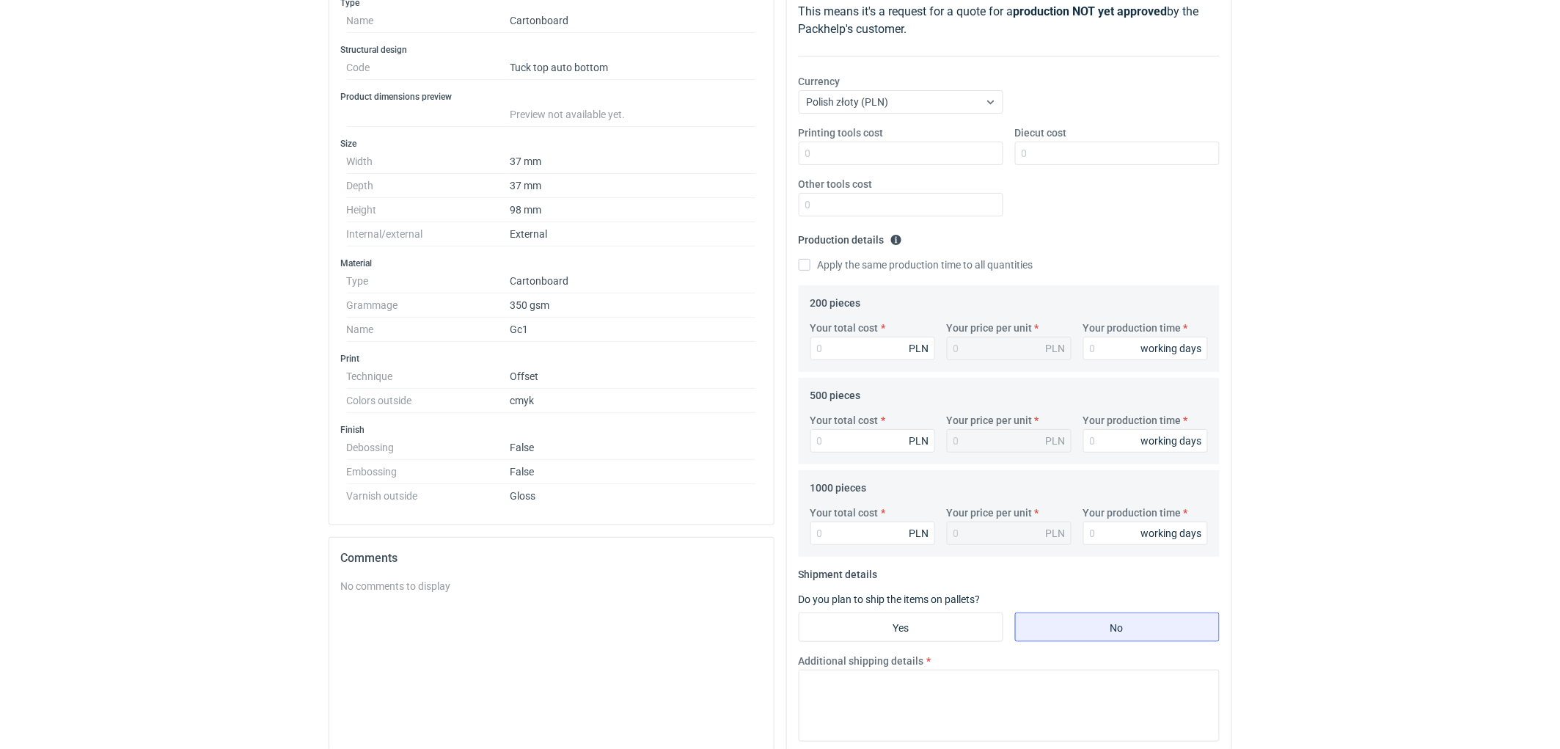
scroll to position [226, 0]
click at [1086, 150] on input "Diecut cost" at bounding box center [1117, 151] width 205 height 23
type input "340"
click at [857, 345] on input "Your total cost" at bounding box center [873, 346] width 125 height 23
type input "1032"
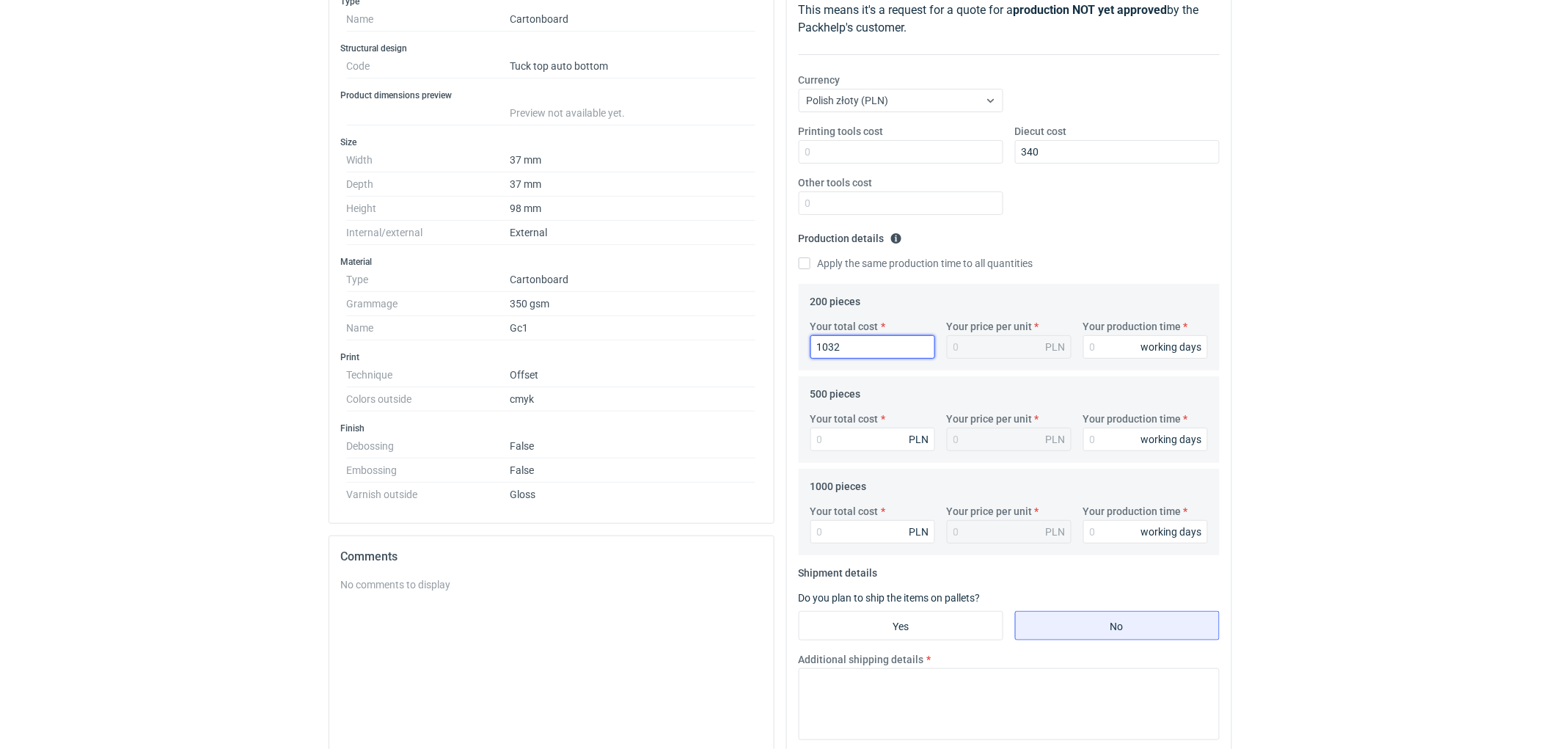
type input "5.16"
type input "1032"
click at [1099, 352] on input "Your production time" at bounding box center [1145, 346] width 125 height 23
type input "10"
click at [841, 430] on input "Your total cost" at bounding box center [873, 439] width 125 height 23
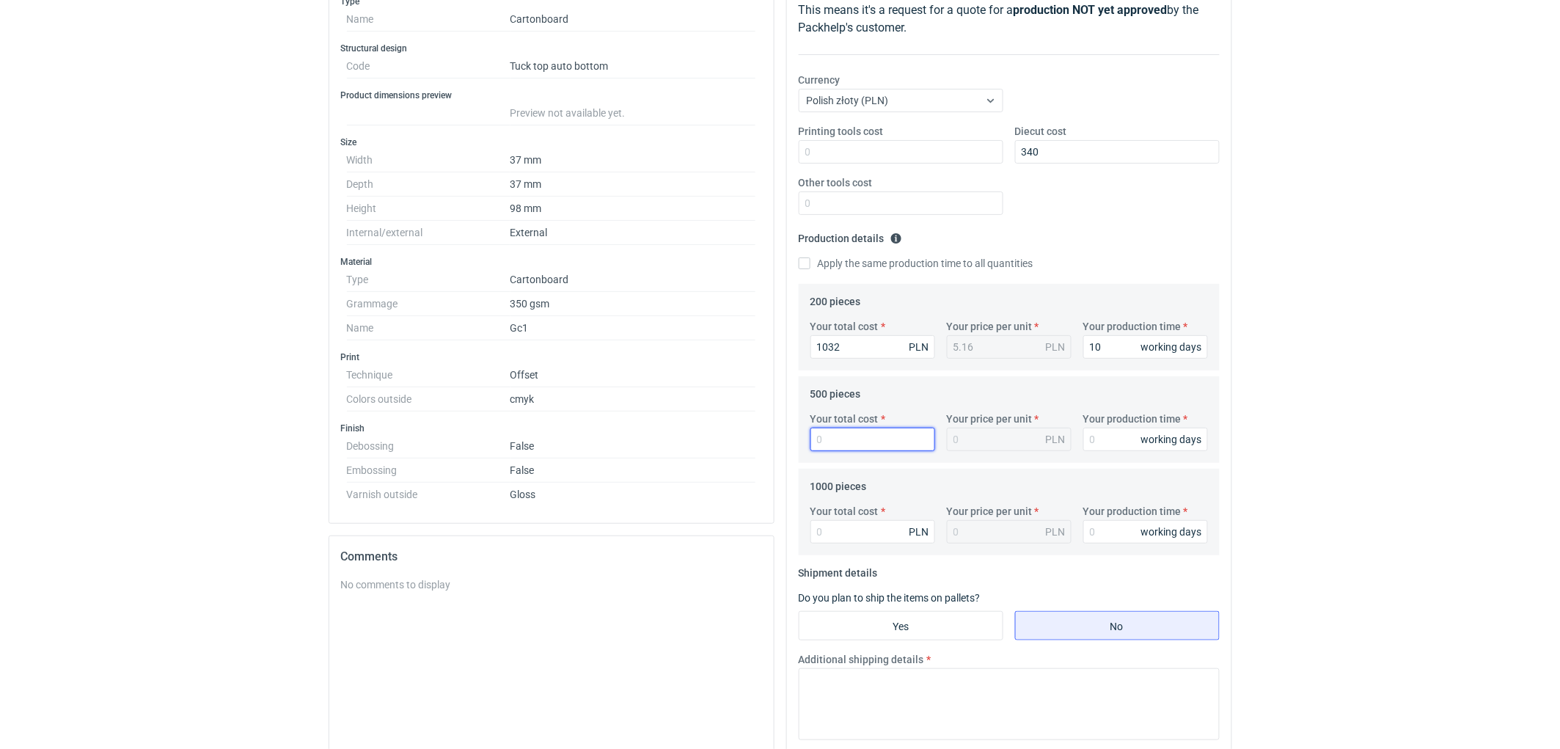
click at [858, 435] on input "Your total cost" at bounding box center [873, 439] width 125 height 23
type input "1145"
type input "2.29"
type input "1145"
click at [1105, 435] on input "Your production time" at bounding box center [1145, 439] width 125 height 23
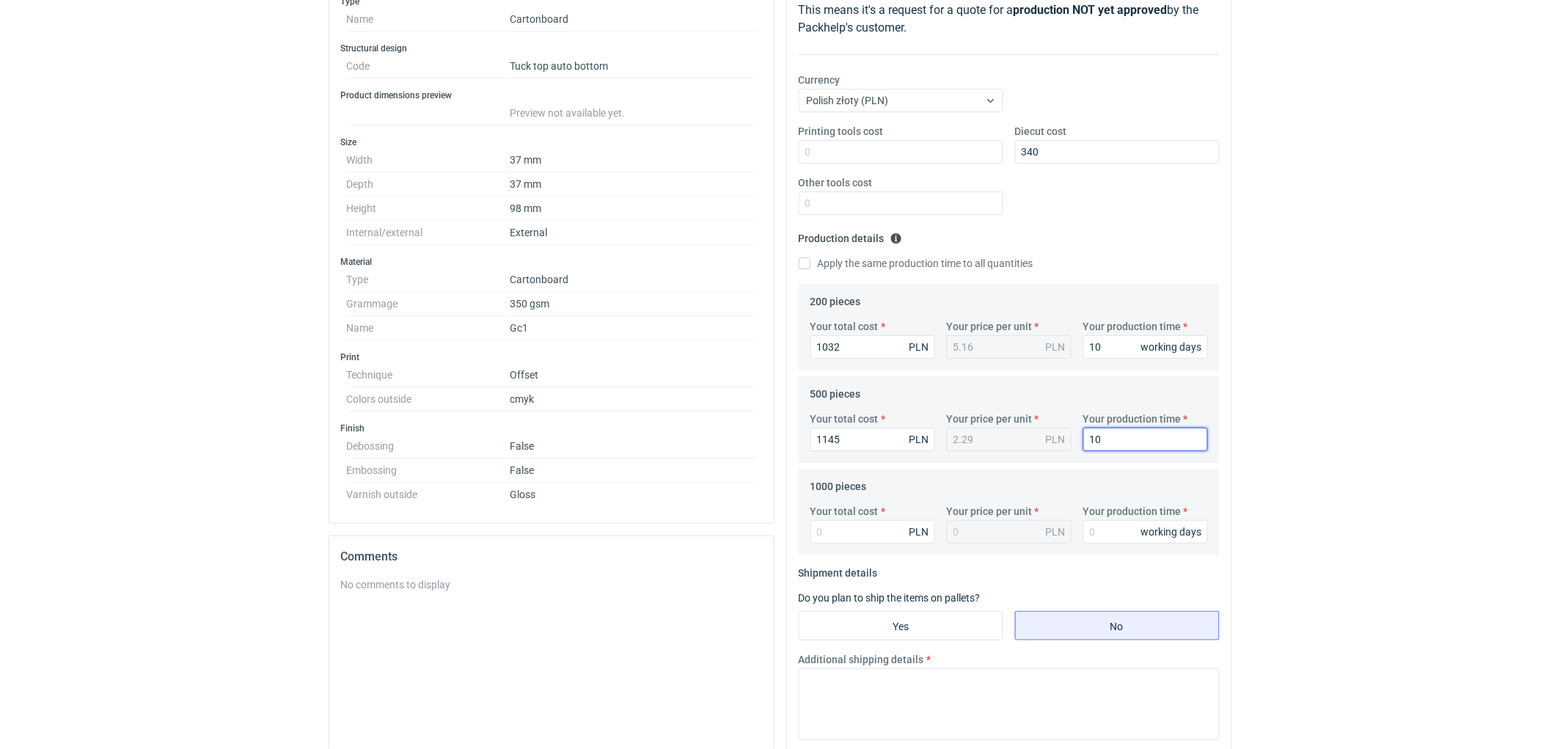
type input "10"
click at [862, 536] on input "Your total cost" at bounding box center [873, 531] width 125 height 23
type input "1340"
type input "1.34"
type input "1340"
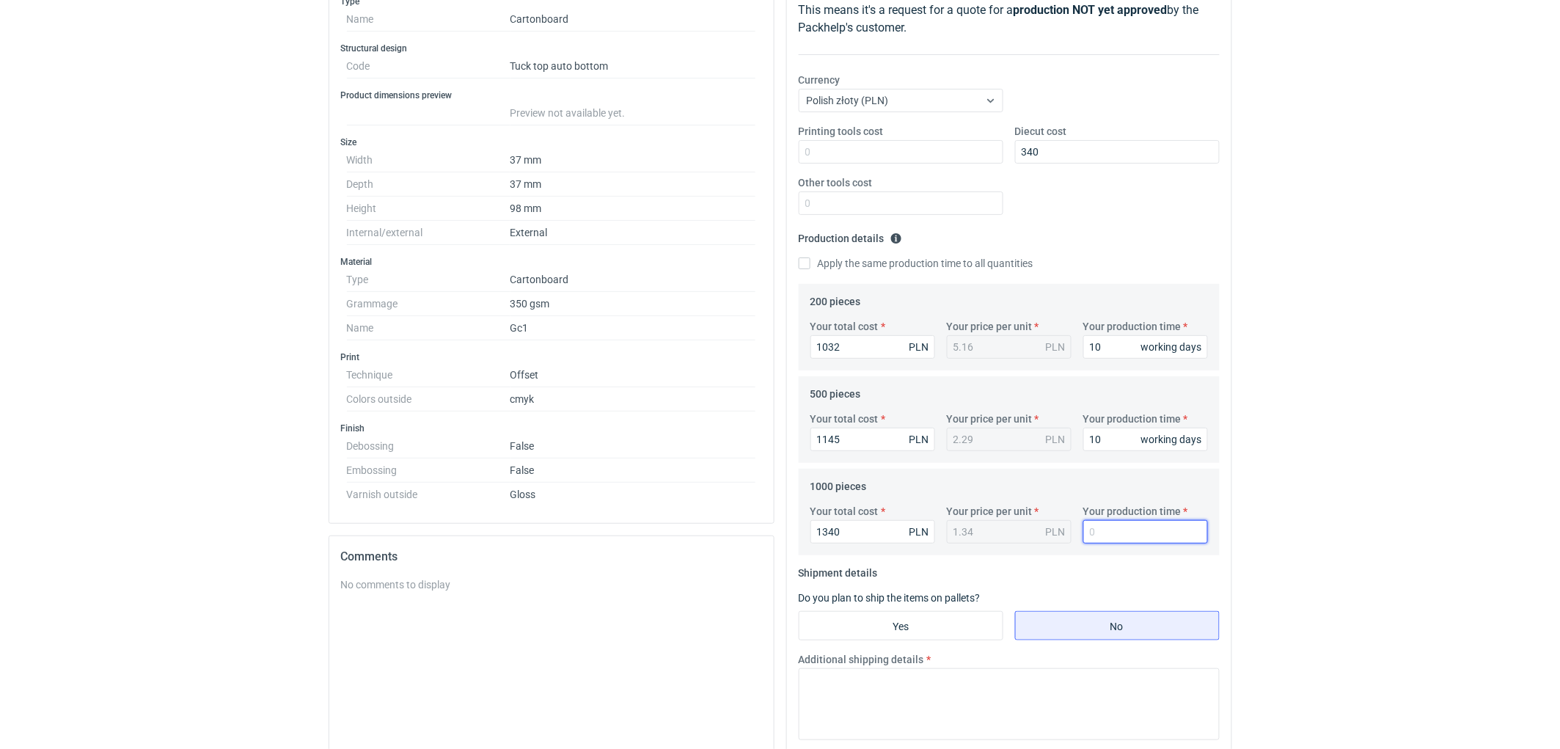
click at [1126, 531] on input "Your production time" at bounding box center [1145, 531] width 125 height 23
type input "10"
click at [1268, 450] on div "RFQs Specs Designs Items Orders Customers Tools Analytics 11 99+ EM [PERSON_NAM…" at bounding box center [780, 148] width 1560 height 749
click at [844, 536] on input "1340" at bounding box center [873, 531] width 125 height 23
drag, startPoint x: 1372, startPoint y: 500, endPoint x: 1357, endPoint y: 502, distance: 14.8
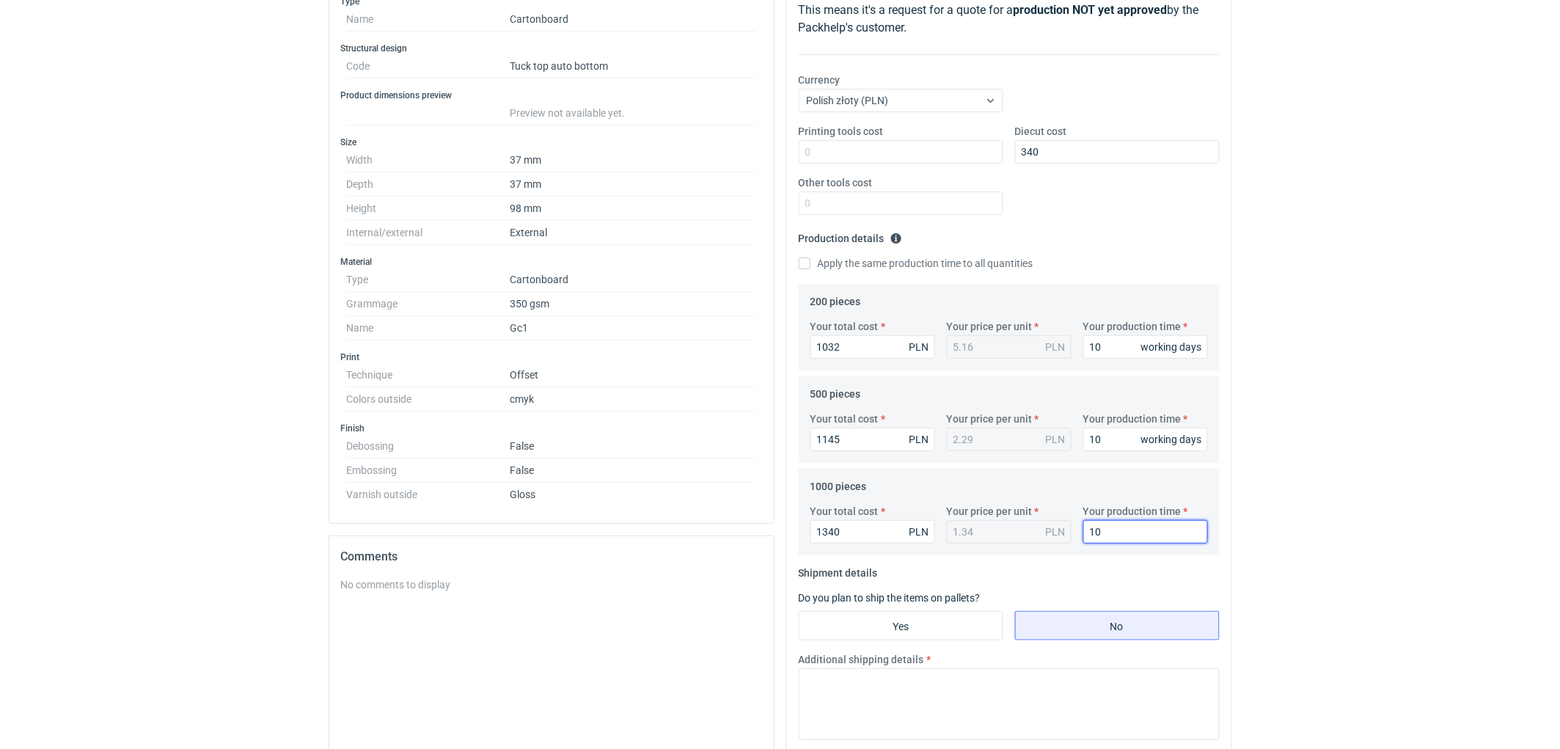
click at [1373, 500] on div "RFQs Specs Designs Items Orders Customers Tools Analytics 11 99+ EM [PERSON_NAM…" at bounding box center [780, 148] width 1560 height 749
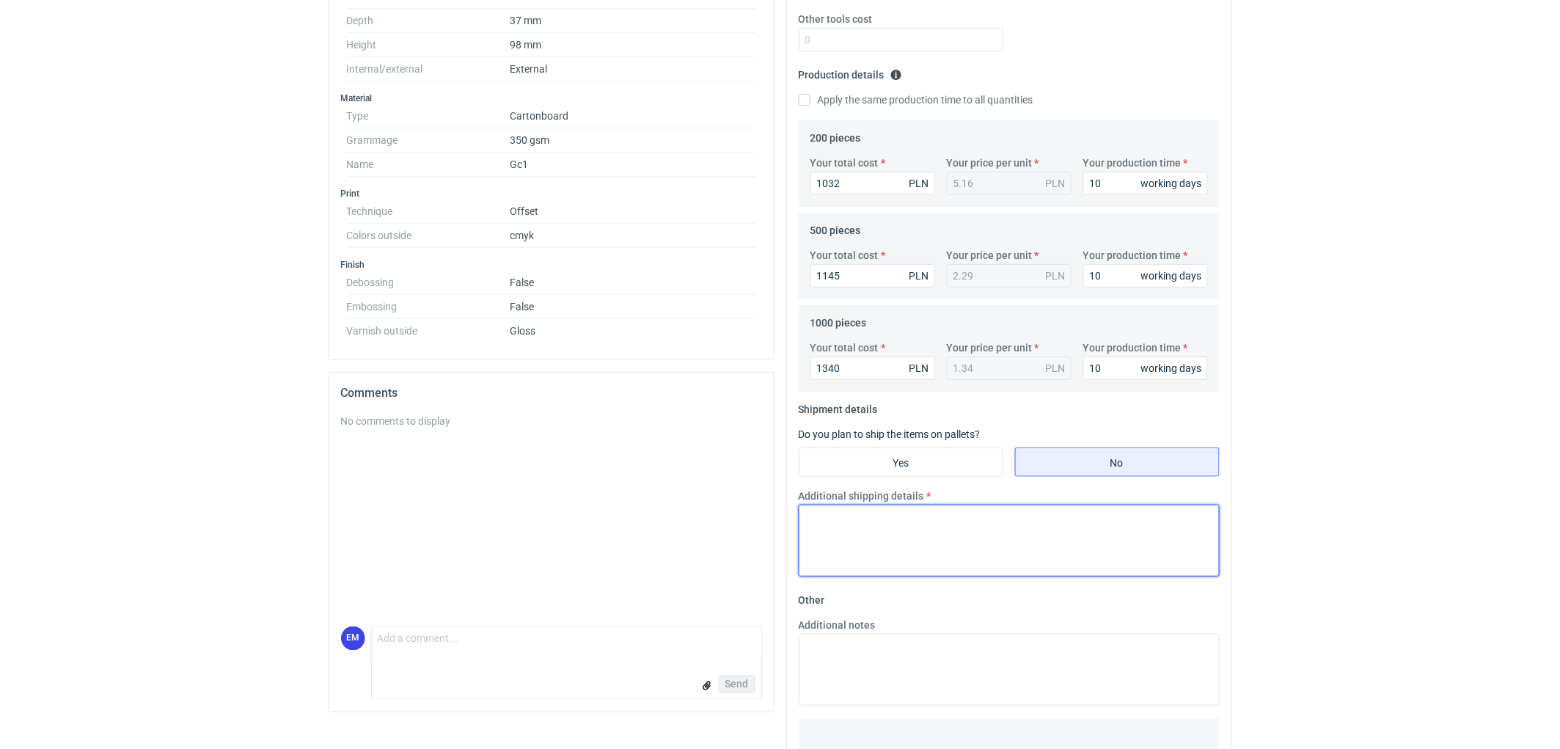
click at [871, 536] on textarea "Additional shipping details" at bounding box center [1009, 541] width 421 height 72
paste textarea "2 kartony 310x220x210"
type textarea "2 kartony 310x220x210"
drag, startPoint x: 948, startPoint y: 522, endPoint x: 835, endPoint y: 515, distance: 113.2
click at [795, 527] on div "Additional shipping details 2 kartony 310x220x210" at bounding box center [1009, 533] width 433 height 88
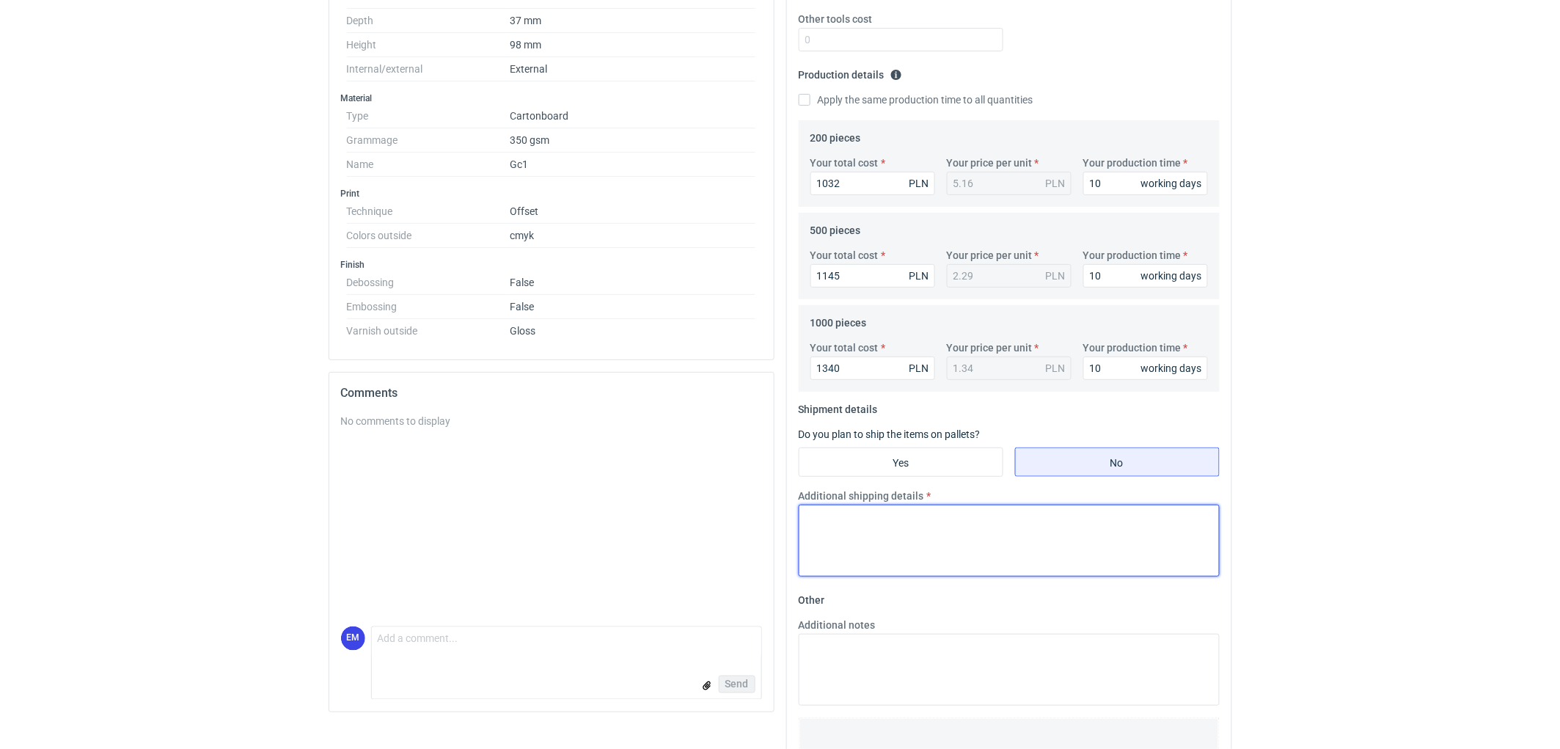
click at [900, 528] on textarea "Additional shipping details" at bounding box center [1009, 541] width 421 height 72
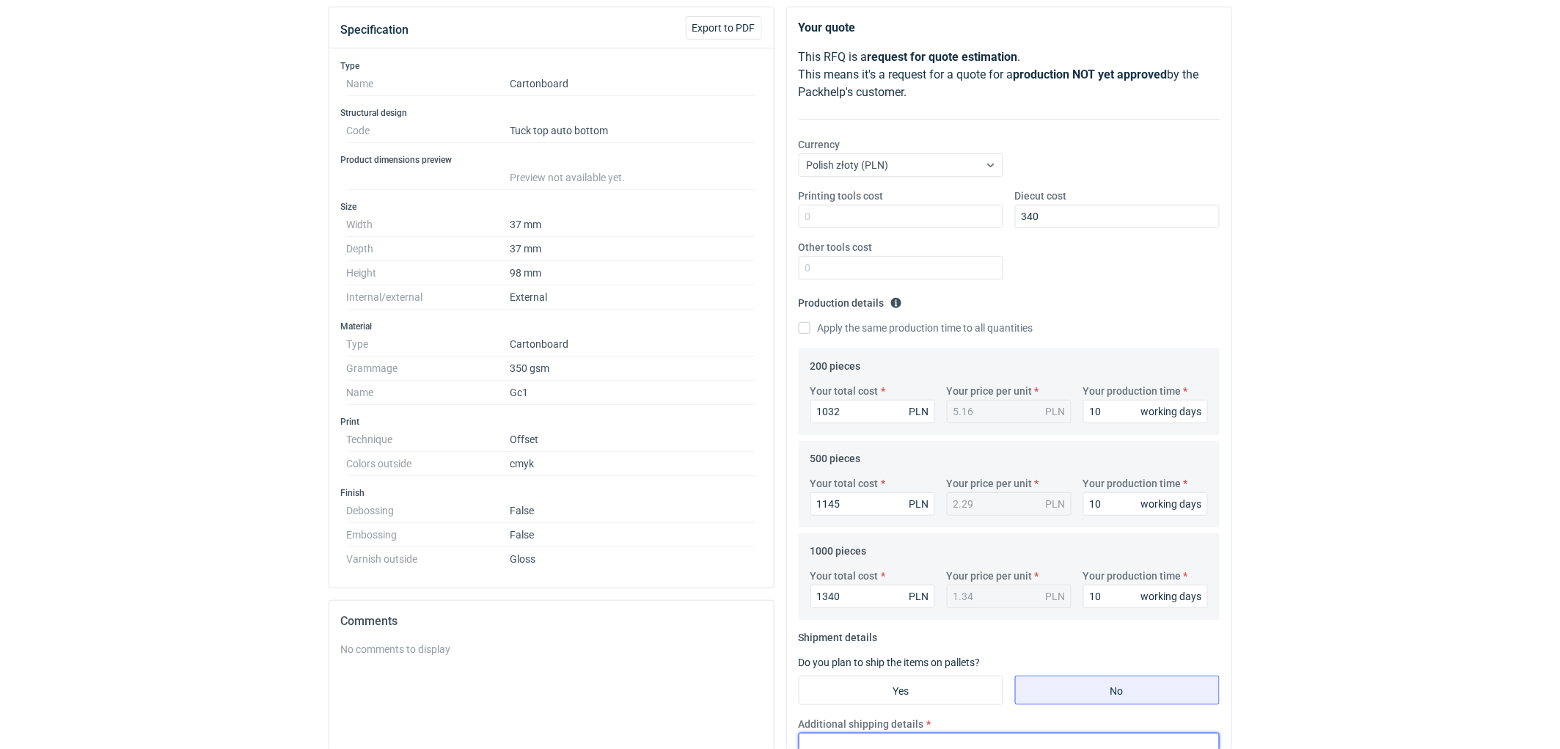
scroll to position [0, 0]
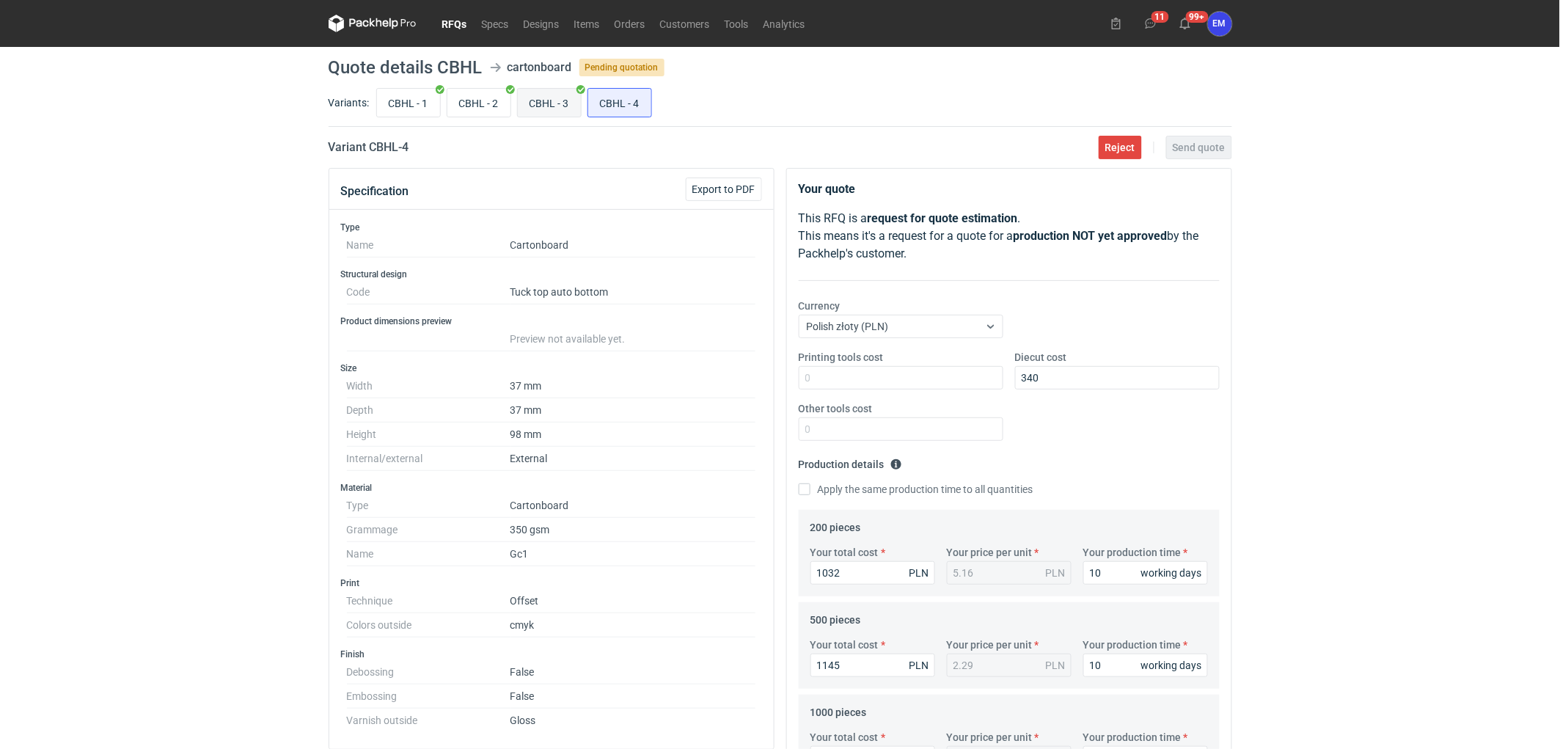
drag, startPoint x: 547, startPoint y: 106, endPoint x: 555, endPoint y: 111, distance: 10.2
click at [547, 105] on input "CBHL - 3" at bounding box center [549, 103] width 63 height 28
radio input "true"
click at [617, 112] on input "CBHL - 4" at bounding box center [619, 103] width 63 height 28
radio input "true"
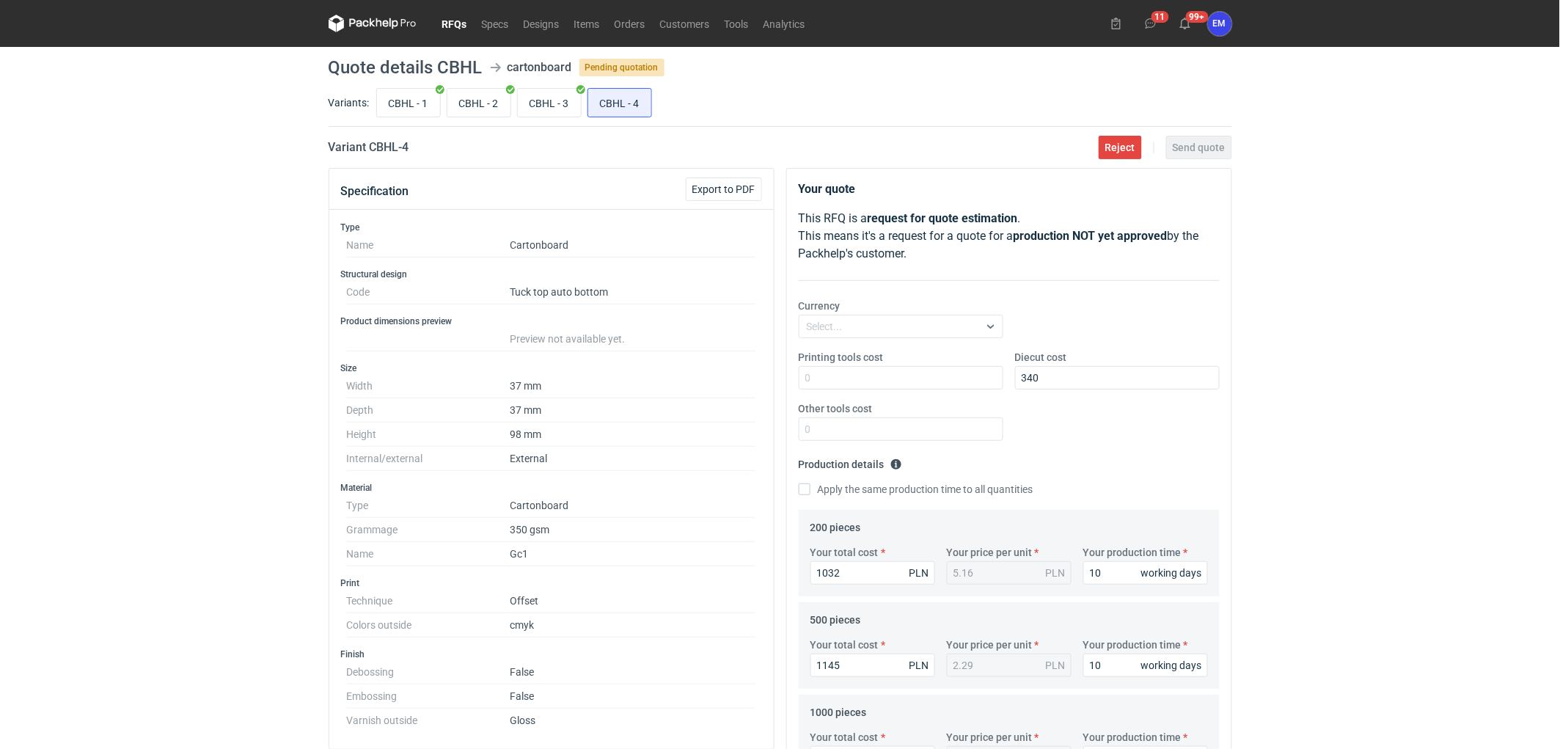
scroll to position [471, 0]
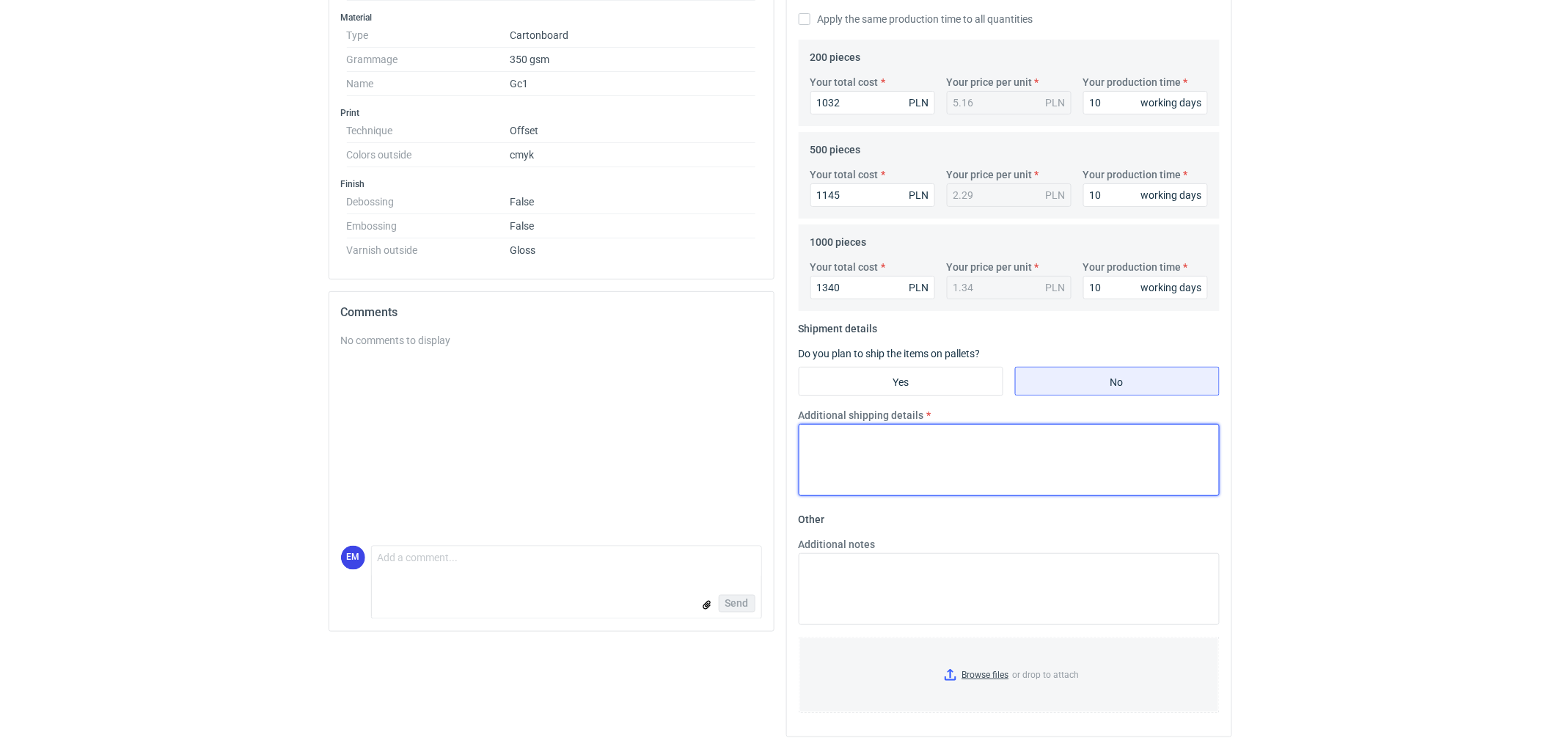
click at [880, 452] on textarea "Additional shipping details" at bounding box center [1009, 460] width 421 height 72
paste textarea "Wstepnie zakładamy następujące pakowanie- 200 szt.- 1 karton 310x220x210, 500 s…"
click at [961, 453] on textarea "Wstepnie zakładamy następujące pakowanie- 200 szt.- 1 karton 310x220x210, 500 s…" at bounding box center [1009, 460] width 421 height 72
click at [1050, 435] on textarea "Wstepnie zakładamy następujące pakowanie- 200 szt.- 1 karton 310x220x210, 500 s…" at bounding box center [1009, 460] width 421 height 72
click at [952, 451] on textarea "Wstepnie zakładamy następujące pakowanie- 200 szt. i 500 szt.- 1 karton 310x220…" at bounding box center [1009, 460] width 421 height 72
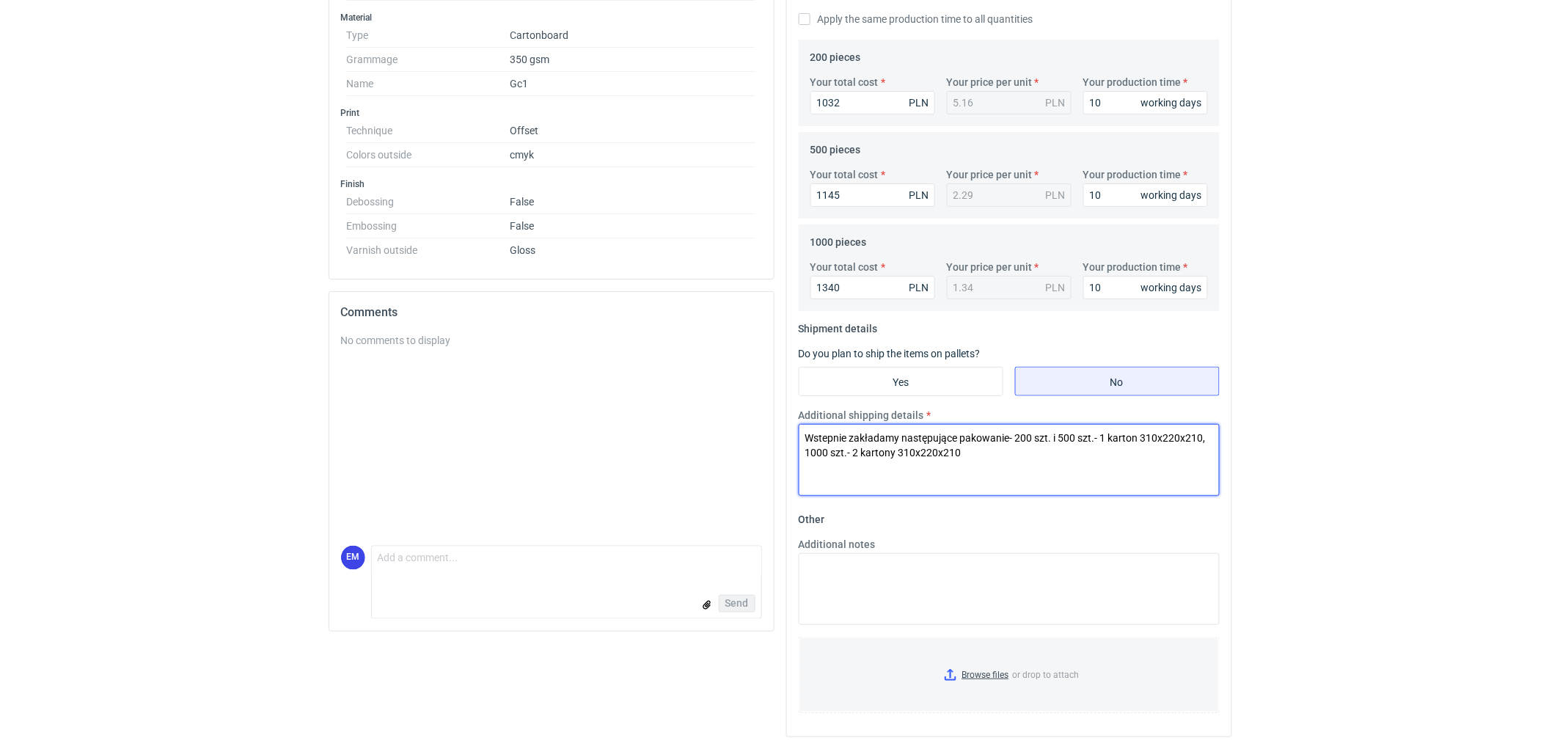
type textarea "Wstepnie zakładamy następujące pakowanie- 200 szt. i 500 szt.- 1 karton 310x220…"
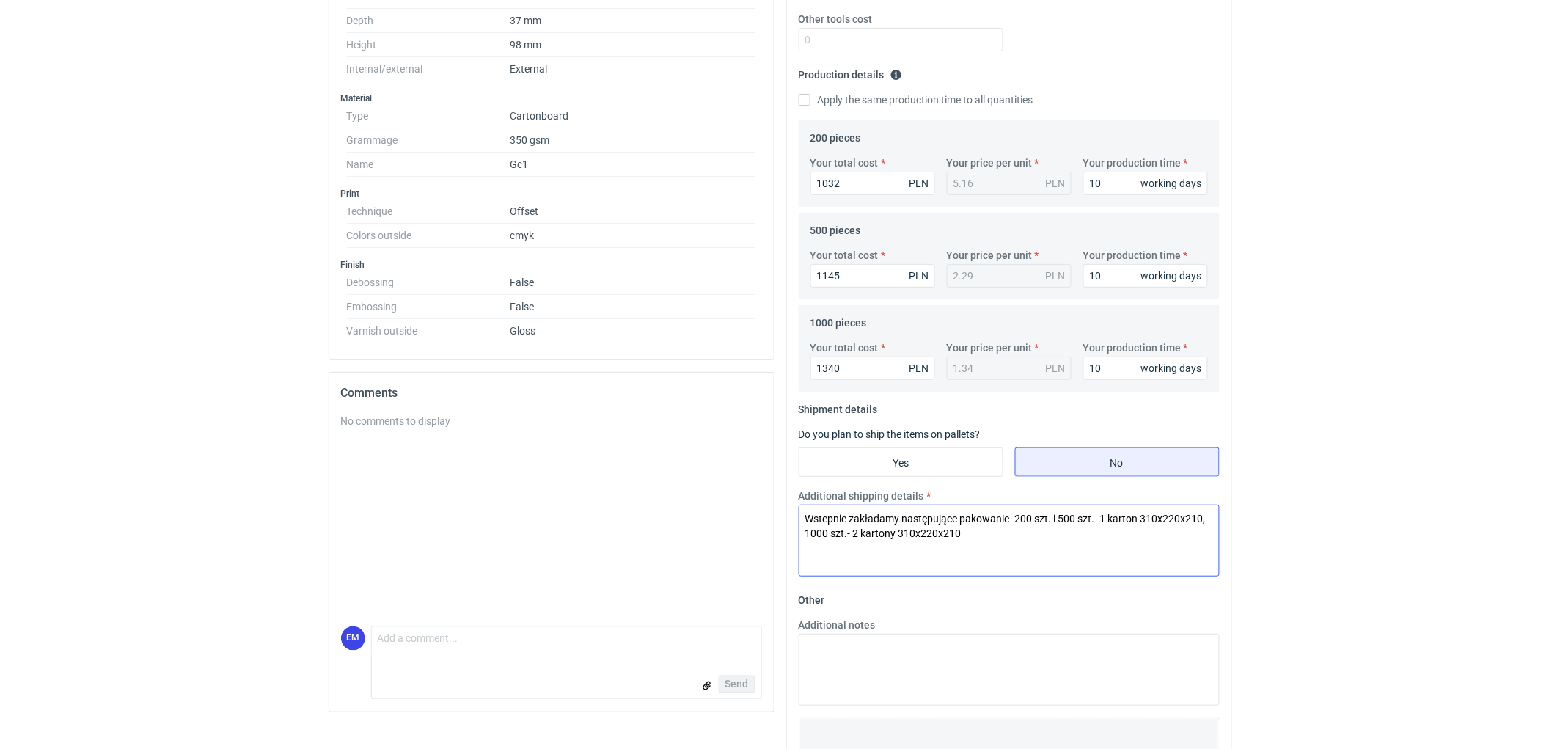
drag, startPoint x: 1358, startPoint y: 460, endPoint x: 1141, endPoint y: 569, distance: 243.1
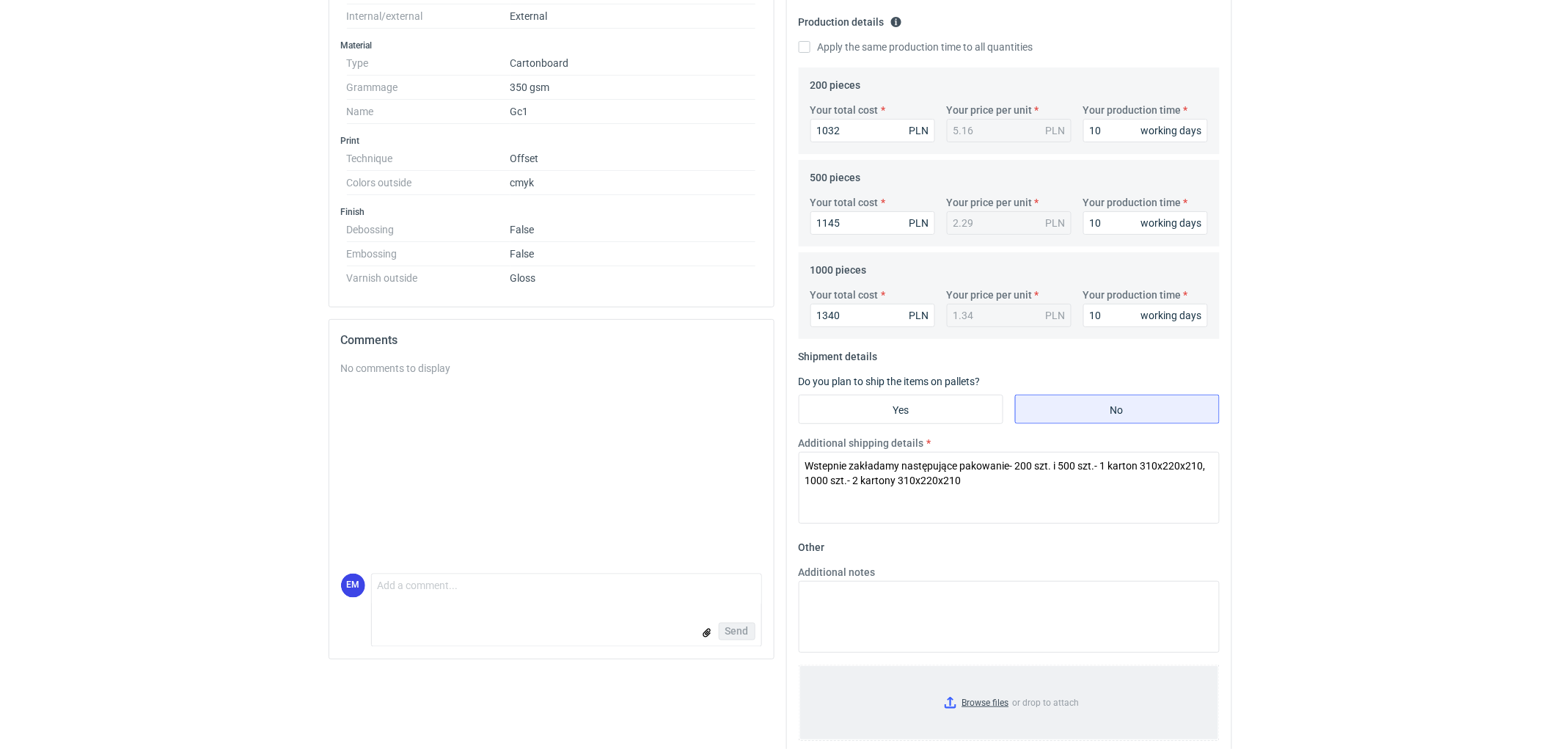
scroll to position [471, 0]
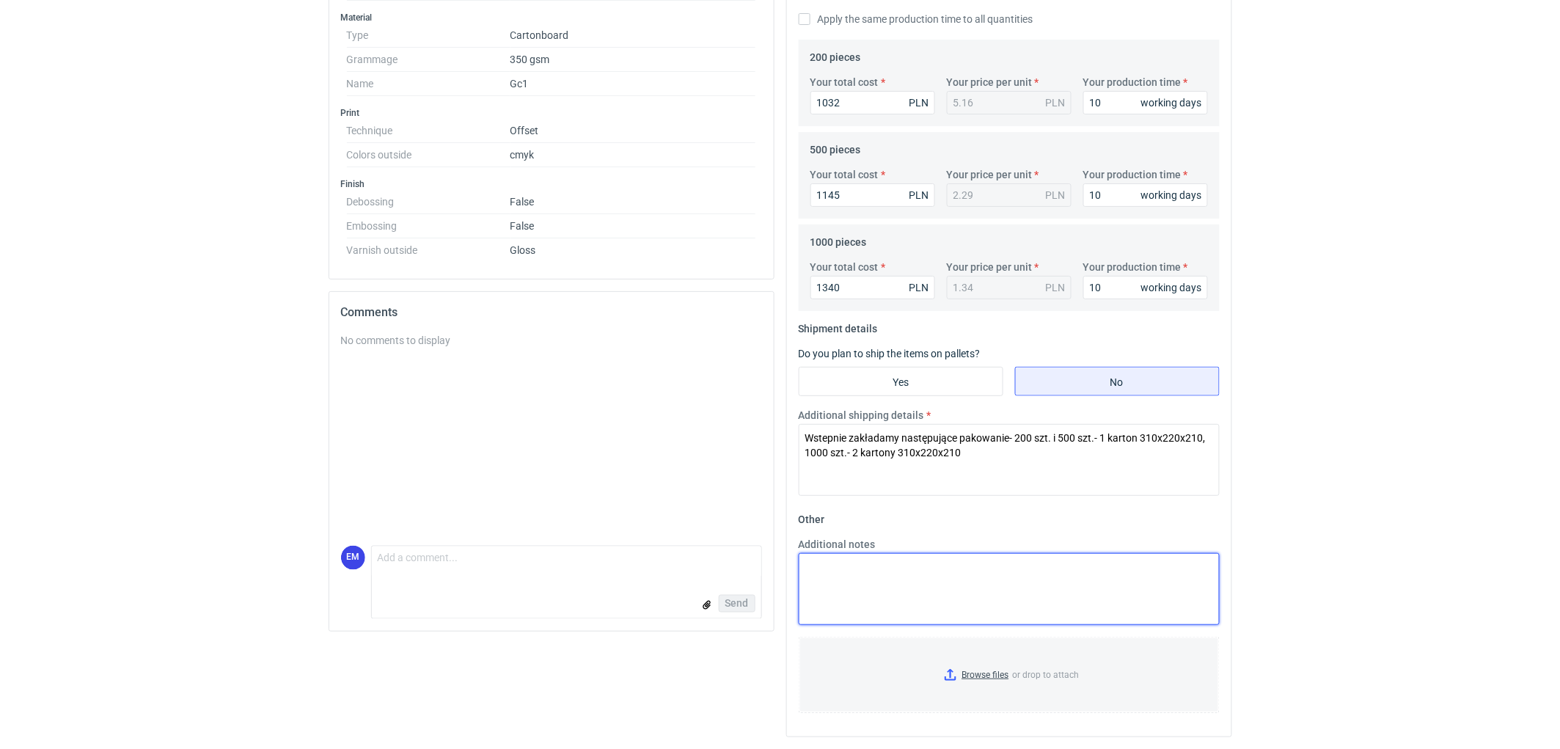
click at [972, 611] on textarea "Additional notes" at bounding box center [1009, 589] width 421 height 72
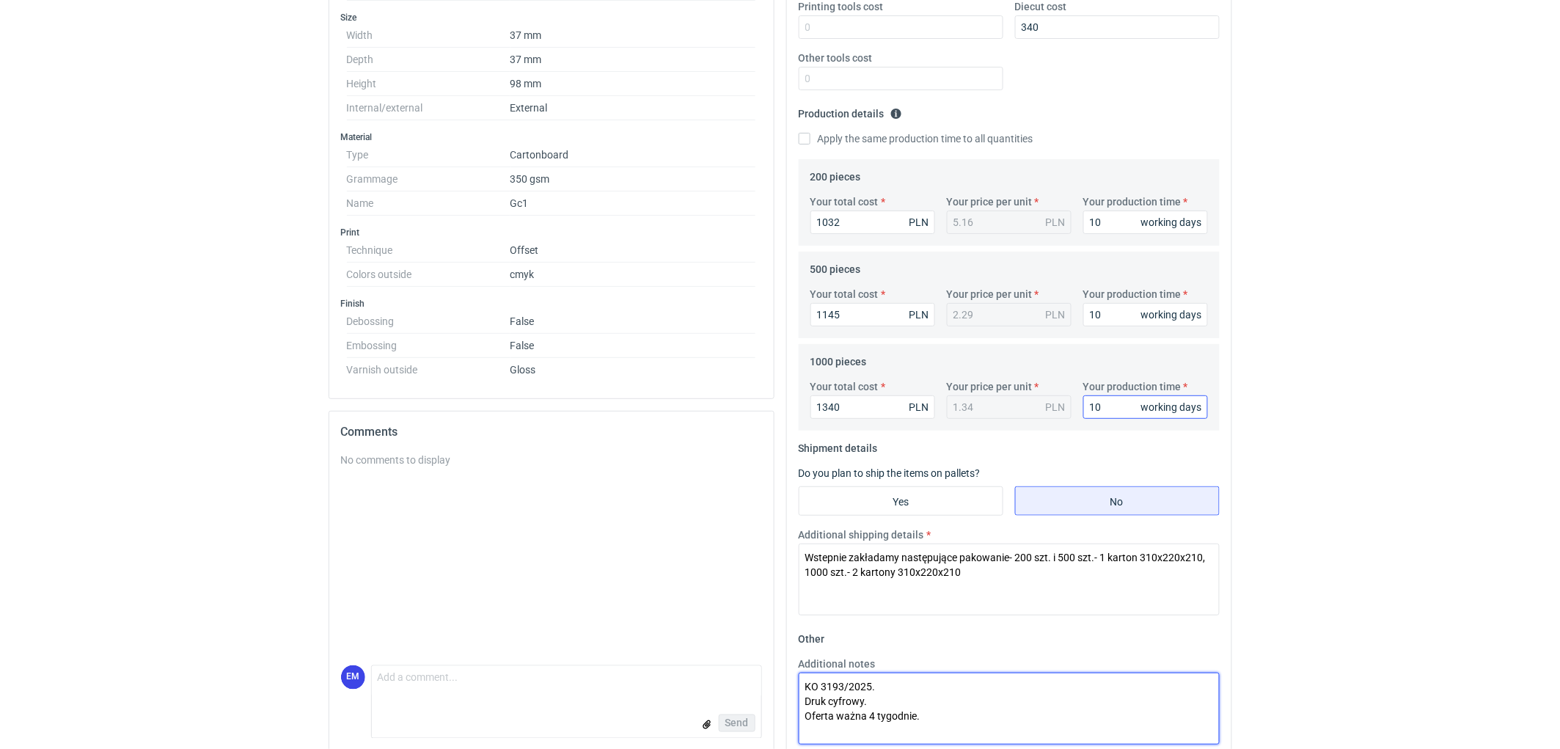
scroll to position [226, 0]
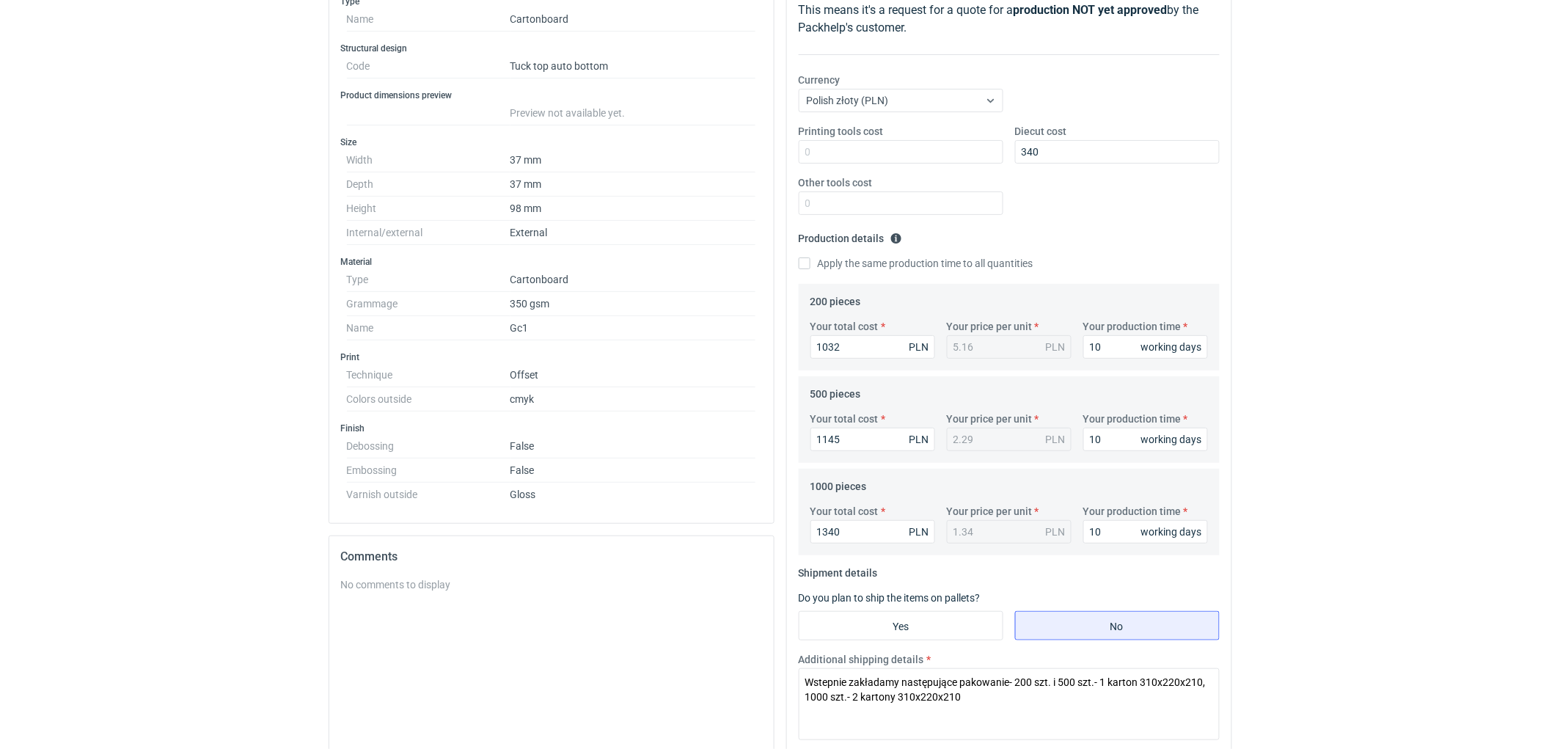
type textarea "KO 3193/2025. Druk cyfrowy. Oferta ważna 4 tygodnie."
click at [1430, 316] on div "RFQs Specs Designs Items Orders Customers Tools Analytics 11 99+ EM [PERSON_NAM…" at bounding box center [780, 148] width 1560 height 749
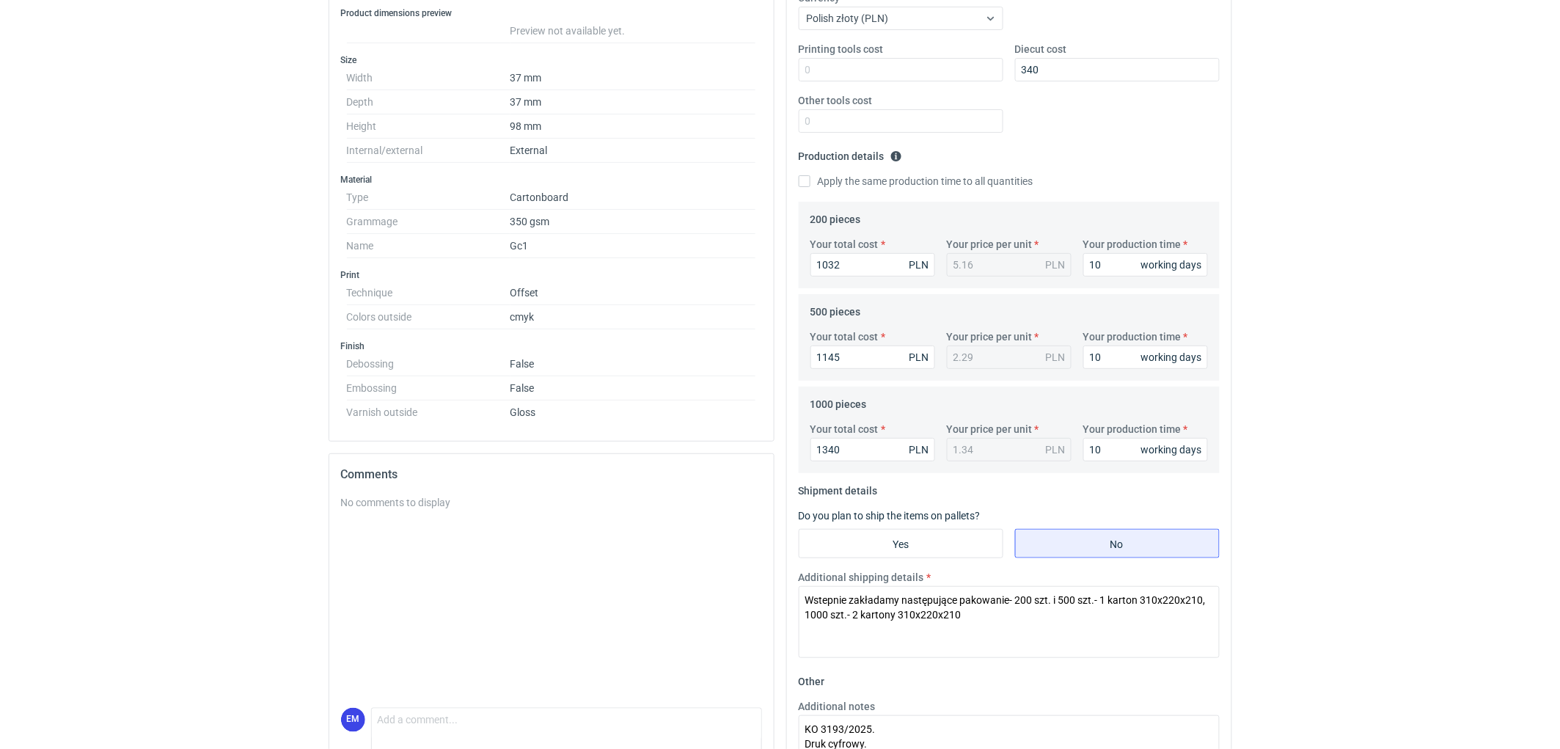
scroll to position [0, 0]
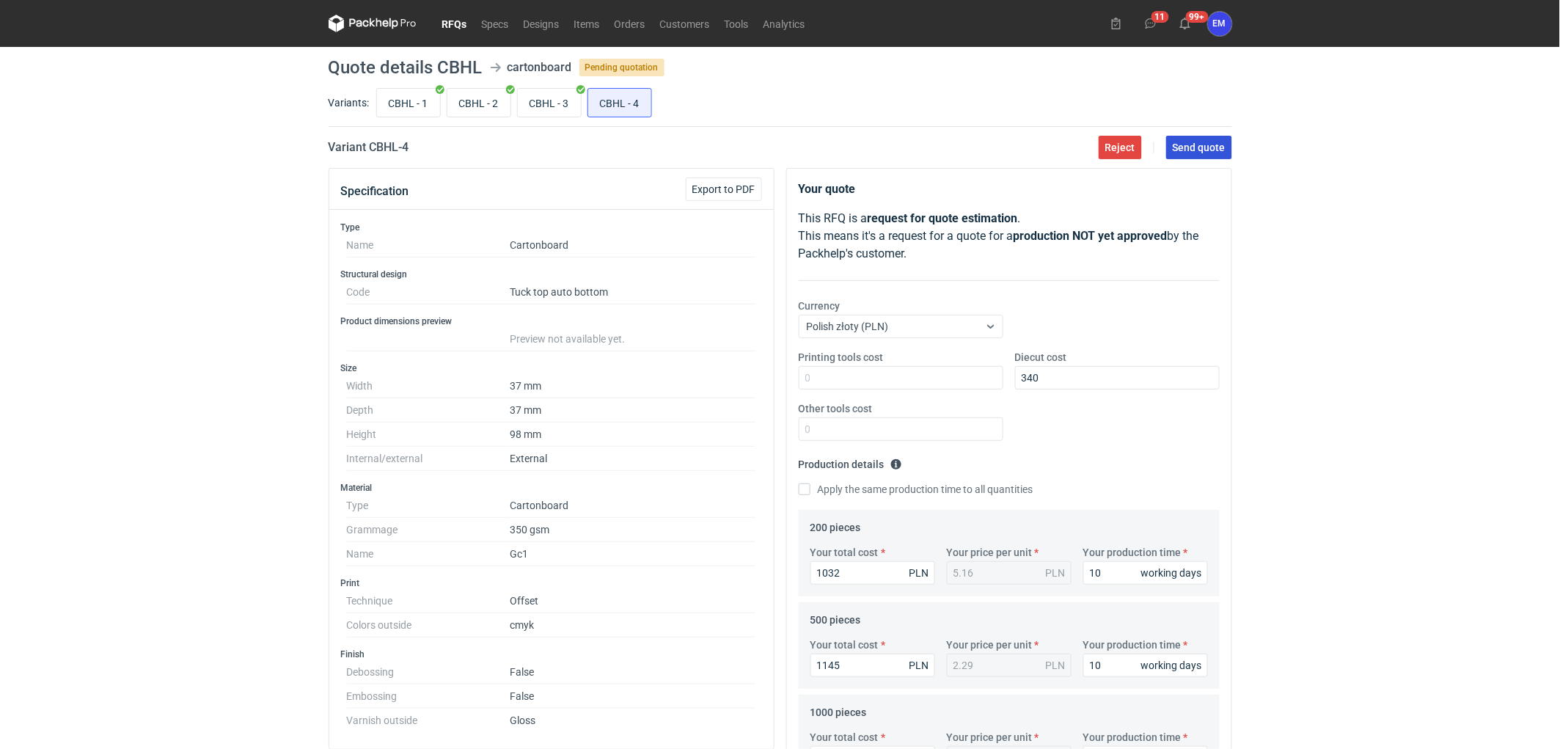
click at [1199, 150] on span "Send quote" at bounding box center [1199, 147] width 53 height 10
click at [431, 103] on input "CBHL - 1" at bounding box center [408, 103] width 63 height 28
radio input "true"
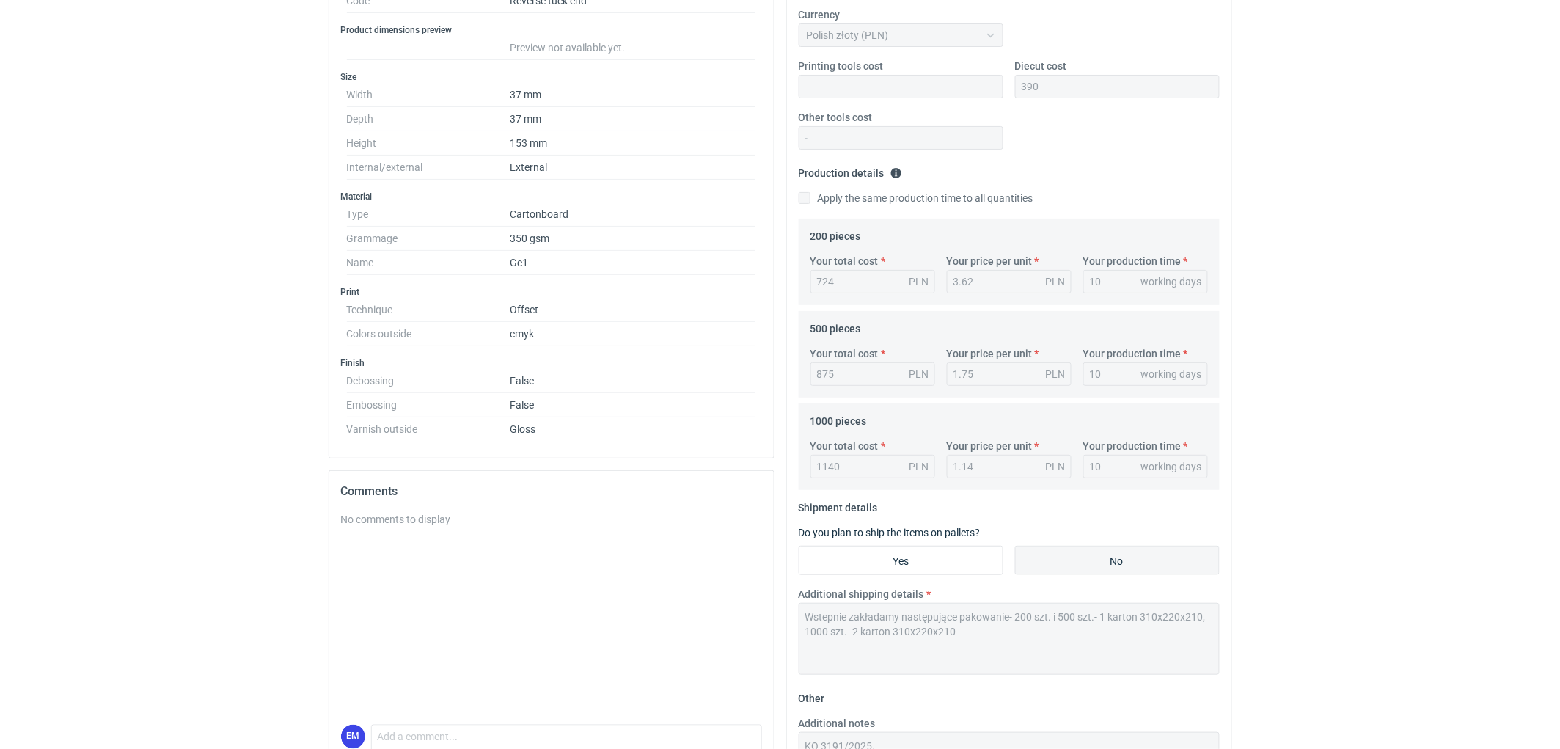
scroll to position [383, 0]
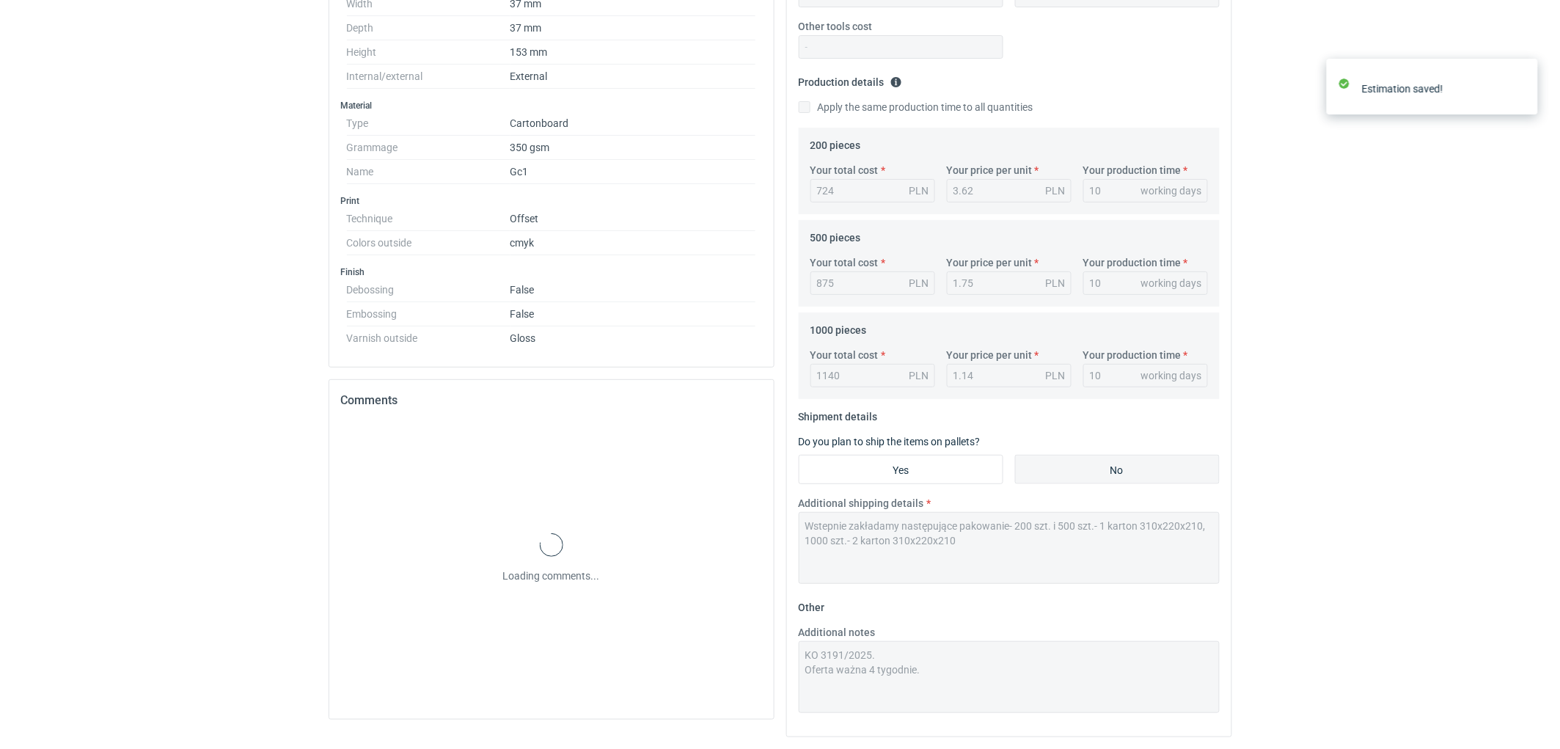
click at [443, 663] on div "Loading comments..." at bounding box center [551, 564] width 421 height 286
drag, startPoint x: 431, startPoint y: 692, endPoint x: 447, endPoint y: 653, distance: 42.4
click at [447, 653] on textarea "Comment message" at bounding box center [567, 650] width 390 height 31
type textarea "Druk cyfrowy."
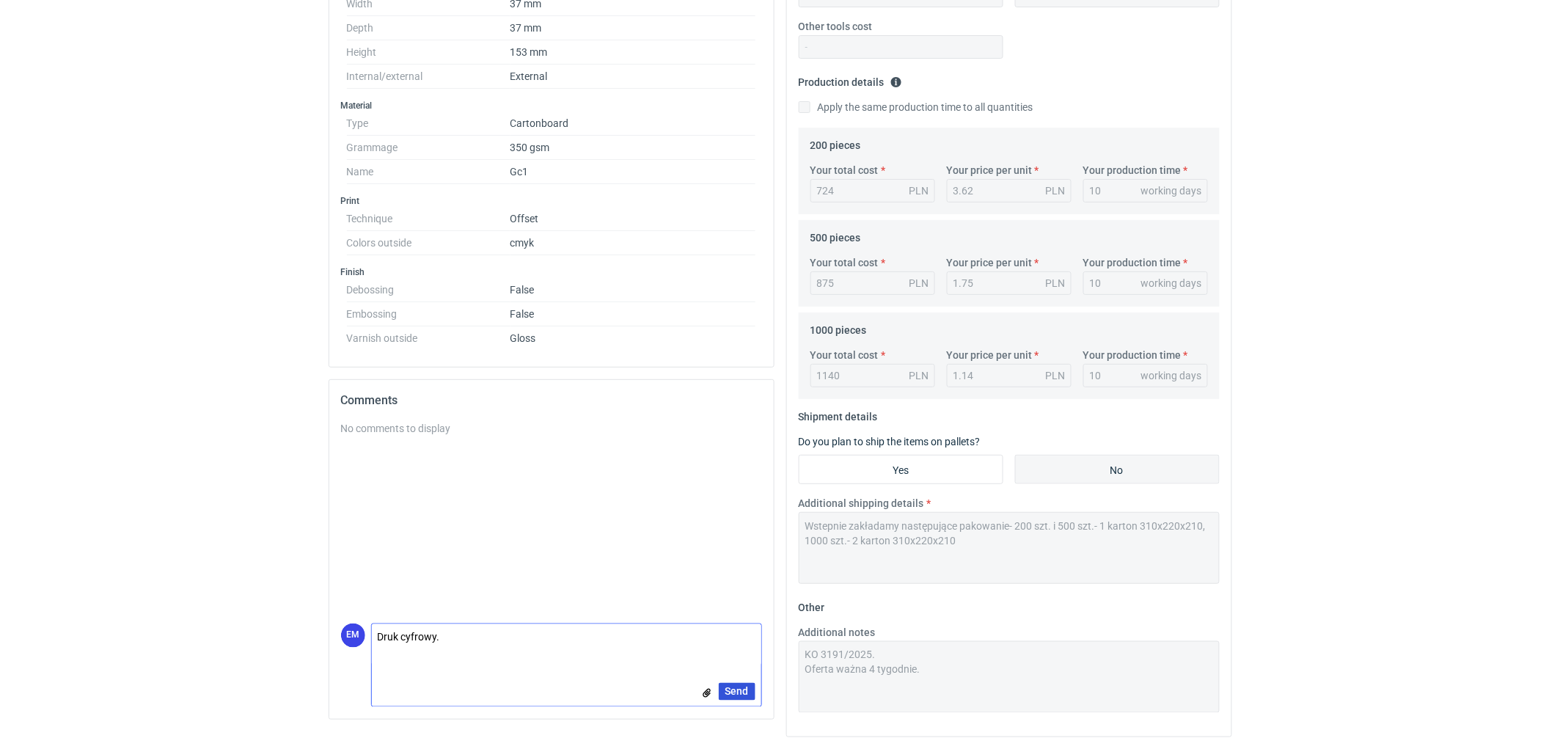
click at [745, 692] on span "Send" at bounding box center [736, 692] width 23 height 10
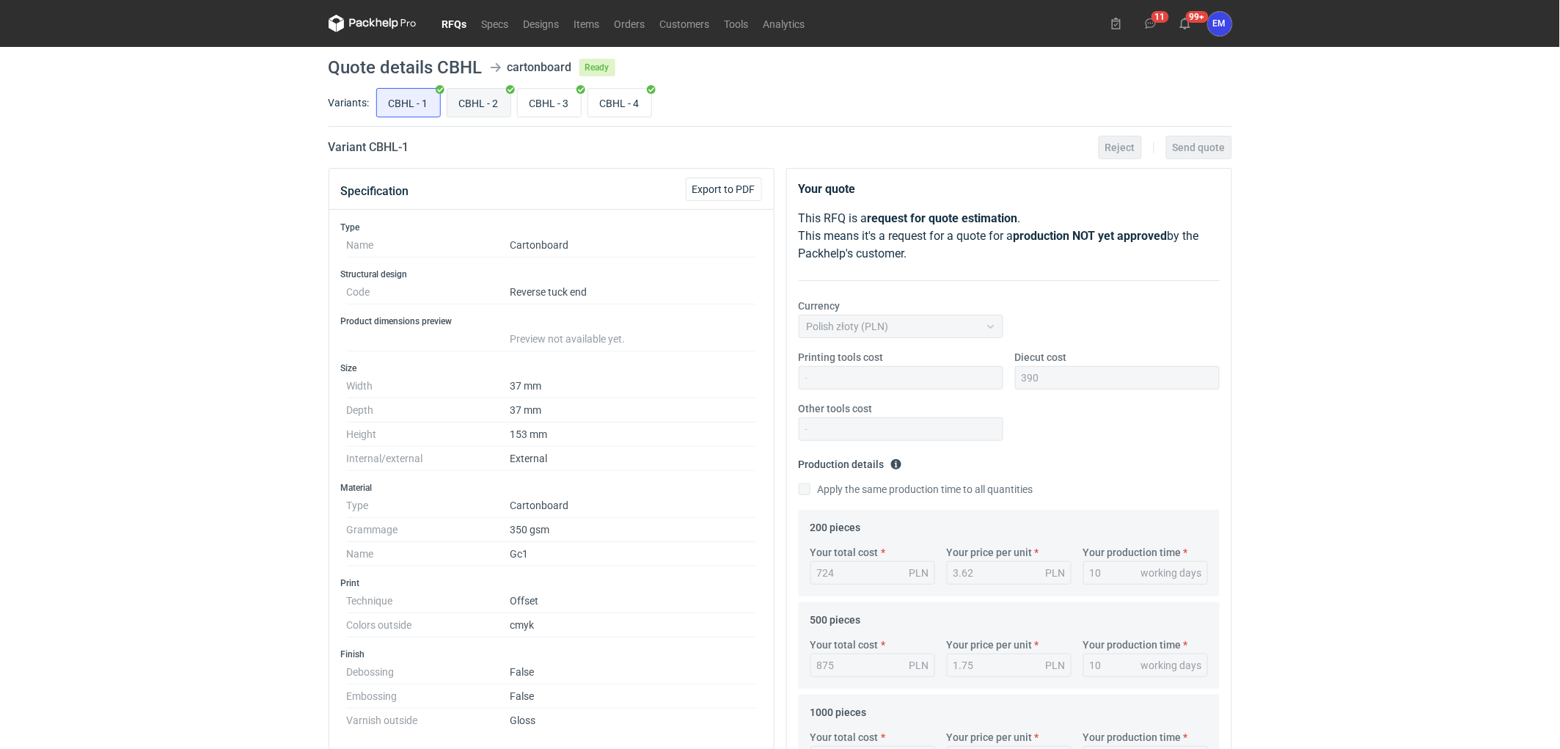
click at [484, 103] on input "CBHL - 2" at bounding box center [478, 103] width 63 height 28
radio input "true"
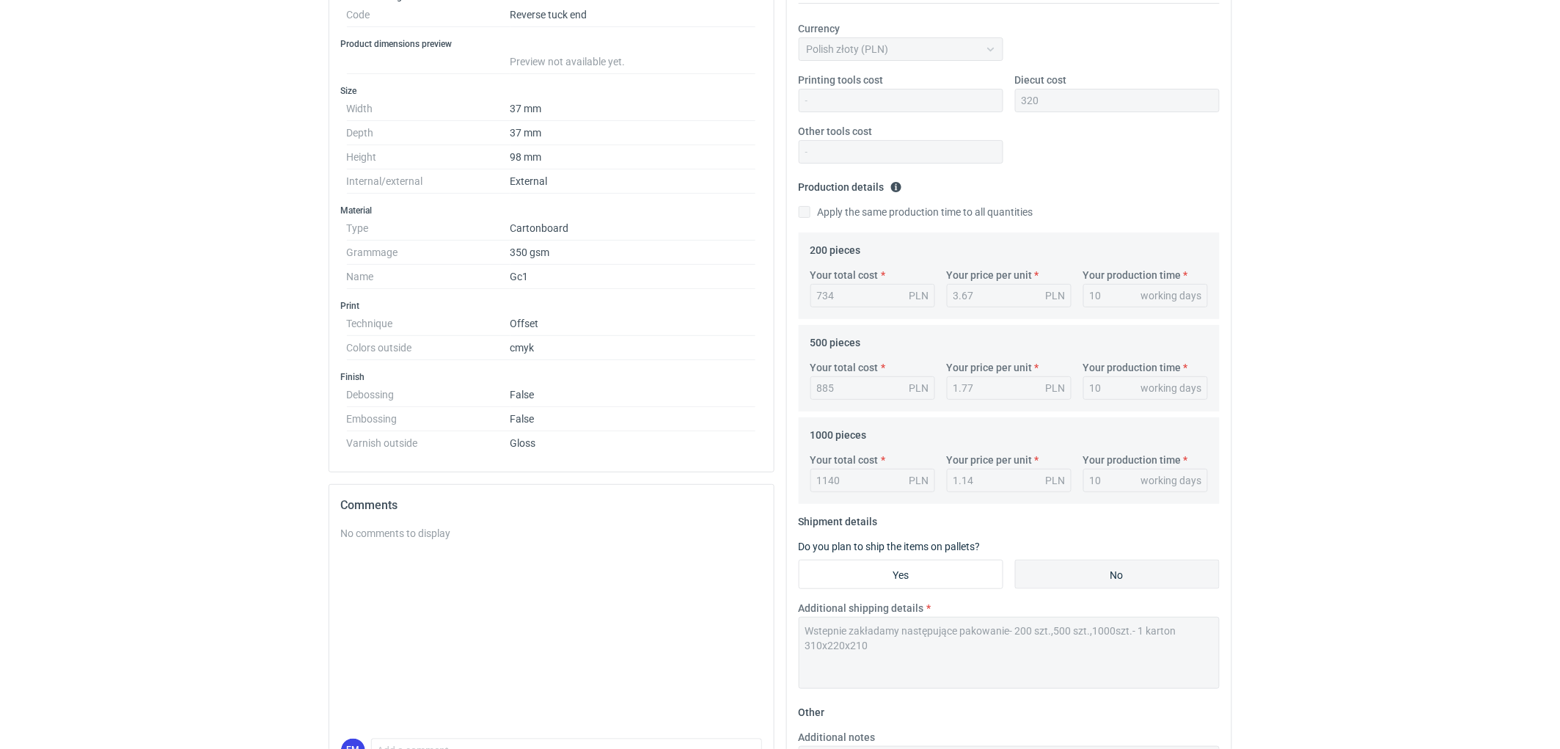
scroll to position [383, 0]
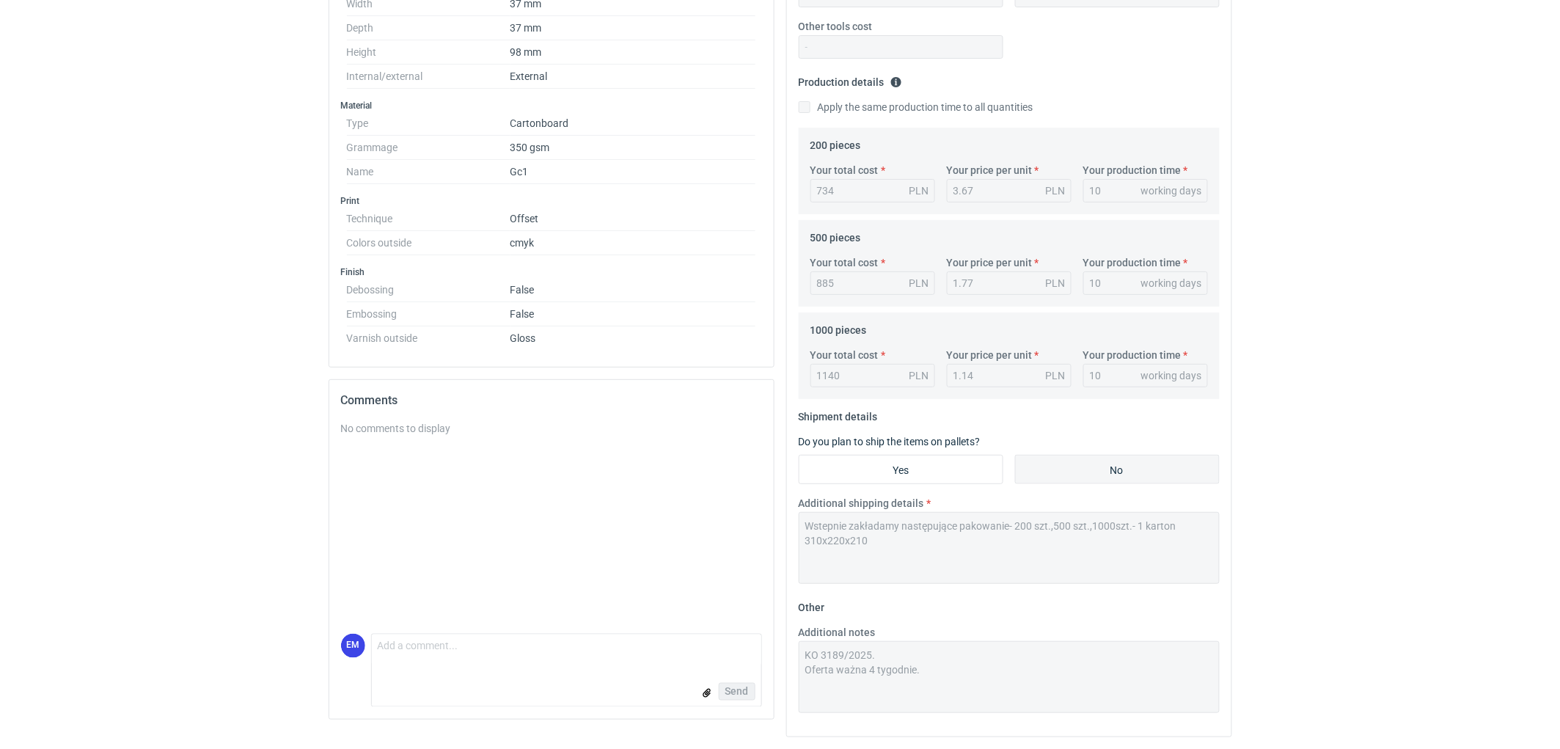
click at [436, 670] on form "Comment message Send" at bounding box center [566, 670] width 391 height 73
click at [474, 643] on textarea "Comment message" at bounding box center [567, 650] width 390 height 31
type textarea "Druk cyfrowy."
click at [745, 687] on span "Send" at bounding box center [736, 692] width 23 height 10
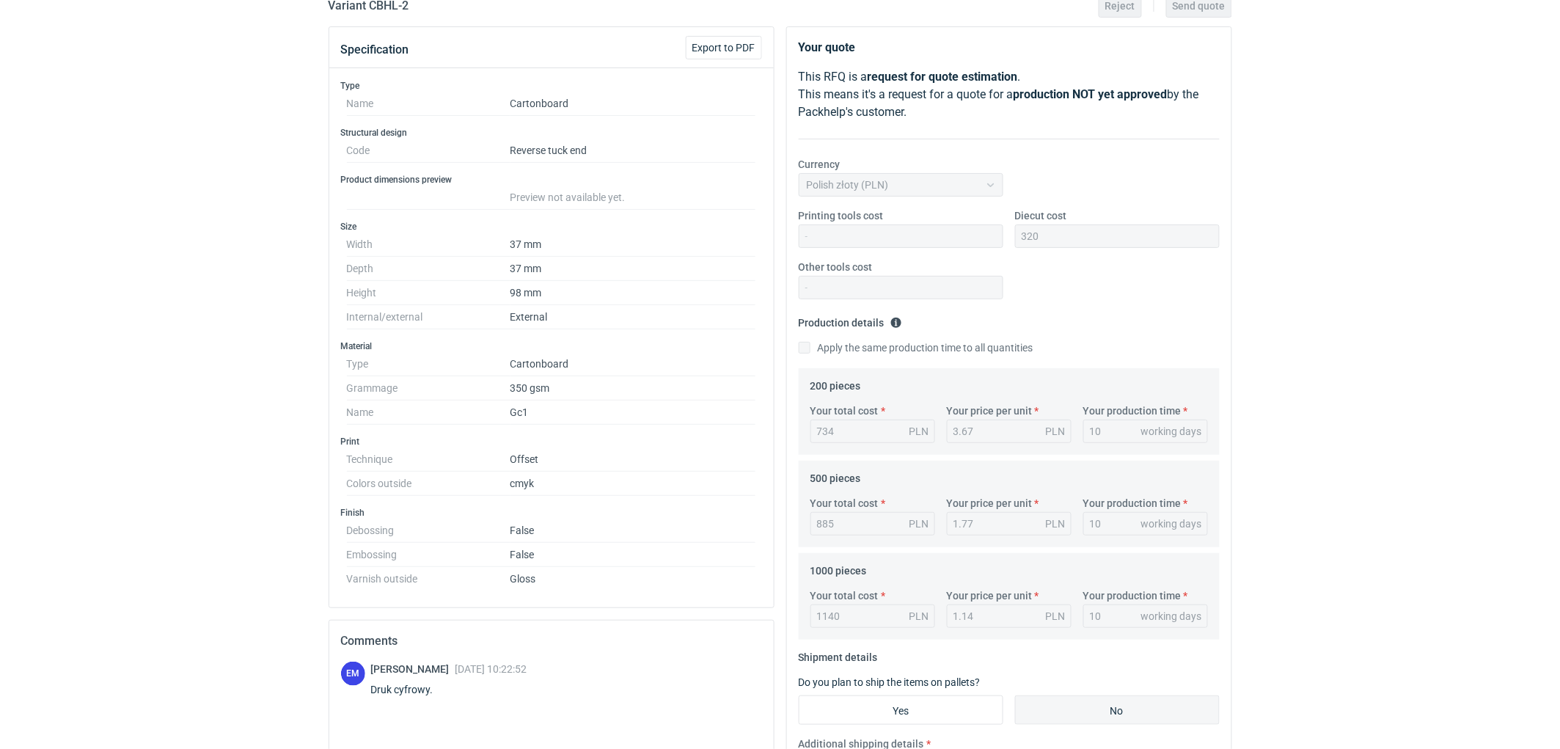
scroll to position [0, 0]
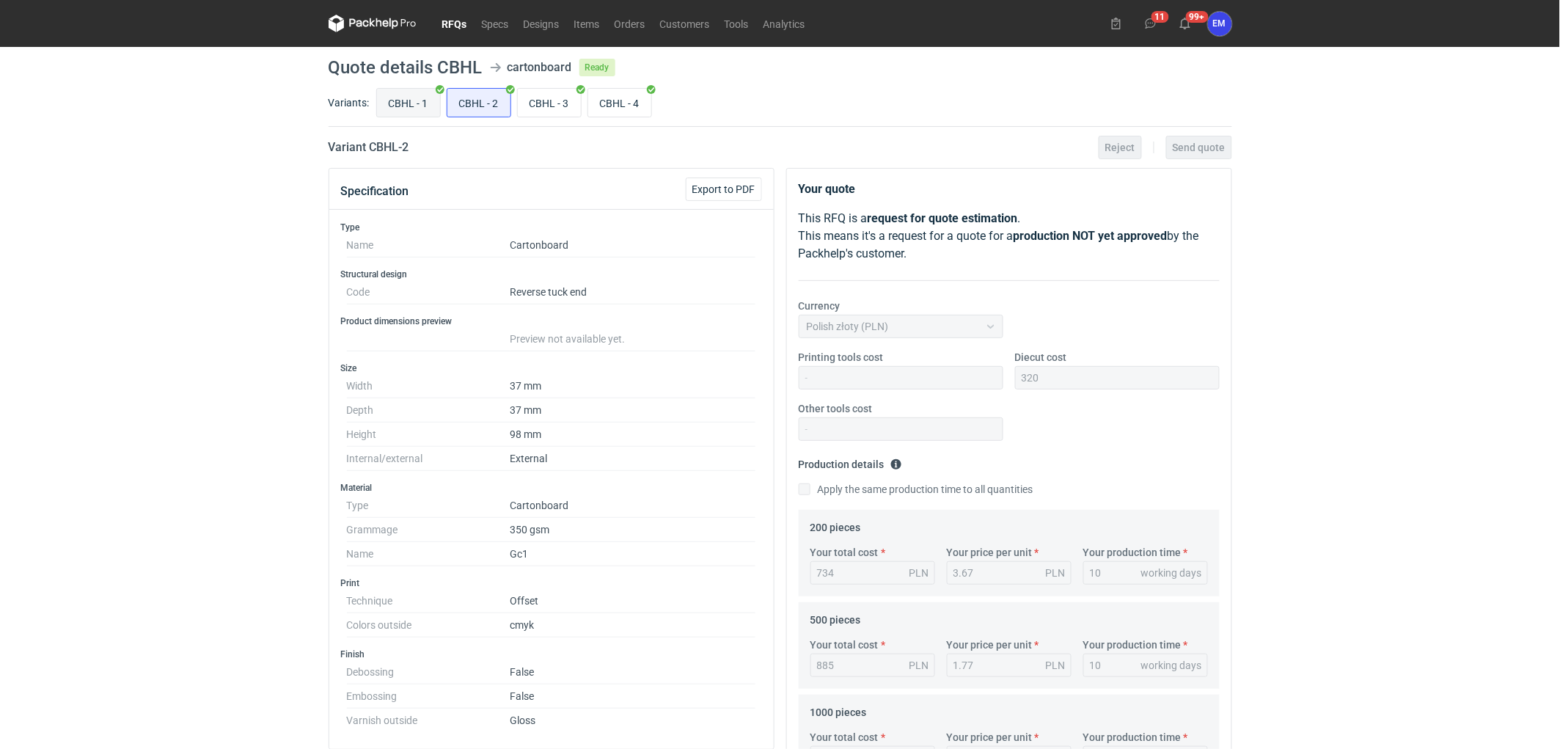
click at [396, 107] on input "CBHL - 1" at bounding box center [408, 103] width 63 height 28
radio input "true"
click at [451, 24] on link "RFQs" at bounding box center [455, 24] width 40 height 18
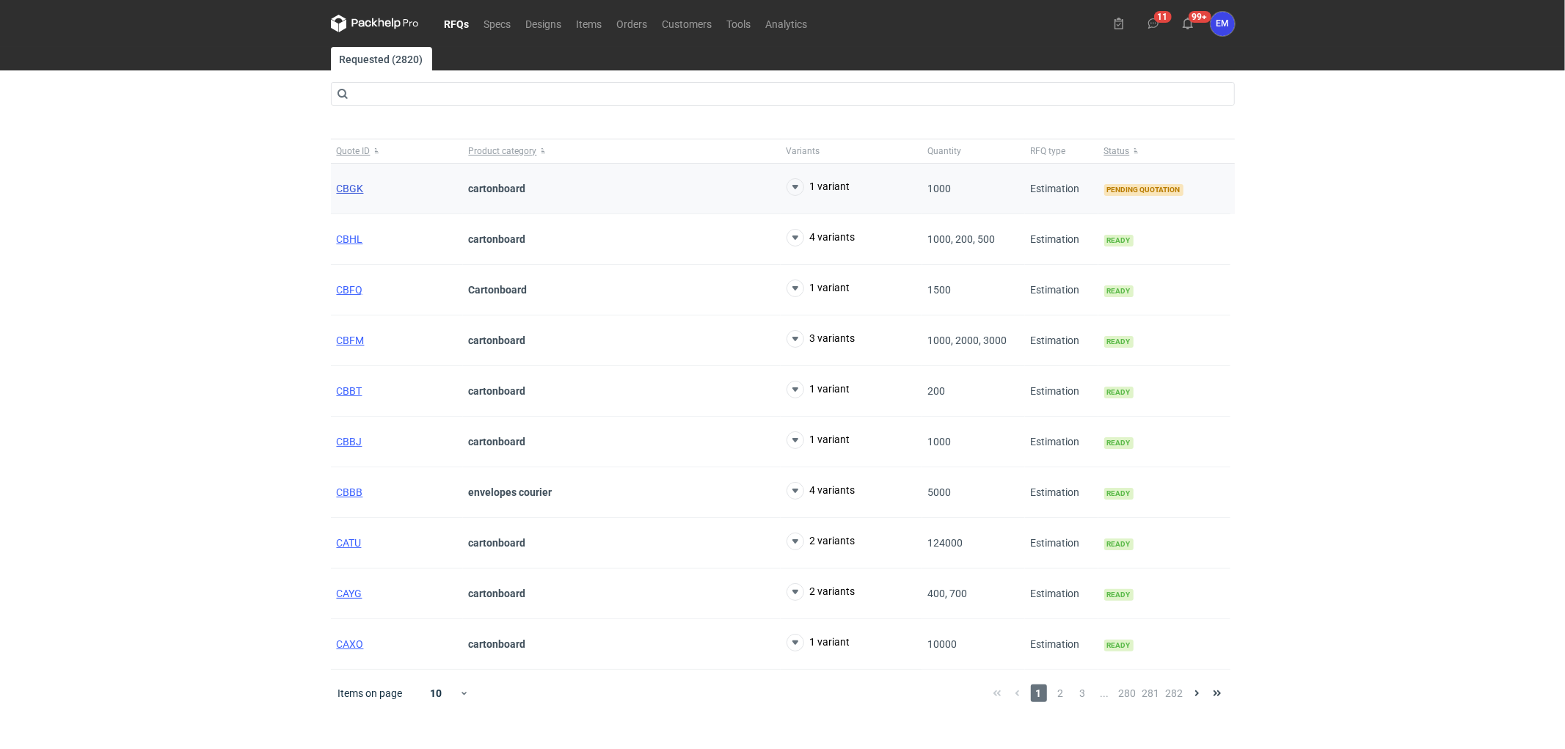
click at [338, 189] on span "CBGK" at bounding box center [350, 189] width 27 height 12
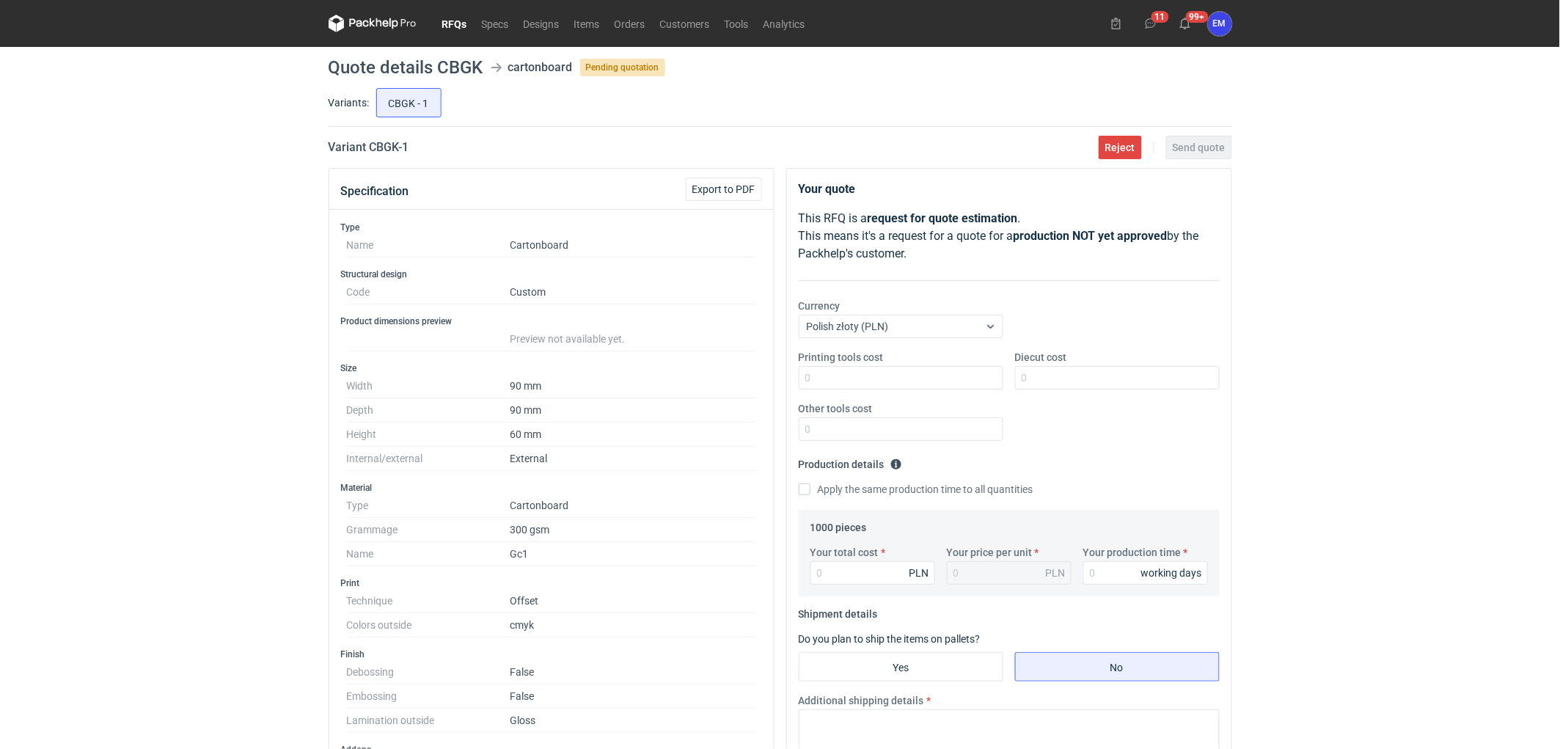
click at [192, 387] on div "RFQs Specs Designs Items Orders Customers Tools Analytics 11 99+ EM [PERSON_NAM…" at bounding box center [780, 374] width 1560 height 749
click at [195, 384] on div "RFQs Specs Designs Items Orders Customers Tools Analytics 11 99+ EM [PERSON_NAM…" at bounding box center [780, 374] width 1560 height 749
click at [158, 420] on div "RFQs Specs Designs Items Orders Customers Tools Analytics 11 99+ EM [PERSON_NAM…" at bounding box center [780, 374] width 1560 height 749
click at [127, 267] on div "RFQs Specs Designs Items Orders Customers Tools Analytics 11 99+ EM [PERSON_NAM…" at bounding box center [780, 374] width 1560 height 749
click at [161, 354] on div "RFQs Specs Designs Items Orders Customers Tools Analytics 11 99+ EM [PERSON_NAM…" at bounding box center [780, 374] width 1560 height 749
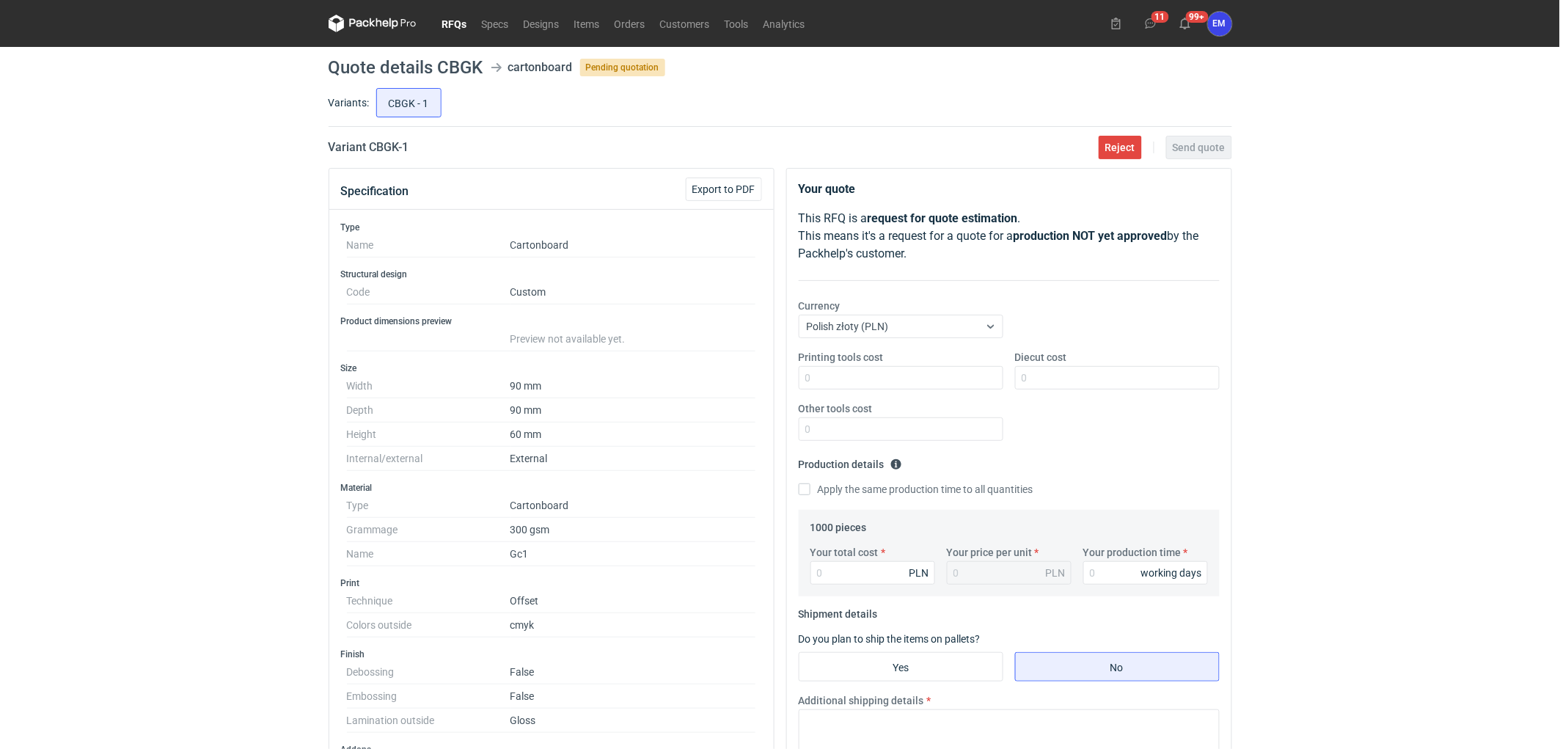
click at [112, 316] on div "RFQs Specs Designs Items Orders Customers Tools Analytics 11 99+ EM [PERSON_NAM…" at bounding box center [780, 374] width 1560 height 749
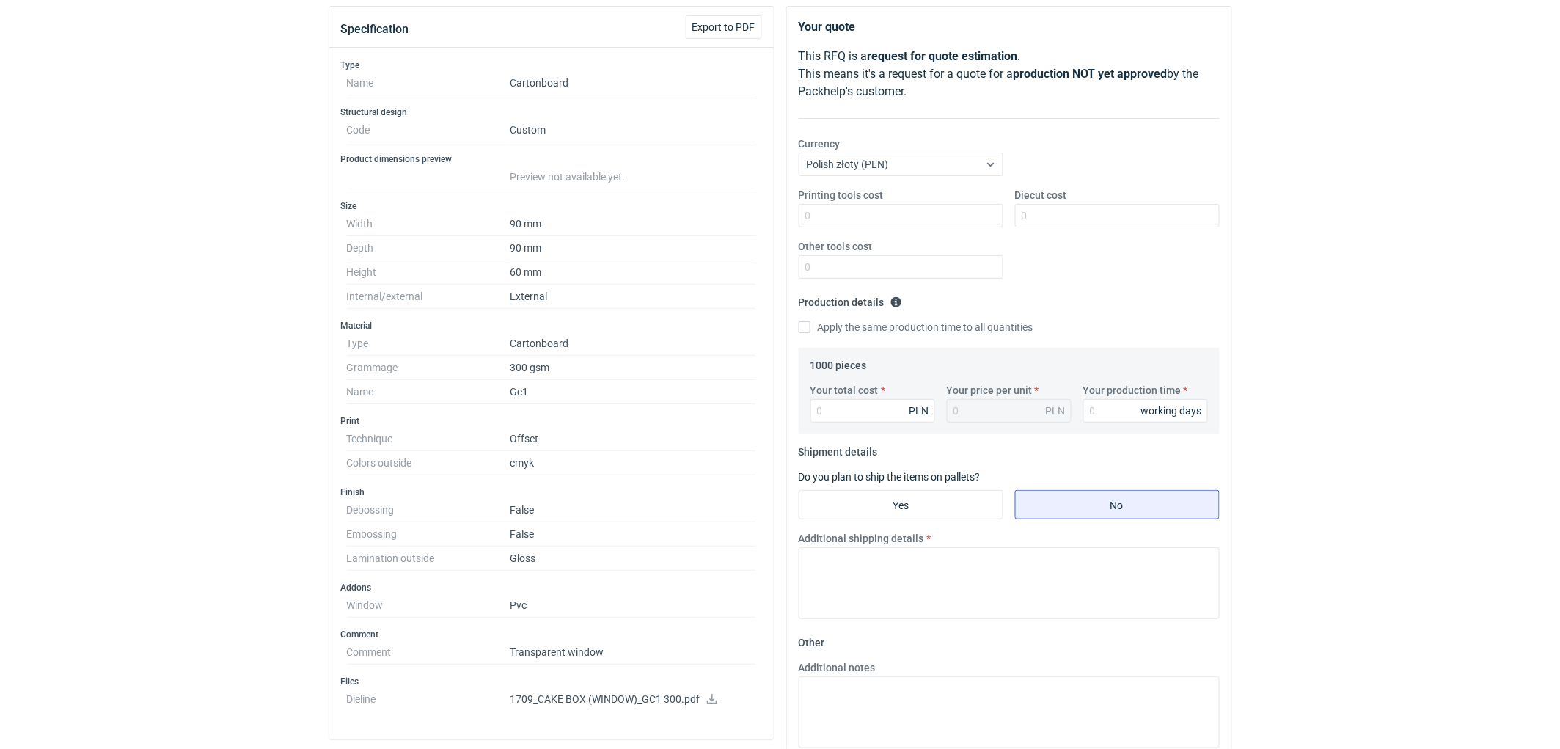
scroll to position [163, 0]
click at [188, 384] on div "RFQs Specs Designs Items Orders Customers Tools Analytics 11 99+ EM [PERSON_NAM…" at bounding box center [780, 211] width 1560 height 749
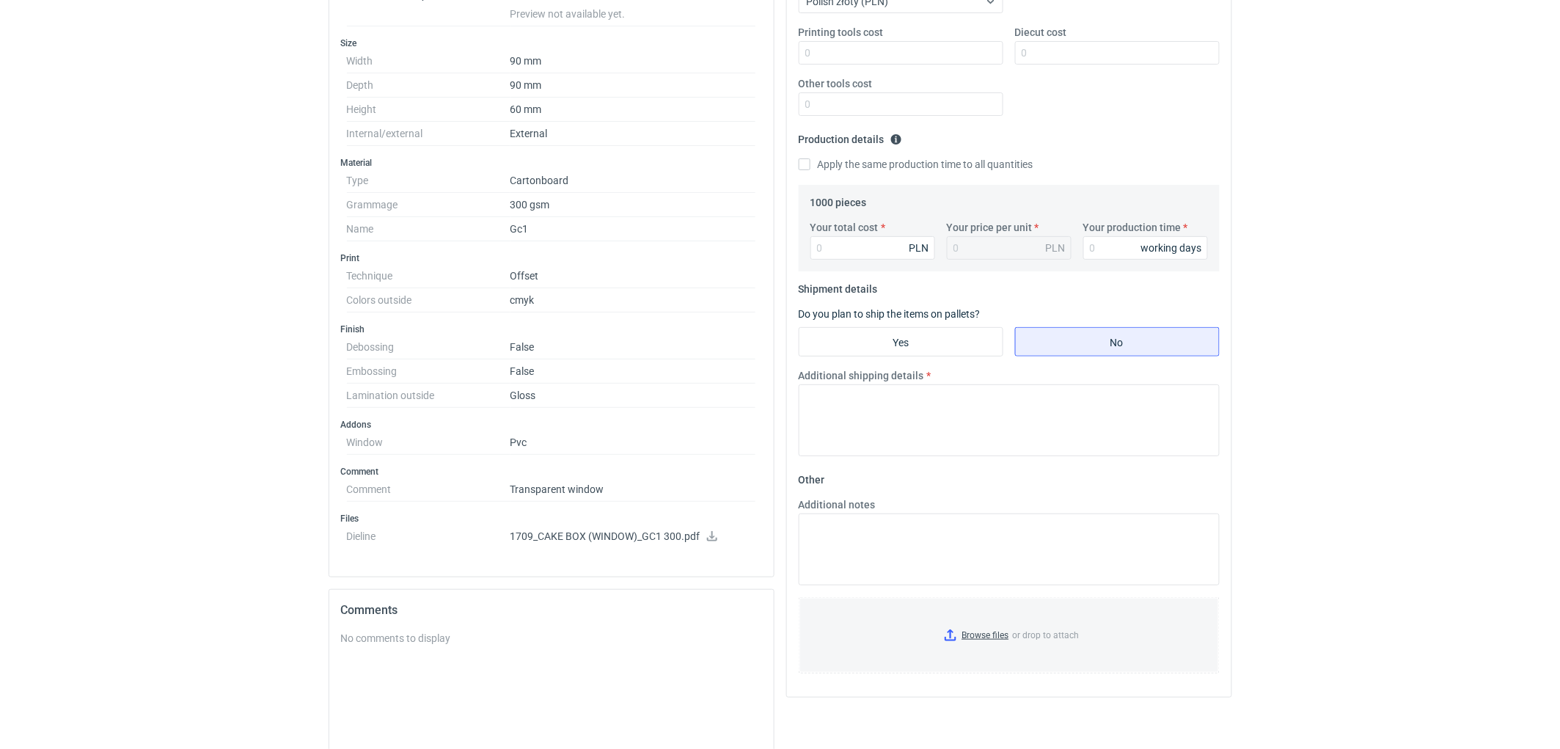
scroll to position [326, 0]
drag, startPoint x: 93, startPoint y: 194, endPoint x: 101, endPoint y: 208, distance: 15.5
click at [101, 208] on div "RFQs Specs Designs Items Orders Customers Tools Analytics 11 99+ EM [PERSON_NAM…" at bounding box center [780, 48] width 1560 height 749
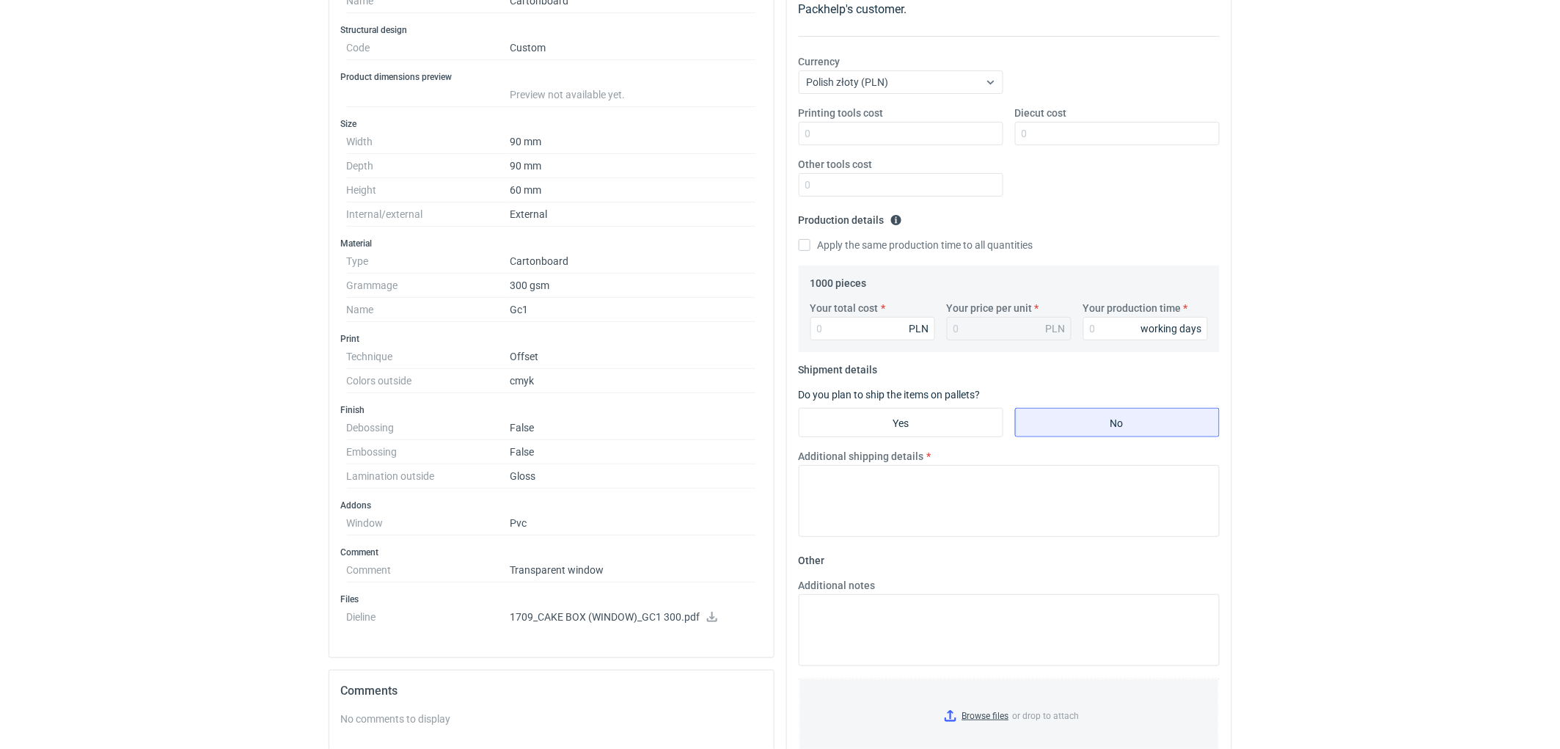
click at [257, 247] on div "RFQs Specs Designs Items Orders Customers Tools Analytics 11 99+ EM [PERSON_NAM…" at bounding box center [780, 130] width 1560 height 749
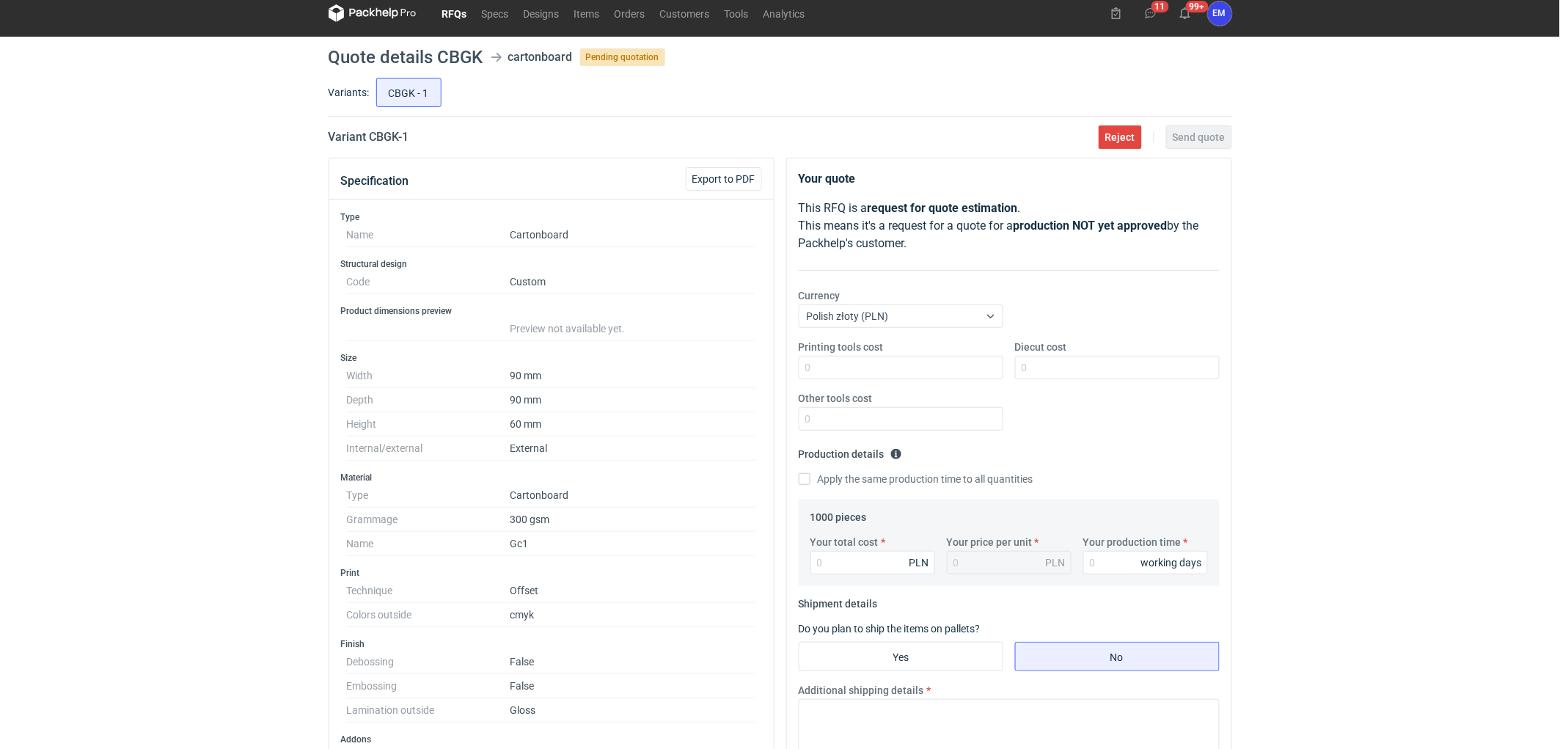
scroll to position [0, 0]
